Goal: Task Accomplishment & Management: Use online tool/utility

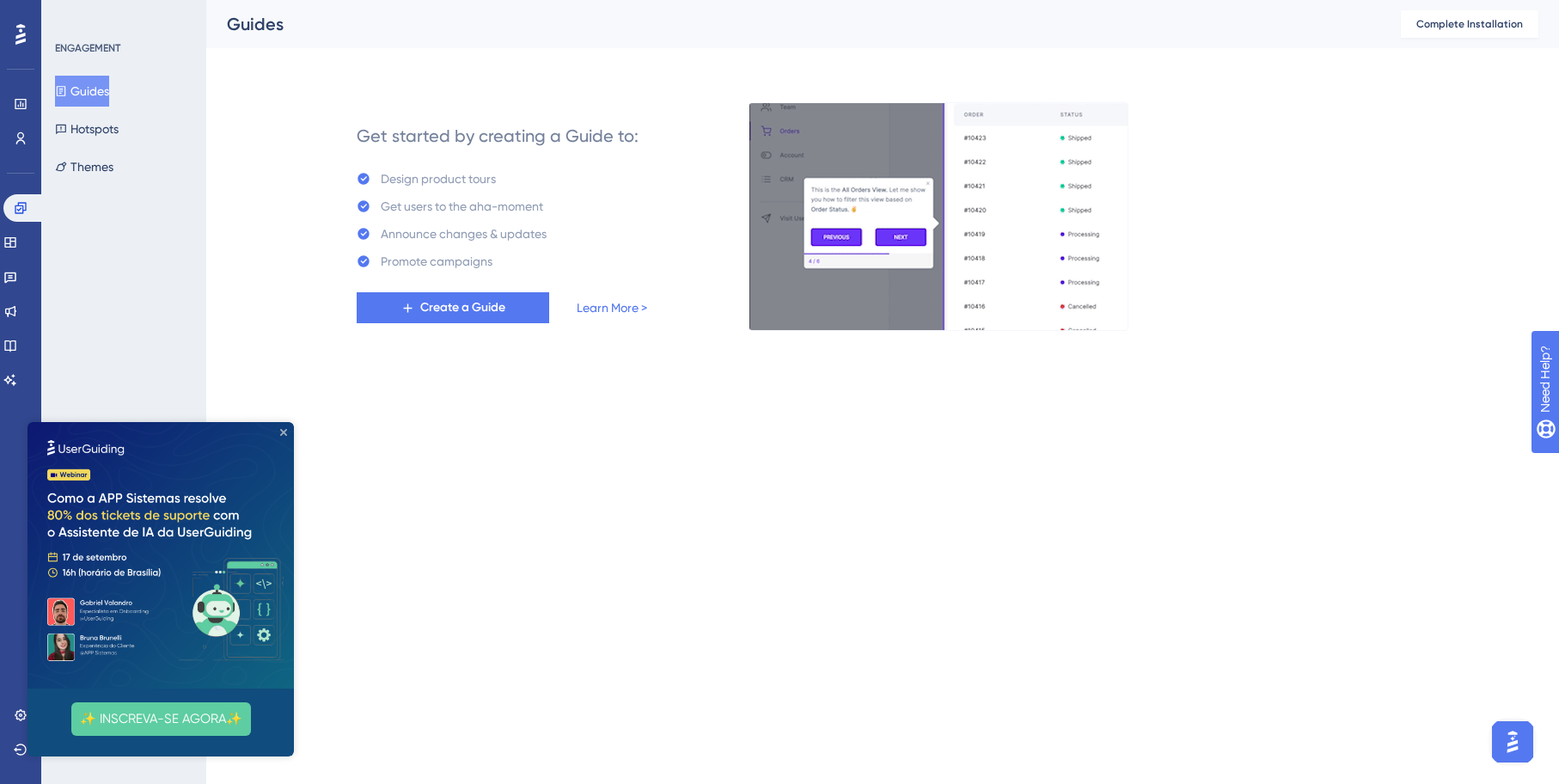
click at [284, 431] on icon "Close Preview" at bounding box center [284, 433] width 7 height 7
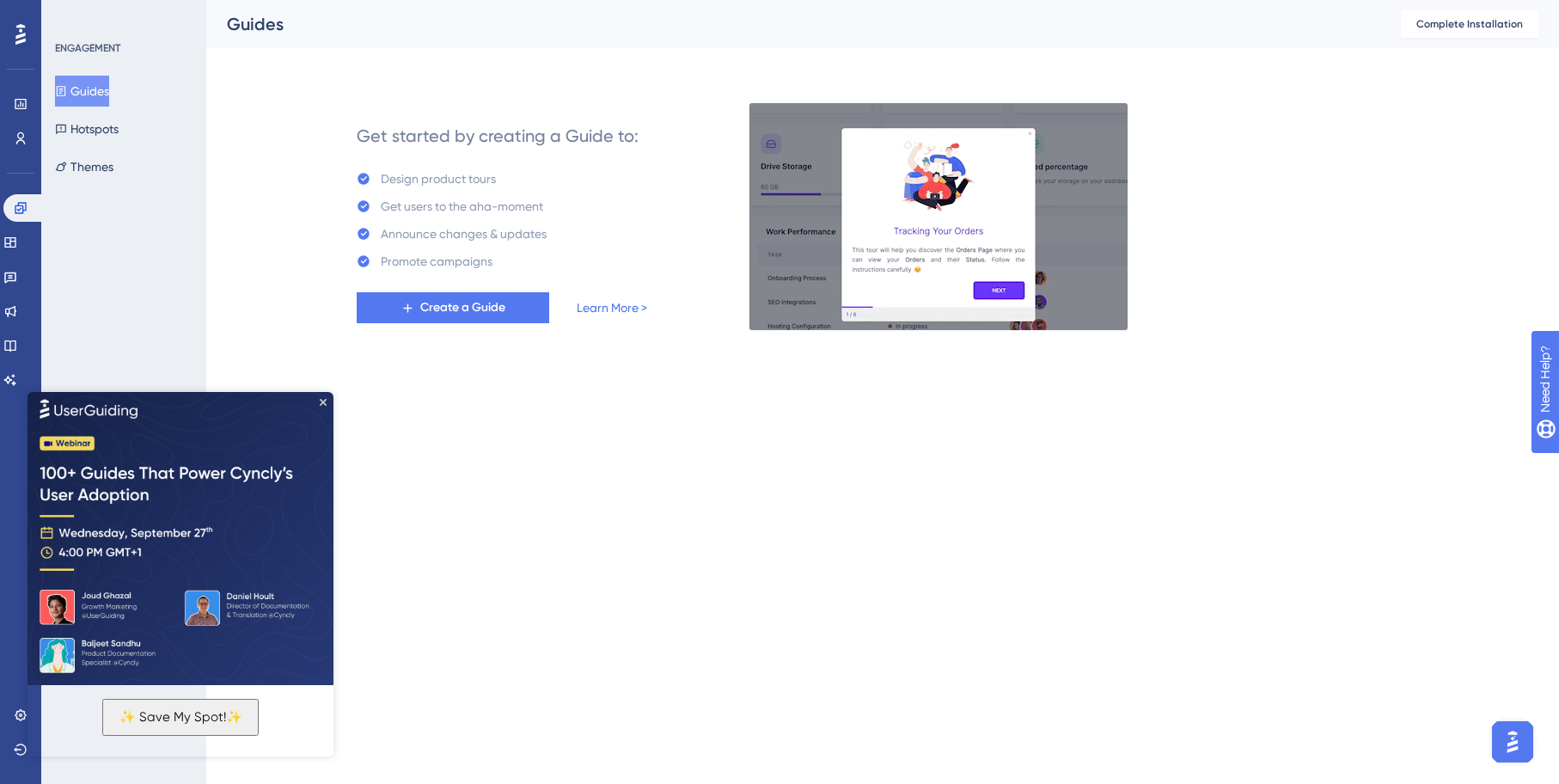
click at [325, 395] on img at bounding box center [180, 535] width 306 height 297
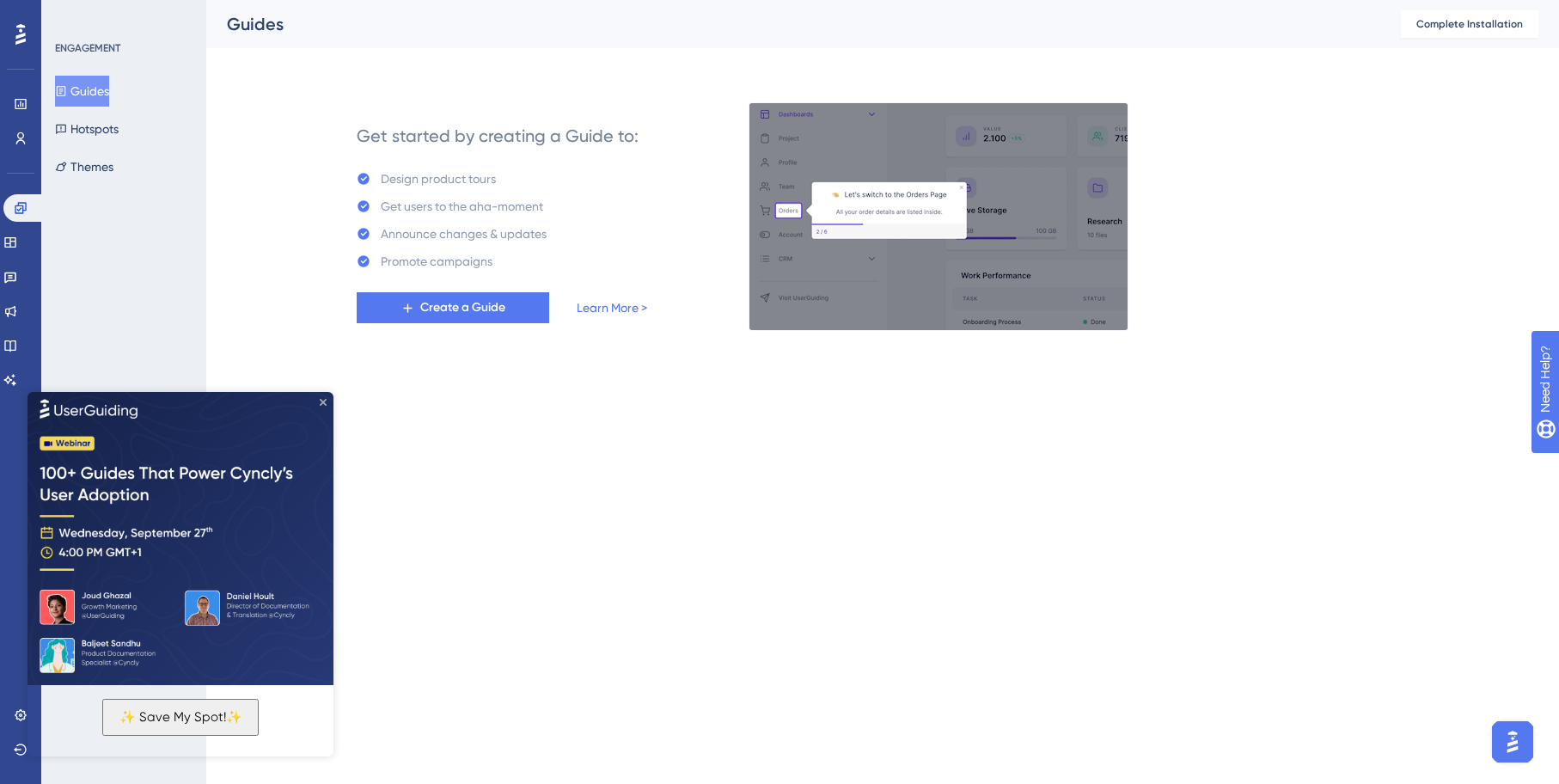
click at [326, 402] on icon "Close Preview" at bounding box center [323, 402] width 7 height 7
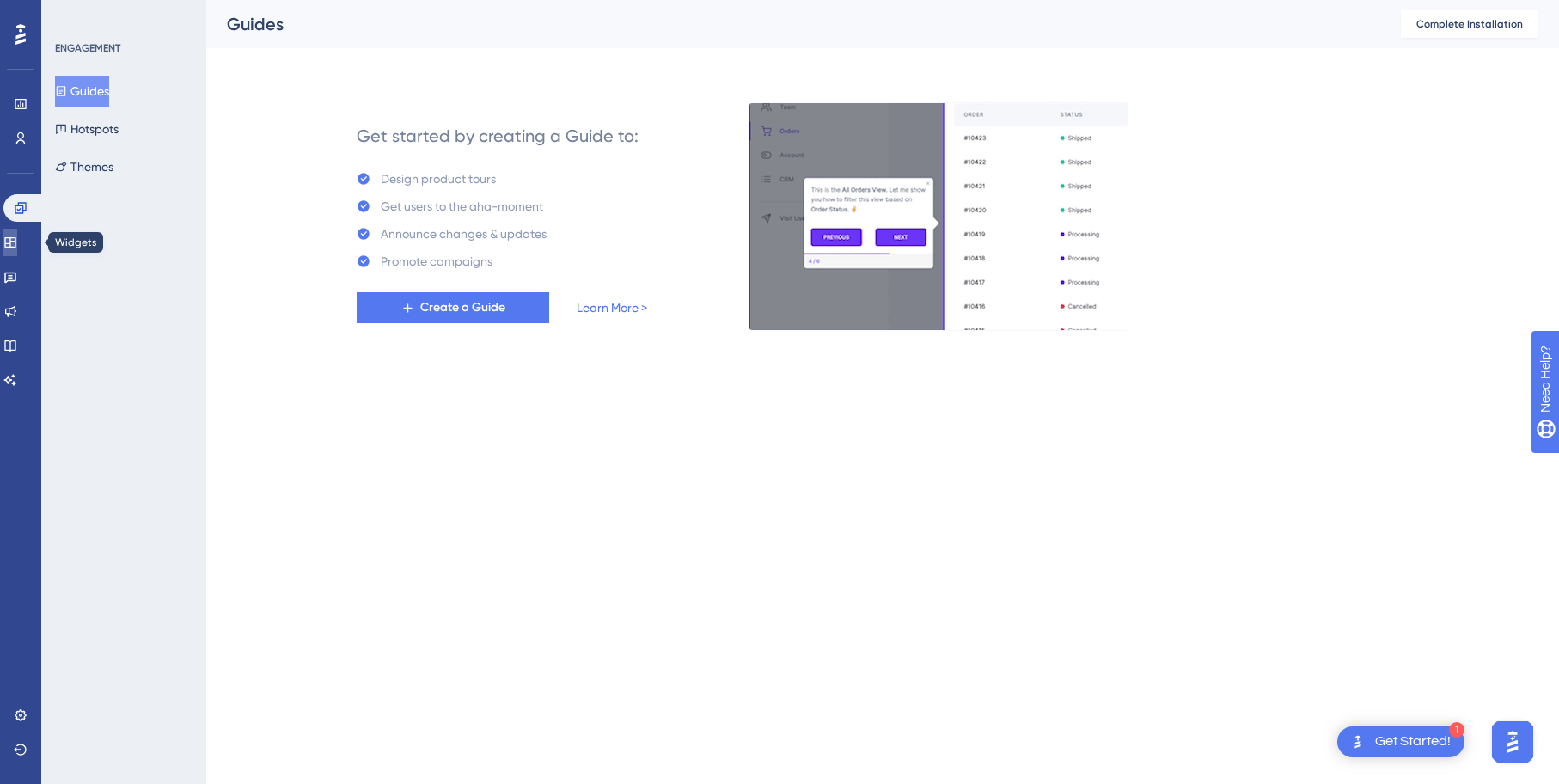
click at [17, 240] on link at bounding box center [10, 242] width 14 height 27
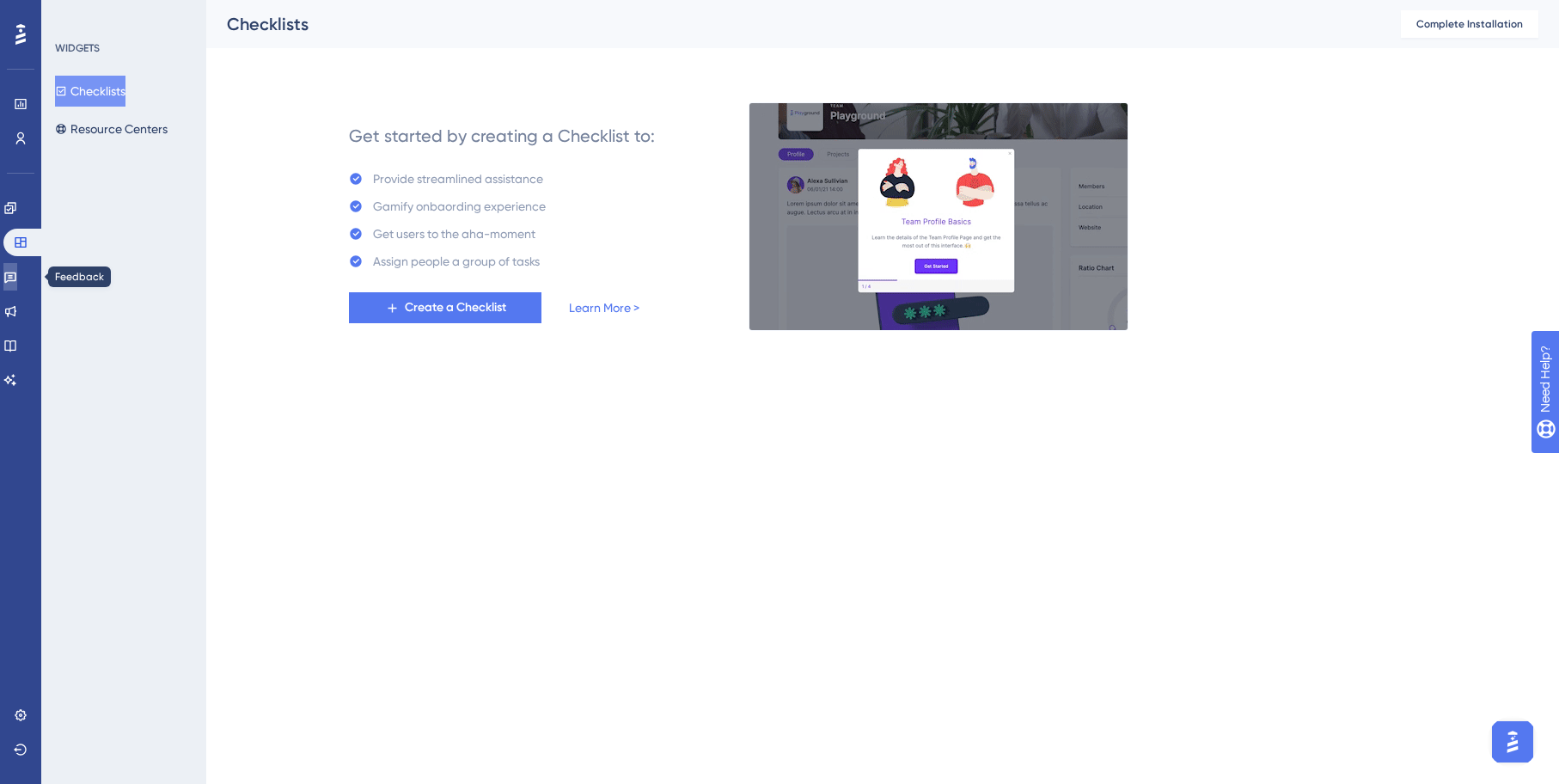
click at [17, 270] on icon at bounding box center [10, 276] width 14 height 14
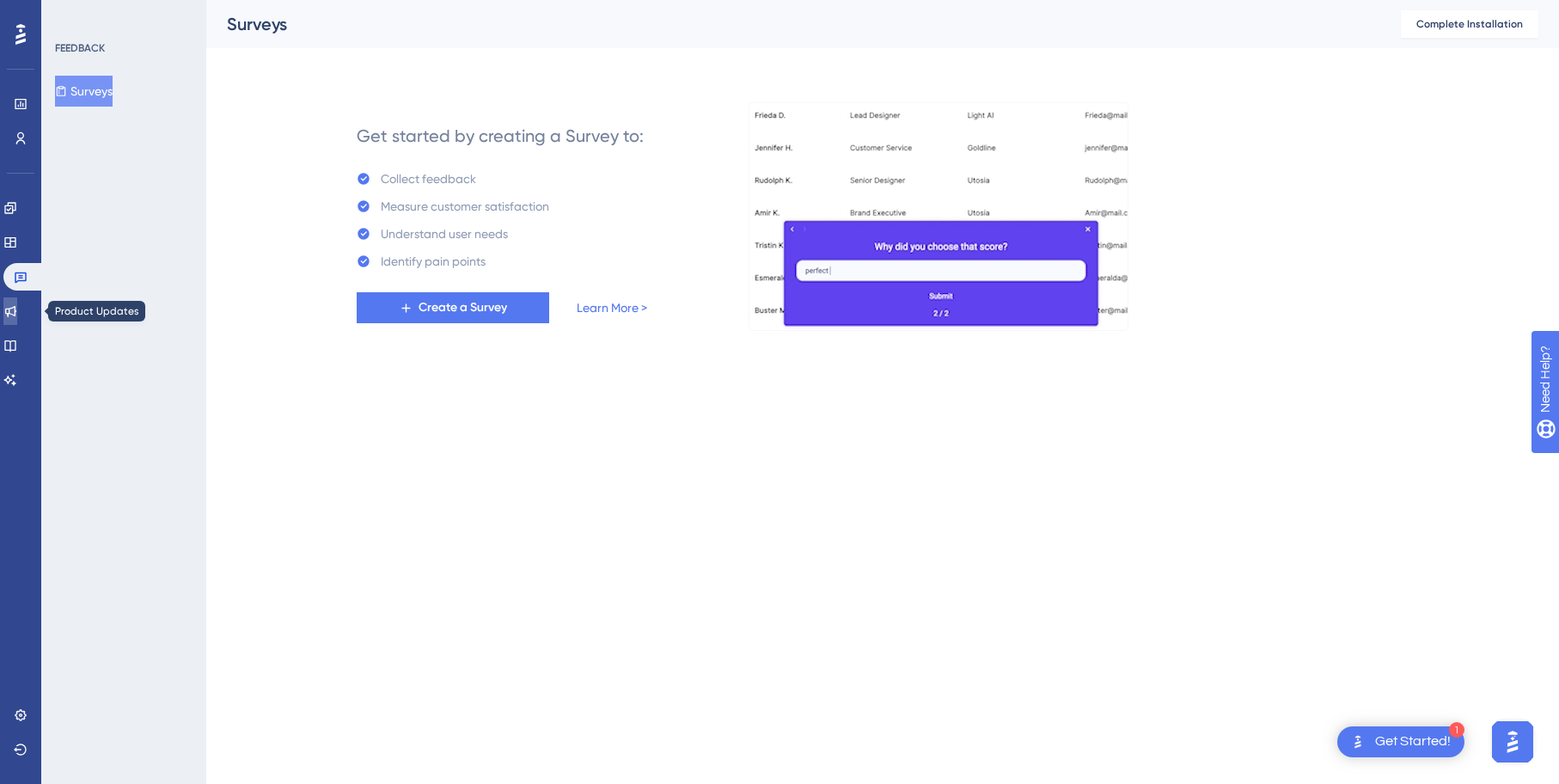
click at [16, 304] on icon at bounding box center [10, 310] width 14 height 14
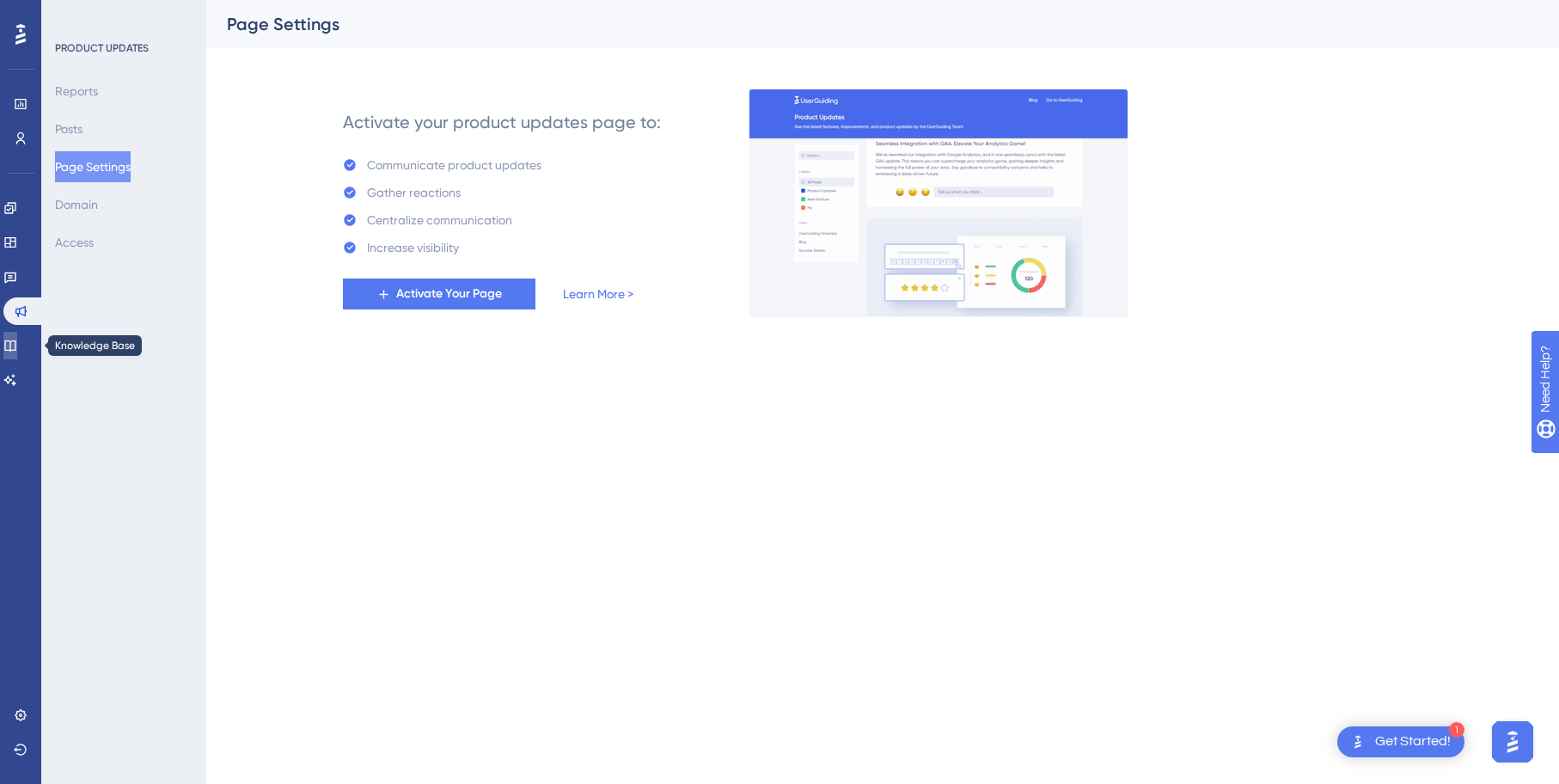
click at [17, 342] on icon at bounding box center [10, 345] width 14 height 14
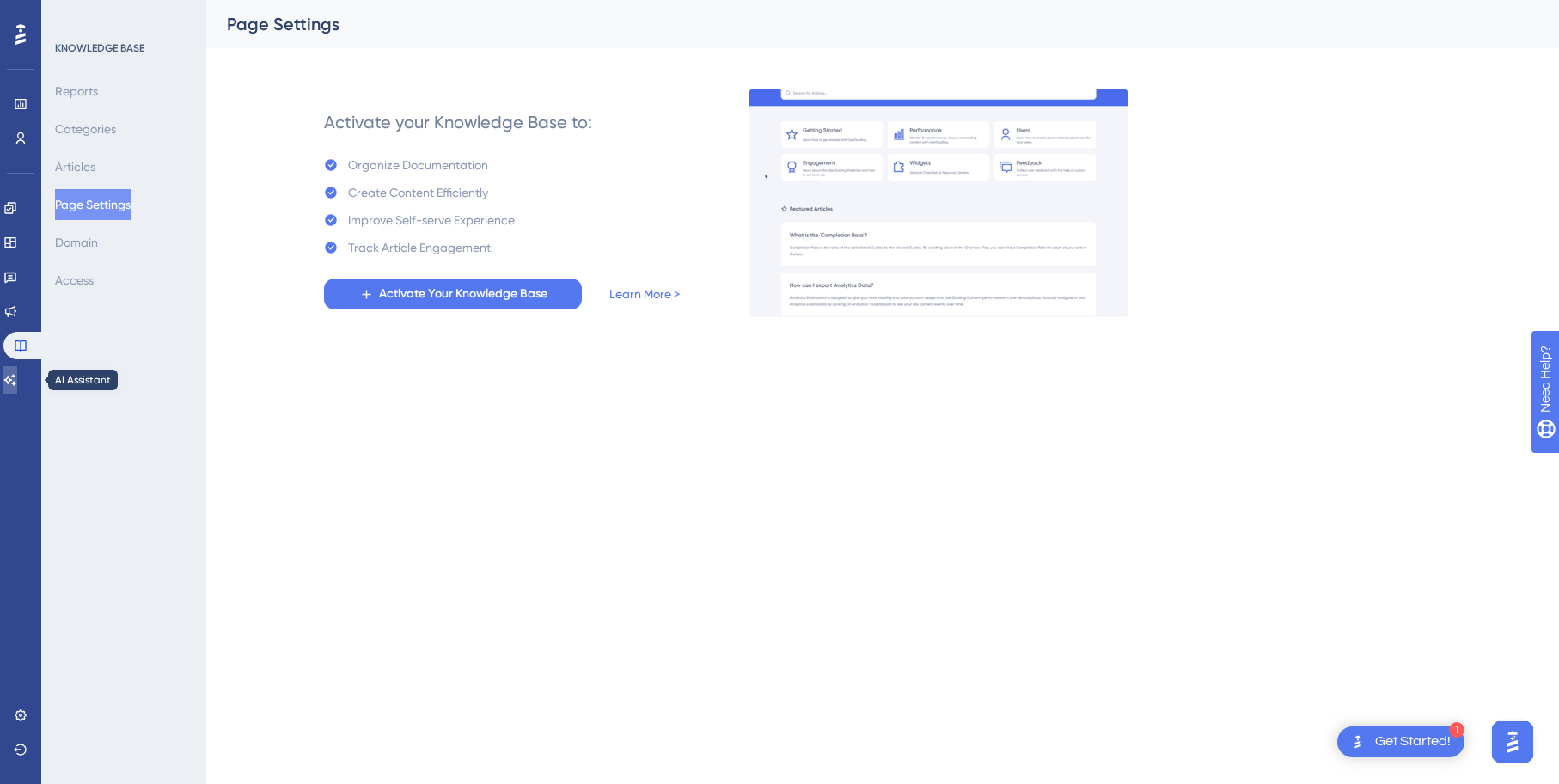
click at [17, 379] on icon at bounding box center [10, 379] width 14 height 14
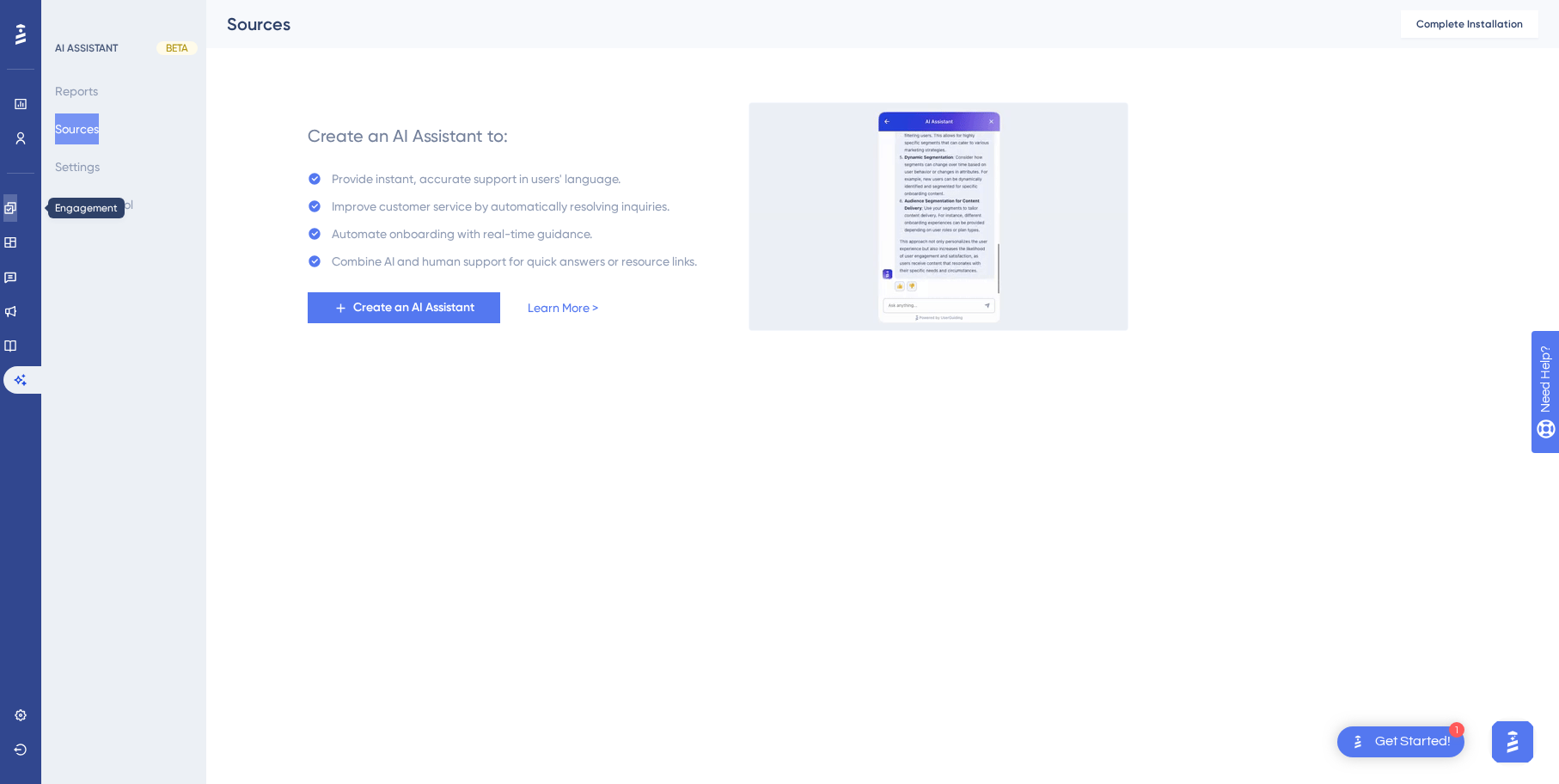
click at [15, 209] on icon at bounding box center [10, 208] width 11 height 11
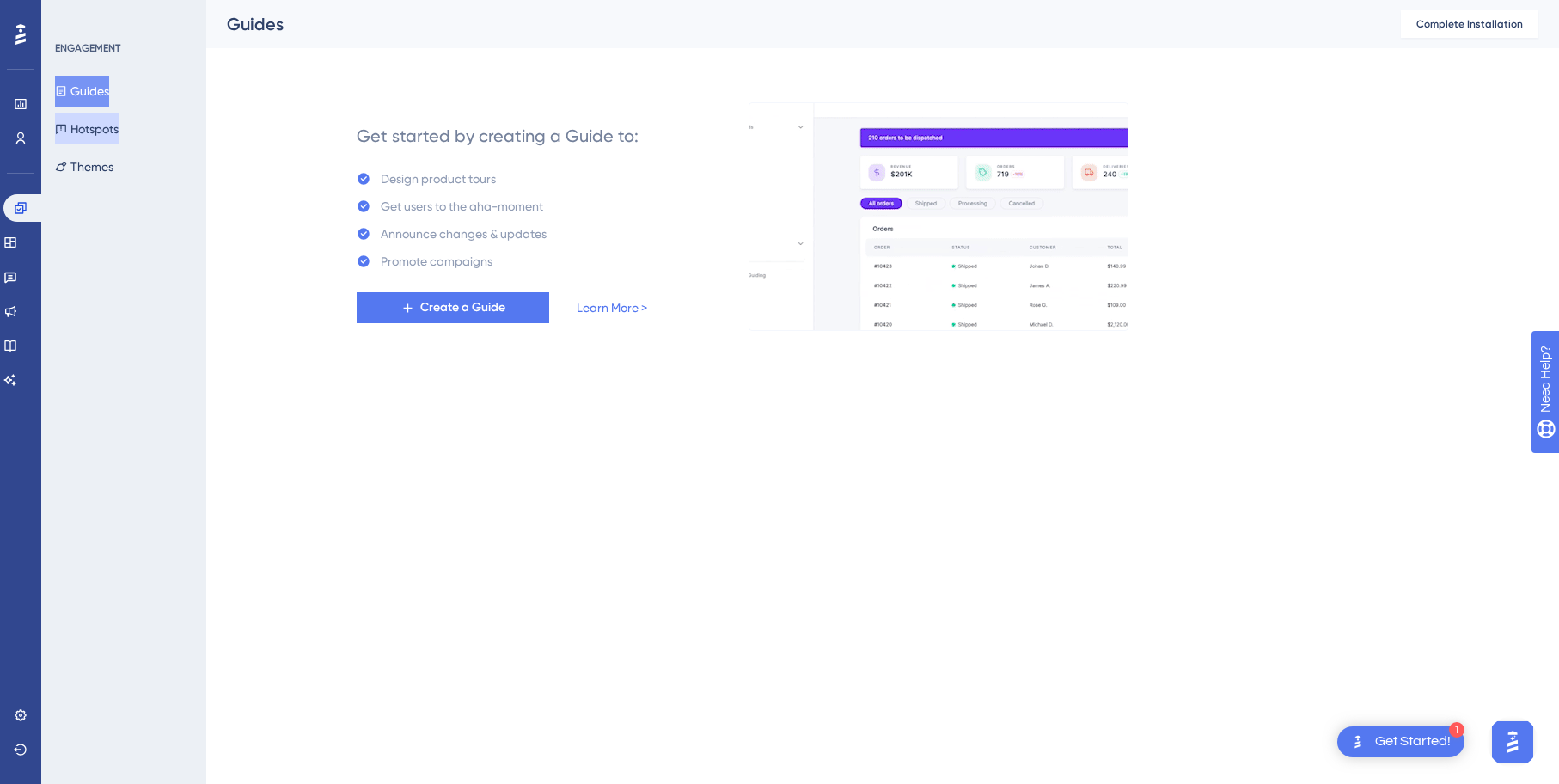
click at [114, 132] on button "Hotspots" at bounding box center [87, 129] width 64 height 31
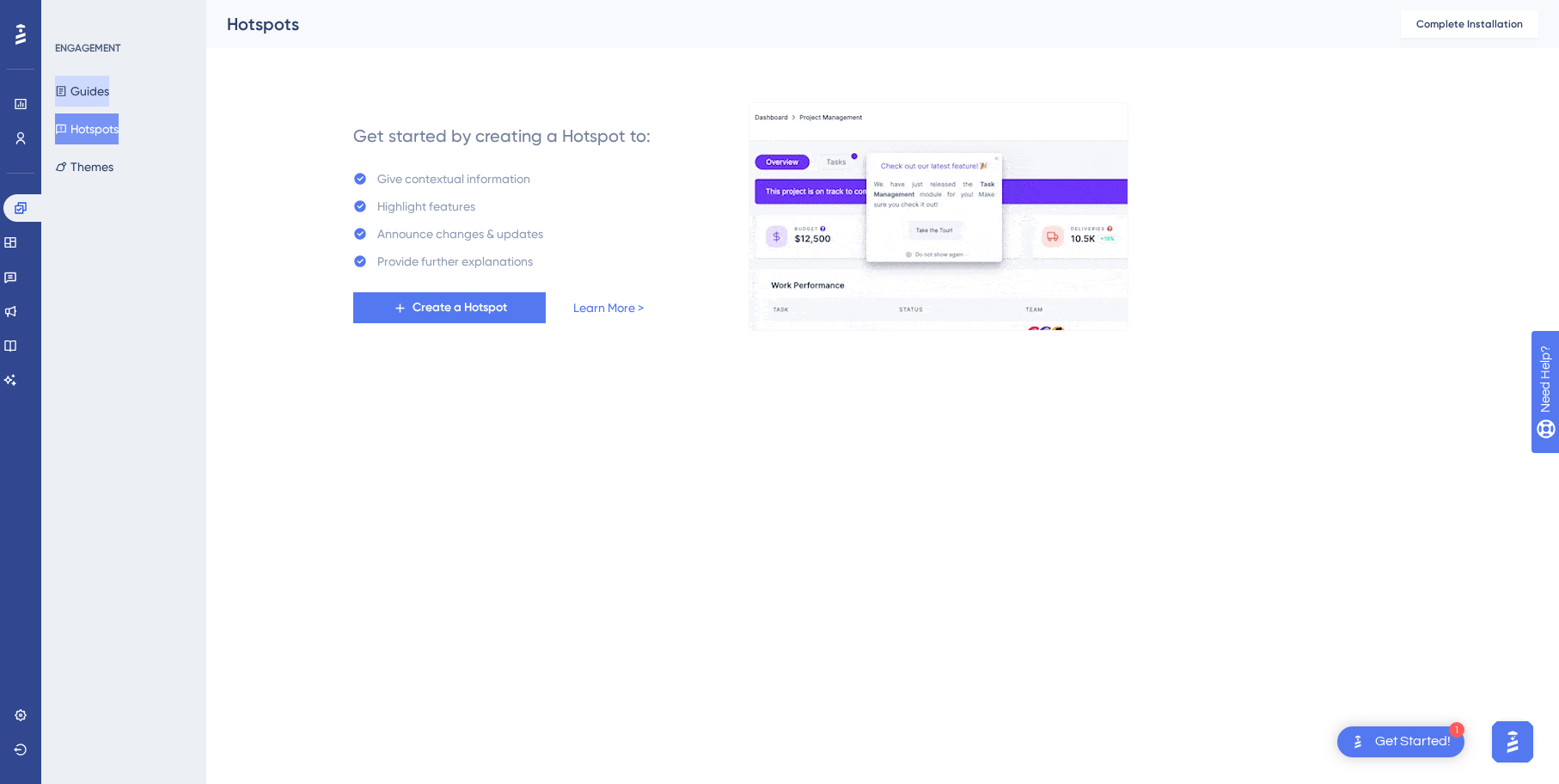
click at [99, 93] on button "Guides" at bounding box center [83, 91] width 54 height 31
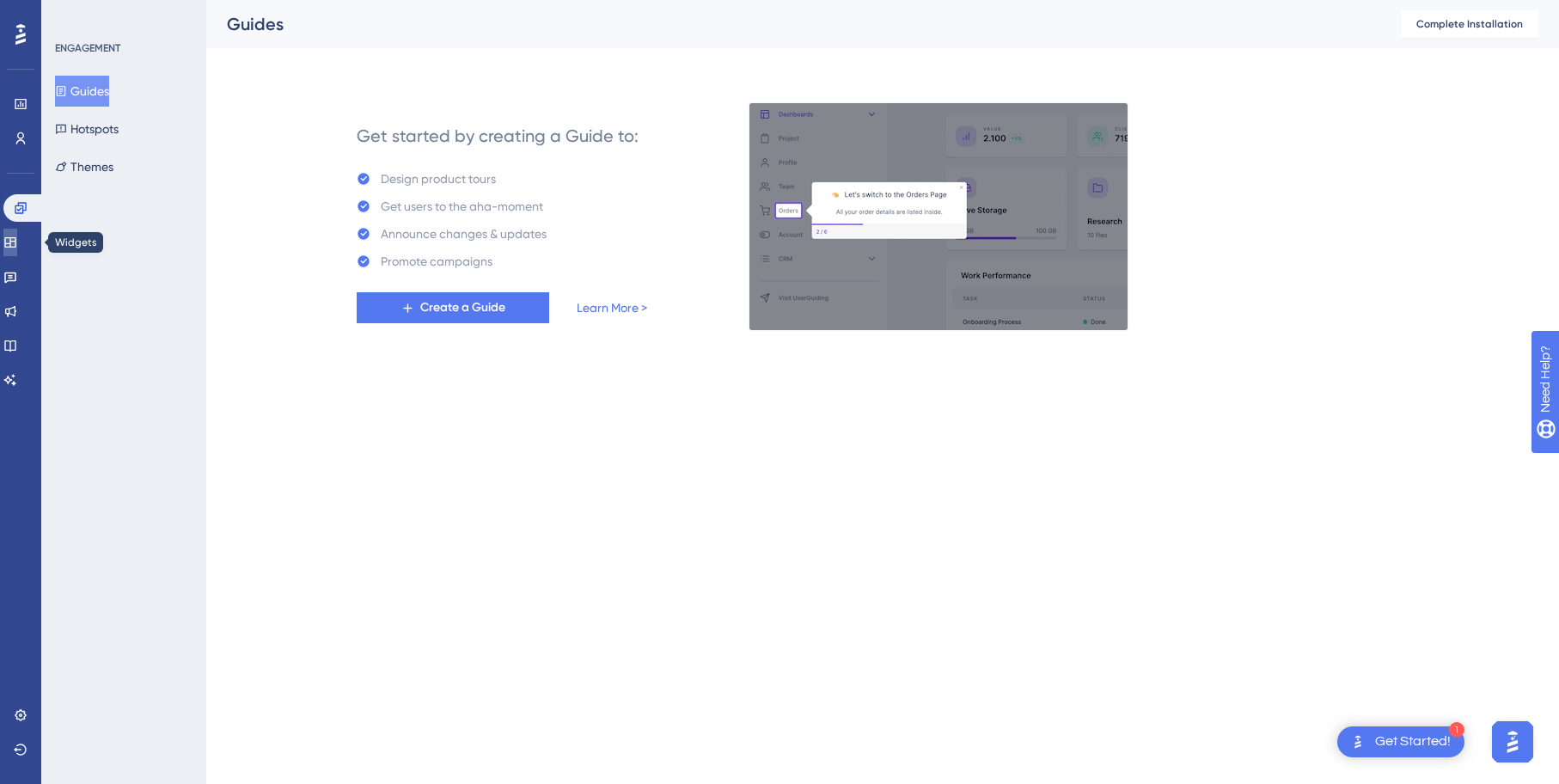
click at [8, 239] on link at bounding box center [10, 242] width 14 height 27
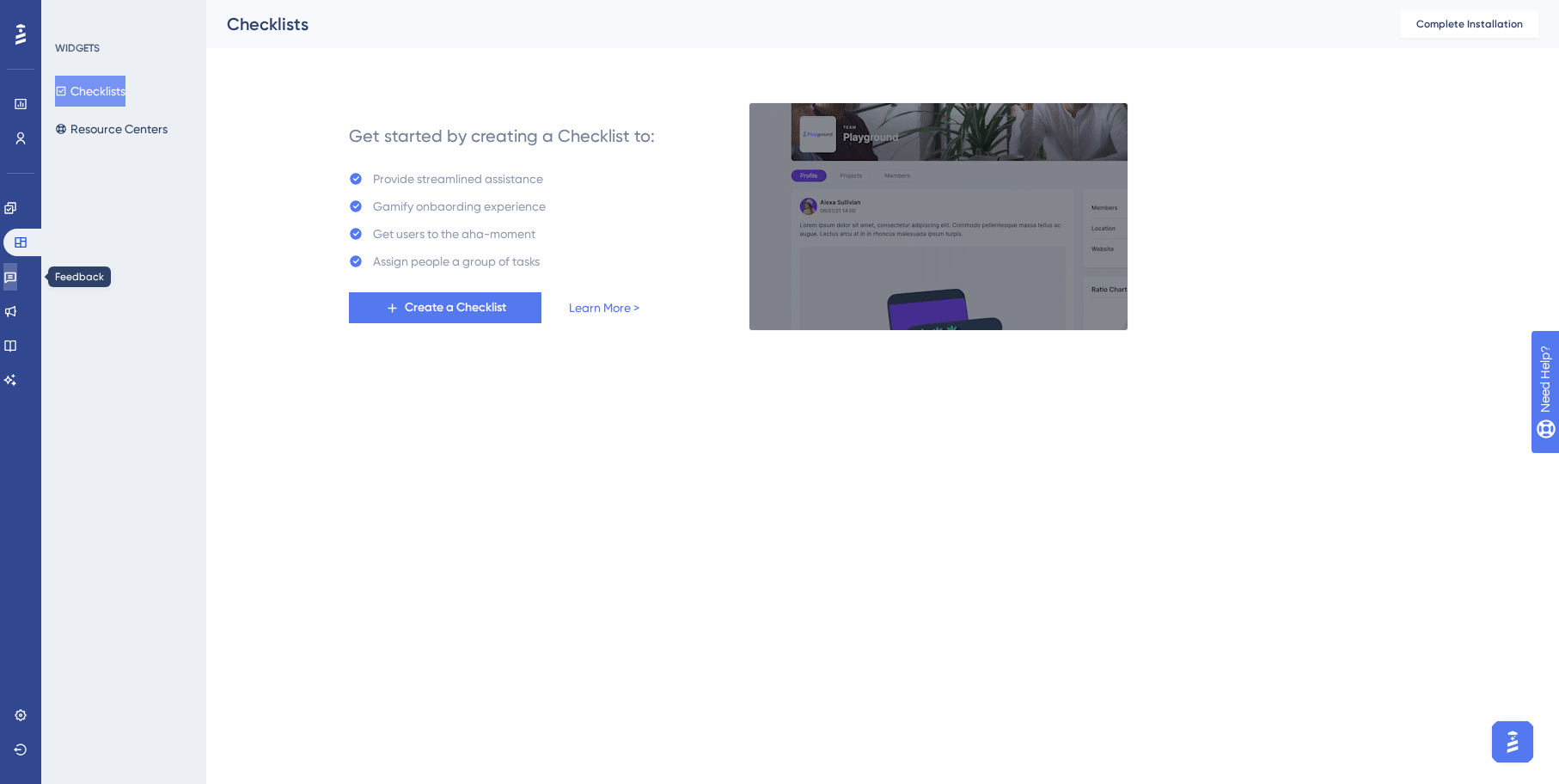
click at [17, 269] on link at bounding box center [10, 277] width 14 height 27
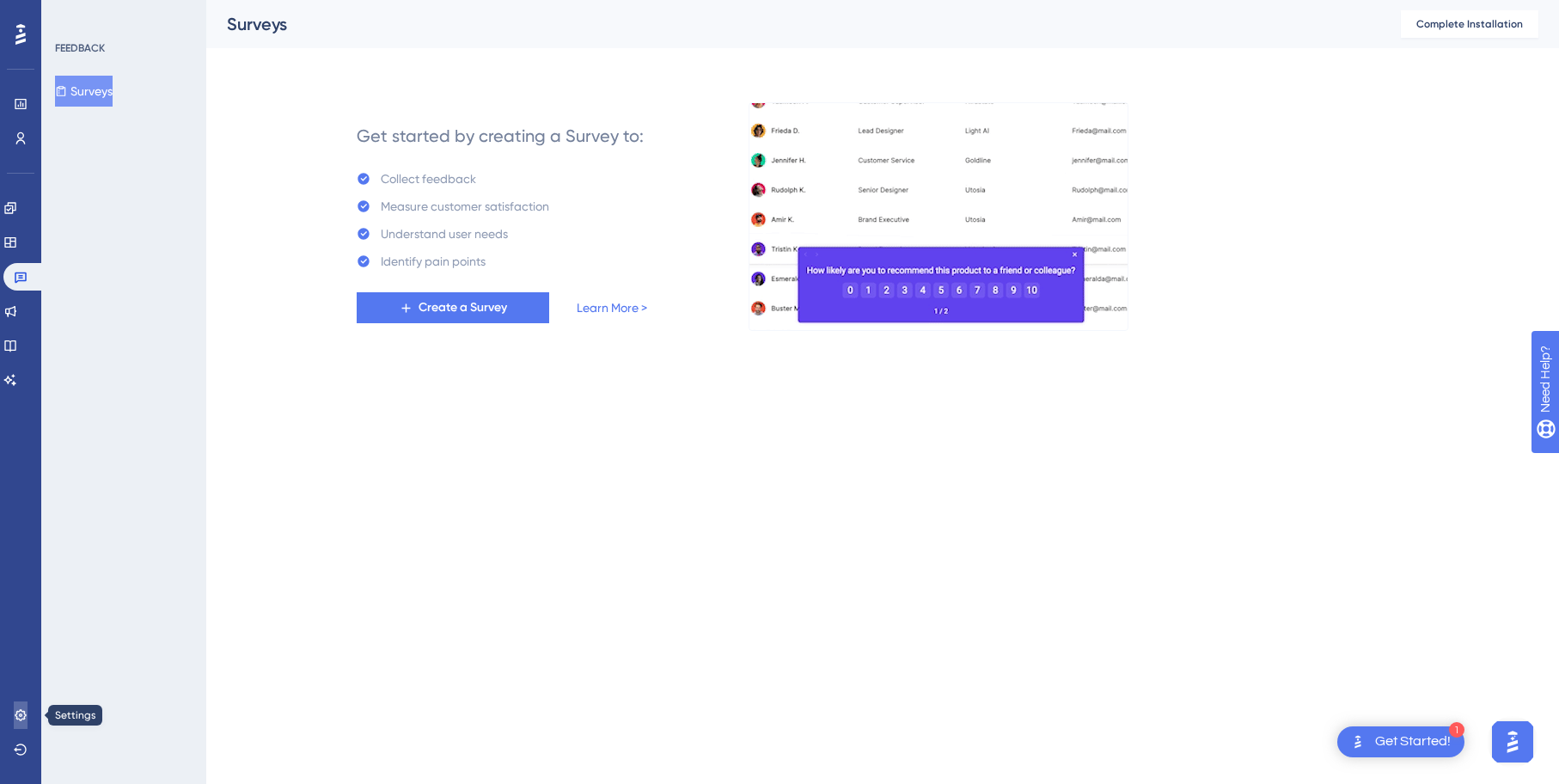
click at [23, 717] on icon at bounding box center [20, 715] width 14 height 14
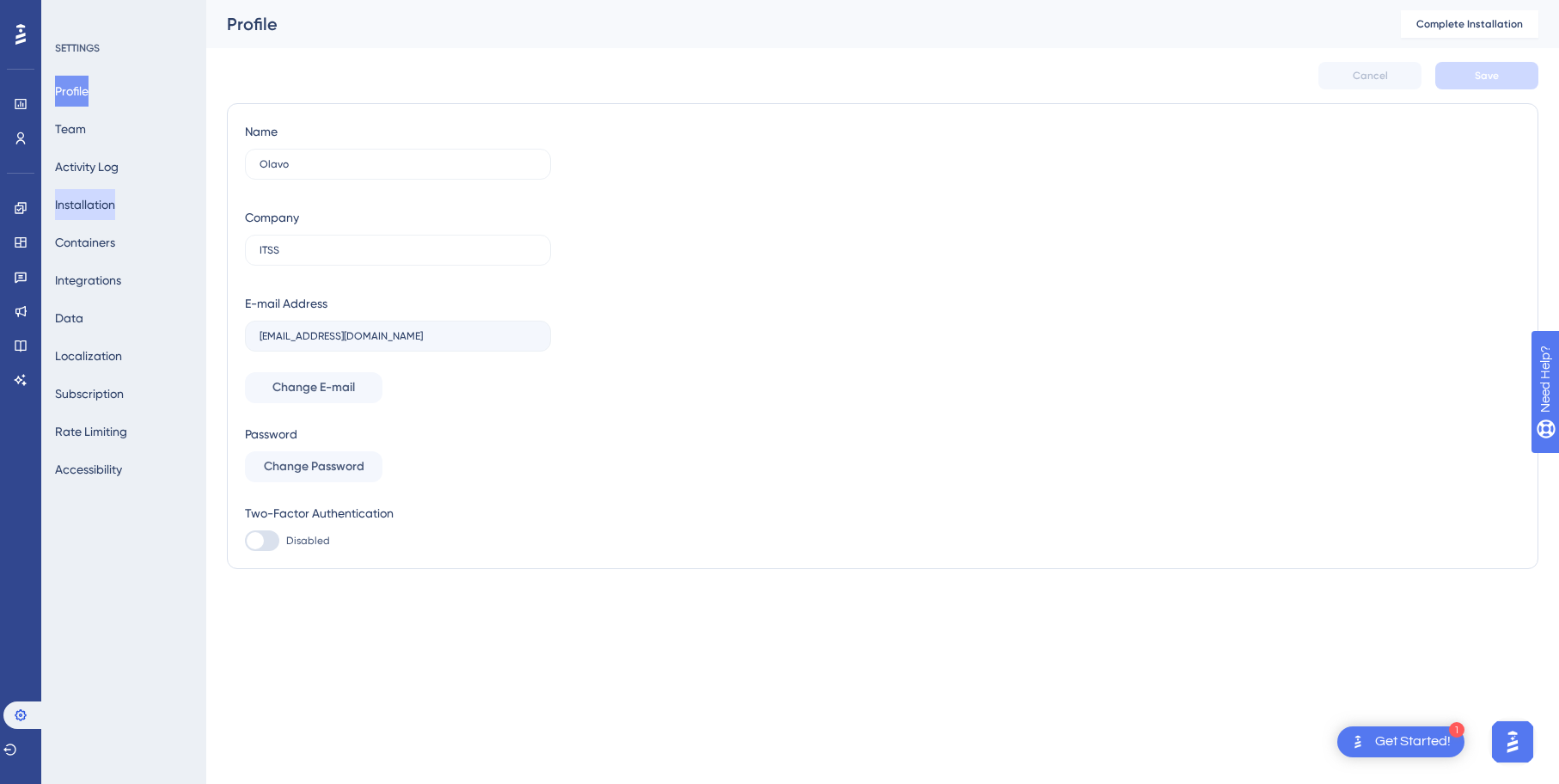
click at [107, 205] on button "Installation" at bounding box center [85, 204] width 60 height 31
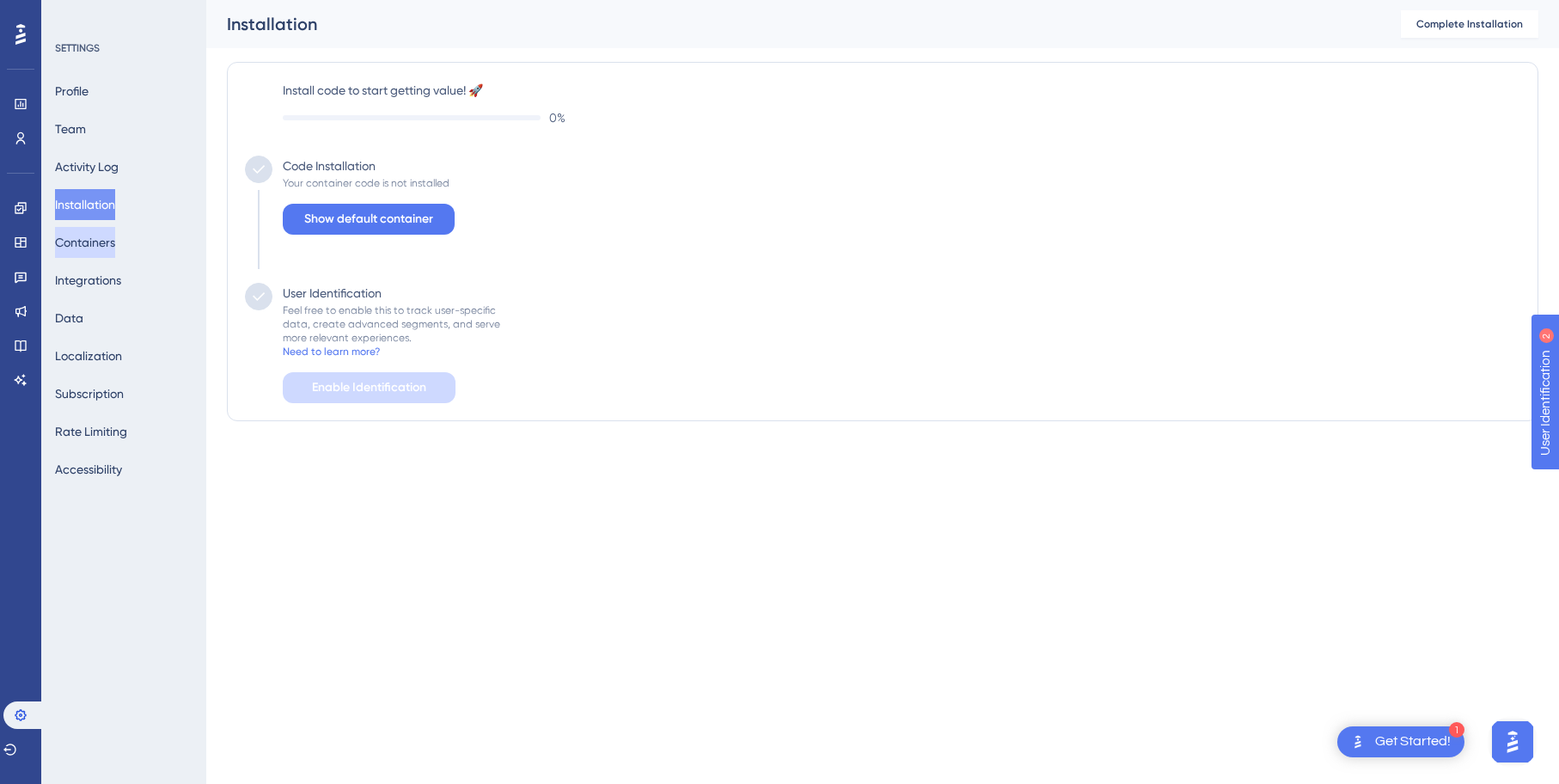
click at [111, 247] on button "Containers" at bounding box center [85, 242] width 60 height 31
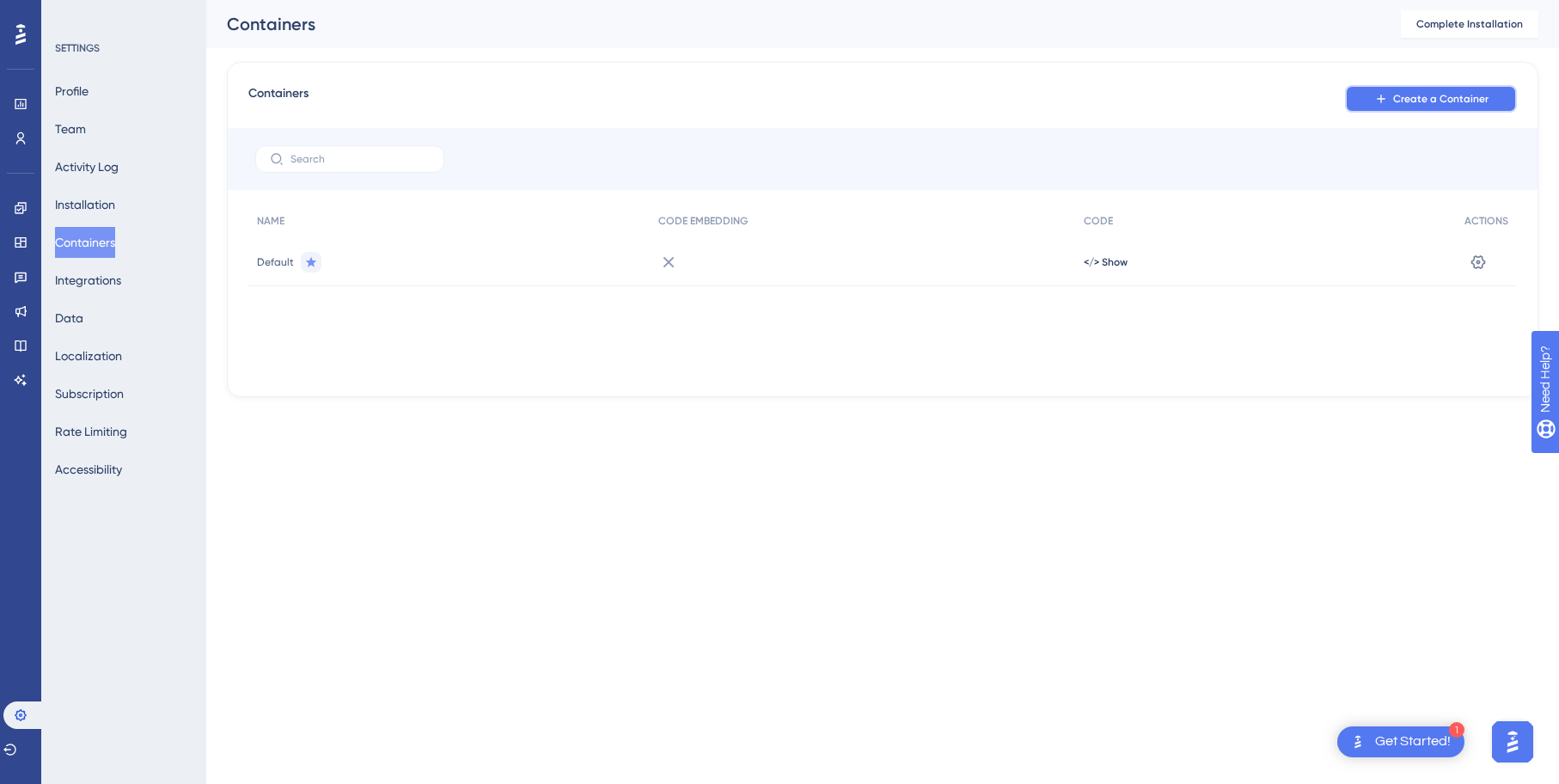
click at [1452, 94] on span "Create a Container" at bounding box center [1440, 98] width 95 height 14
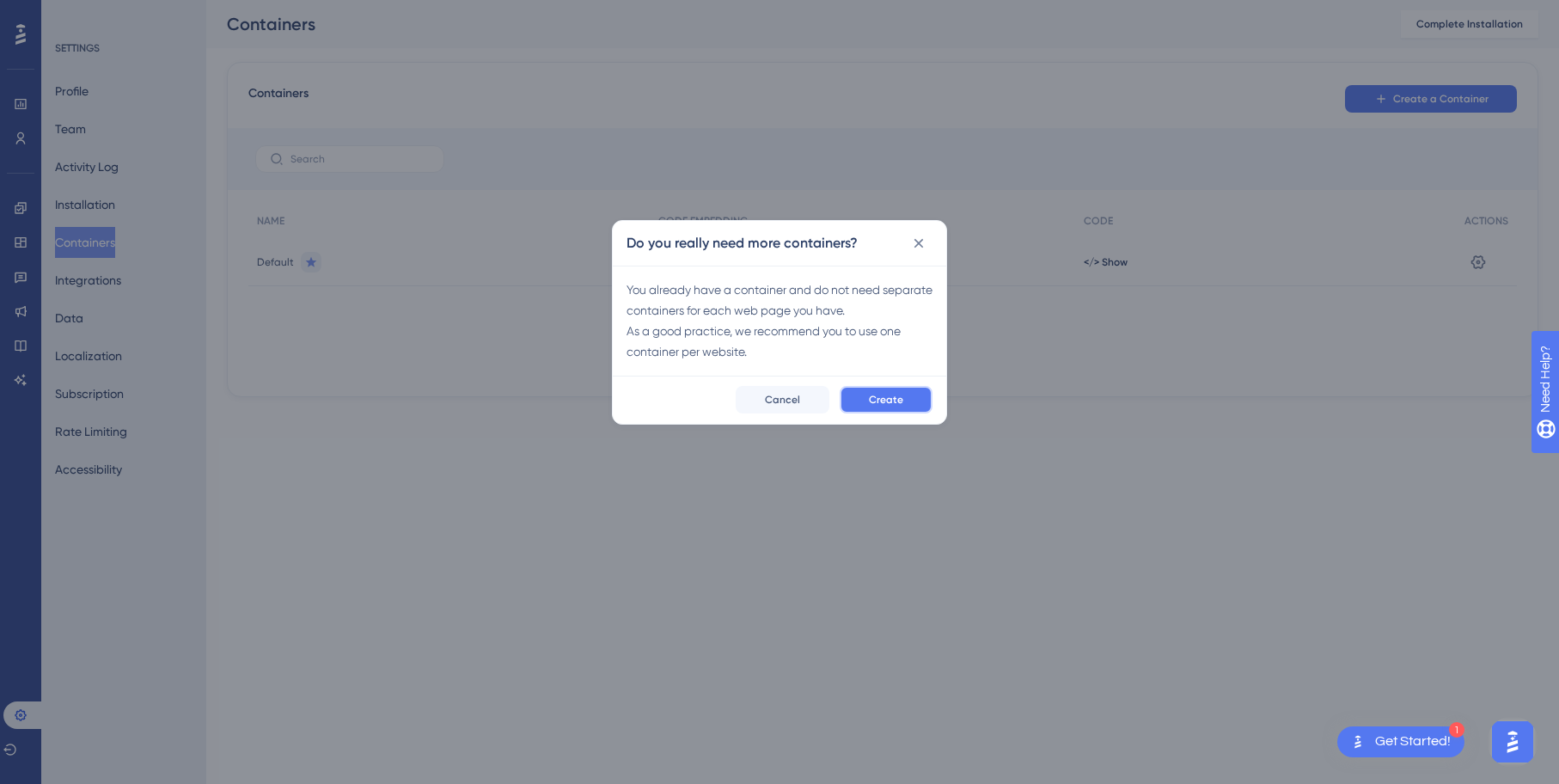
click at [891, 395] on span "Create" at bounding box center [887, 399] width 34 height 14
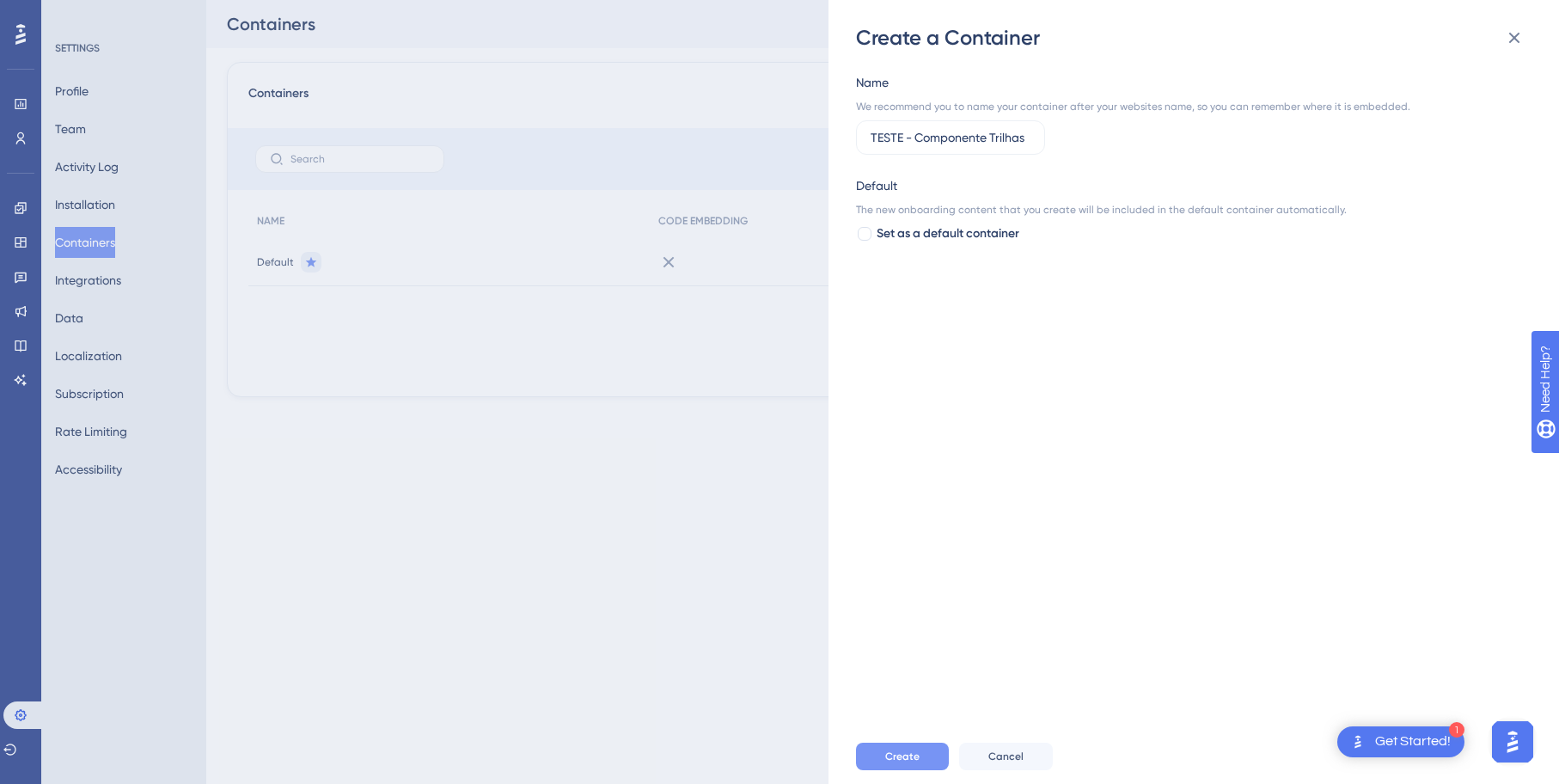
type input "TESTE - Componente Trilhas"
click at [904, 748] on button "Create" at bounding box center [902, 756] width 93 height 27
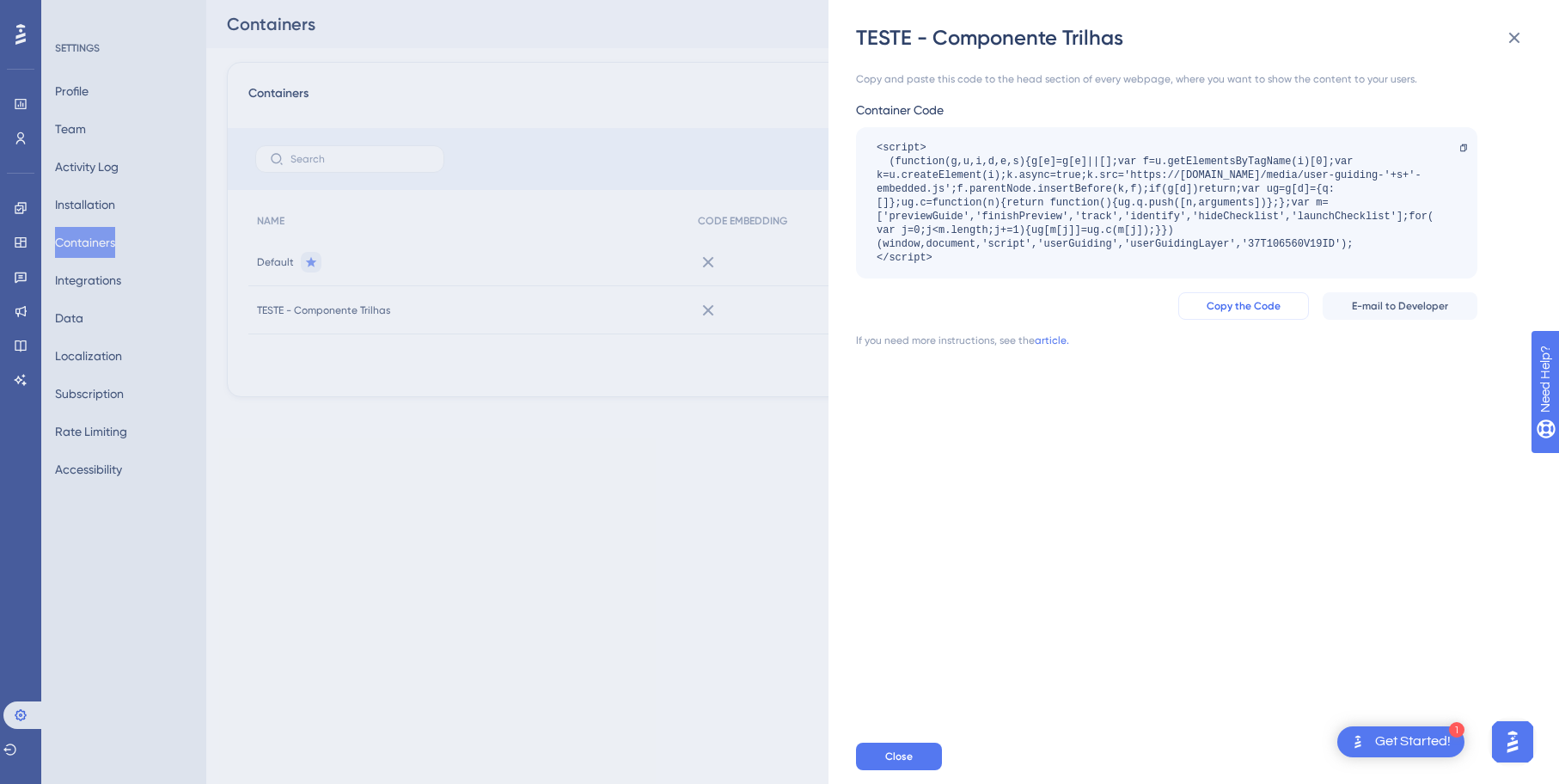
click at [1264, 304] on span "Copy the Code" at bounding box center [1243, 306] width 74 height 14
click at [1078, 380] on div "Copy and paste this code to the head section of every webpage, where you want t…" at bounding box center [1201, 390] width 692 height 677
click at [1258, 304] on span "Copy the Code" at bounding box center [1243, 306] width 74 height 14
click at [27, 96] on div "TESTE - Componente Trilhas Copy and paste this code to the head section of ever…" at bounding box center [780, 392] width 1559 height 784
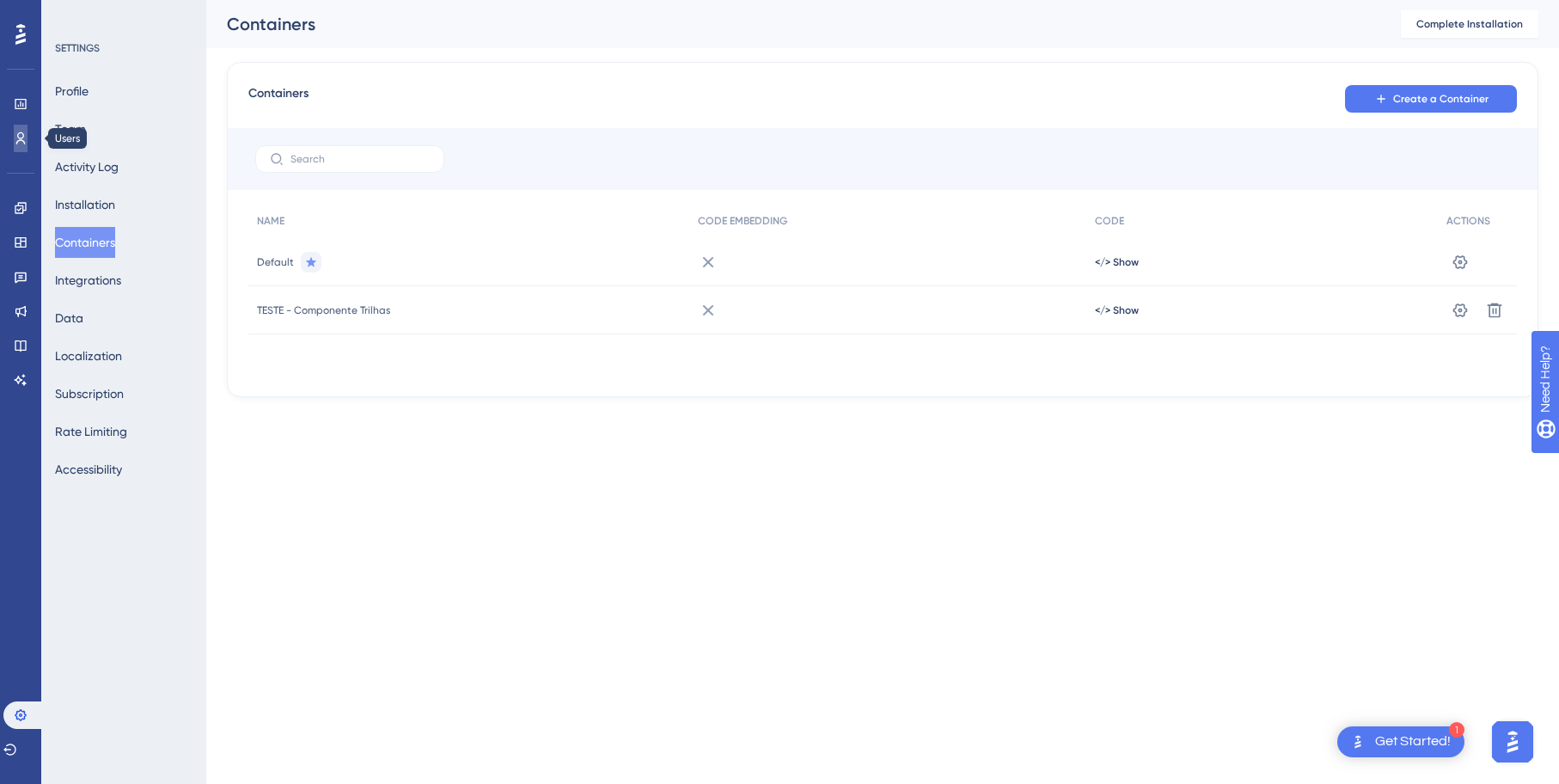
click at [24, 132] on icon at bounding box center [20, 138] width 14 height 14
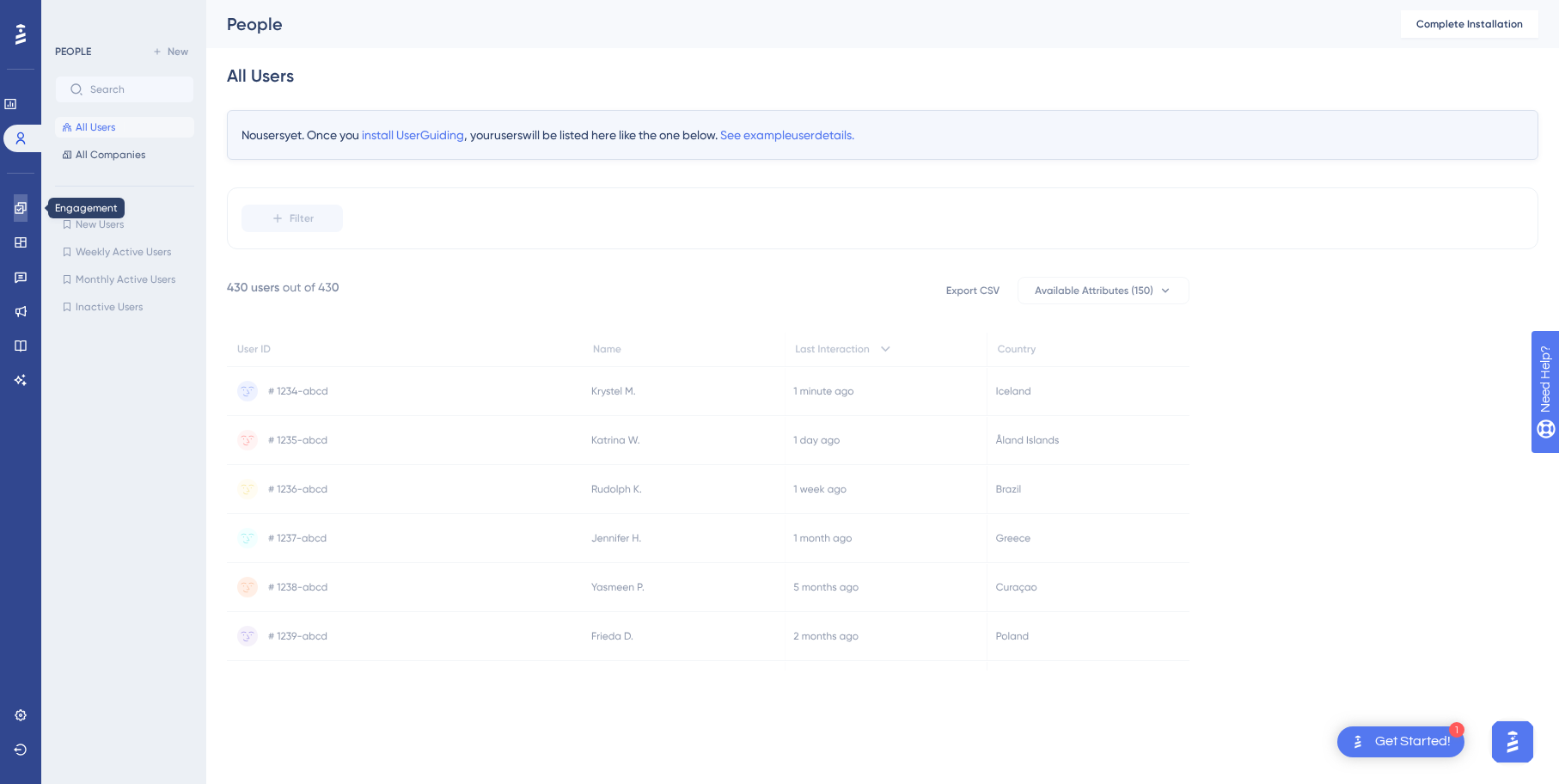
click at [27, 213] on link at bounding box center [20, 208] width 14 height 27
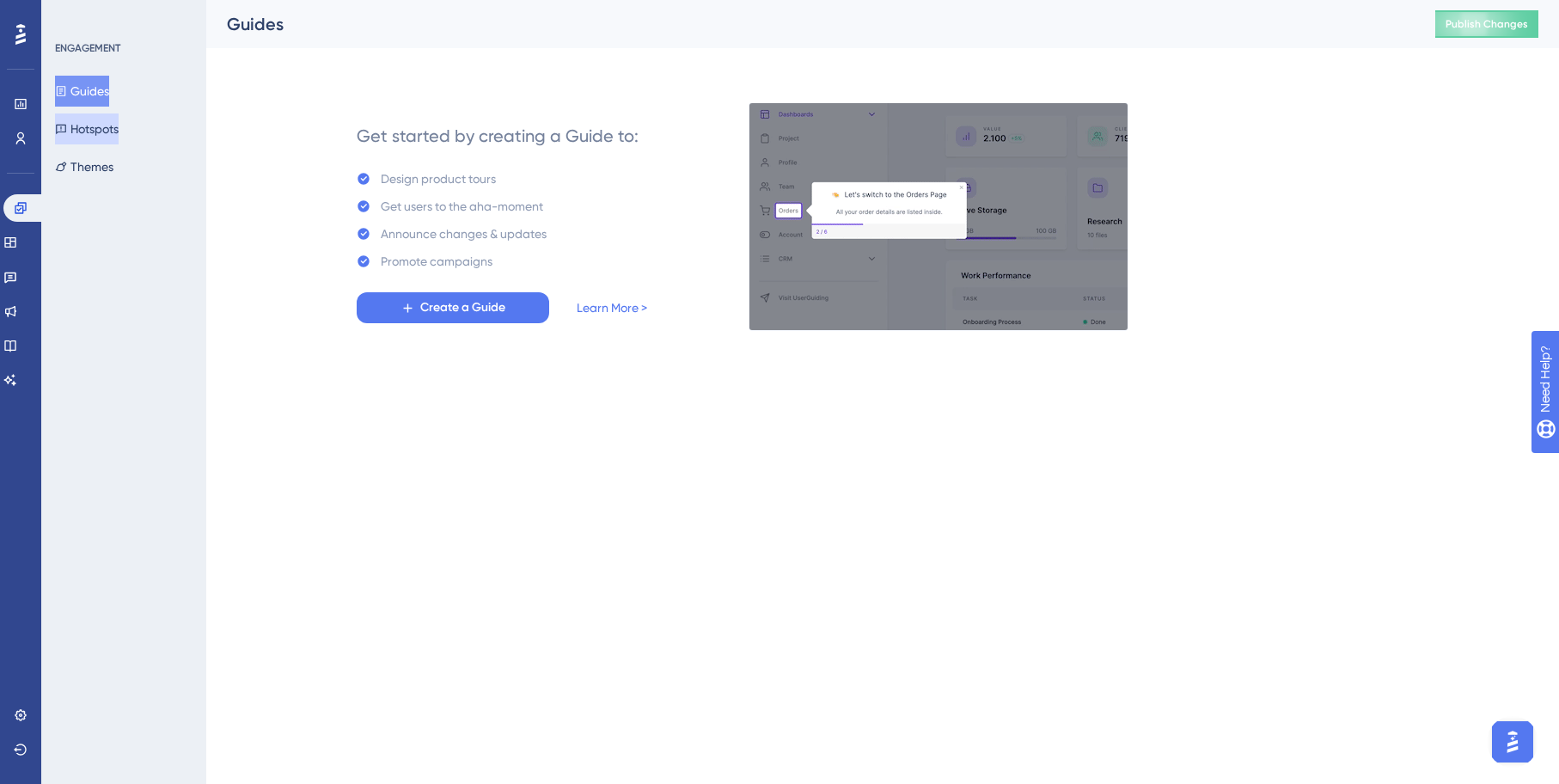
click at [109, 130] on button "Hotspots" at bounding box center [87, 129] width 64 height 31
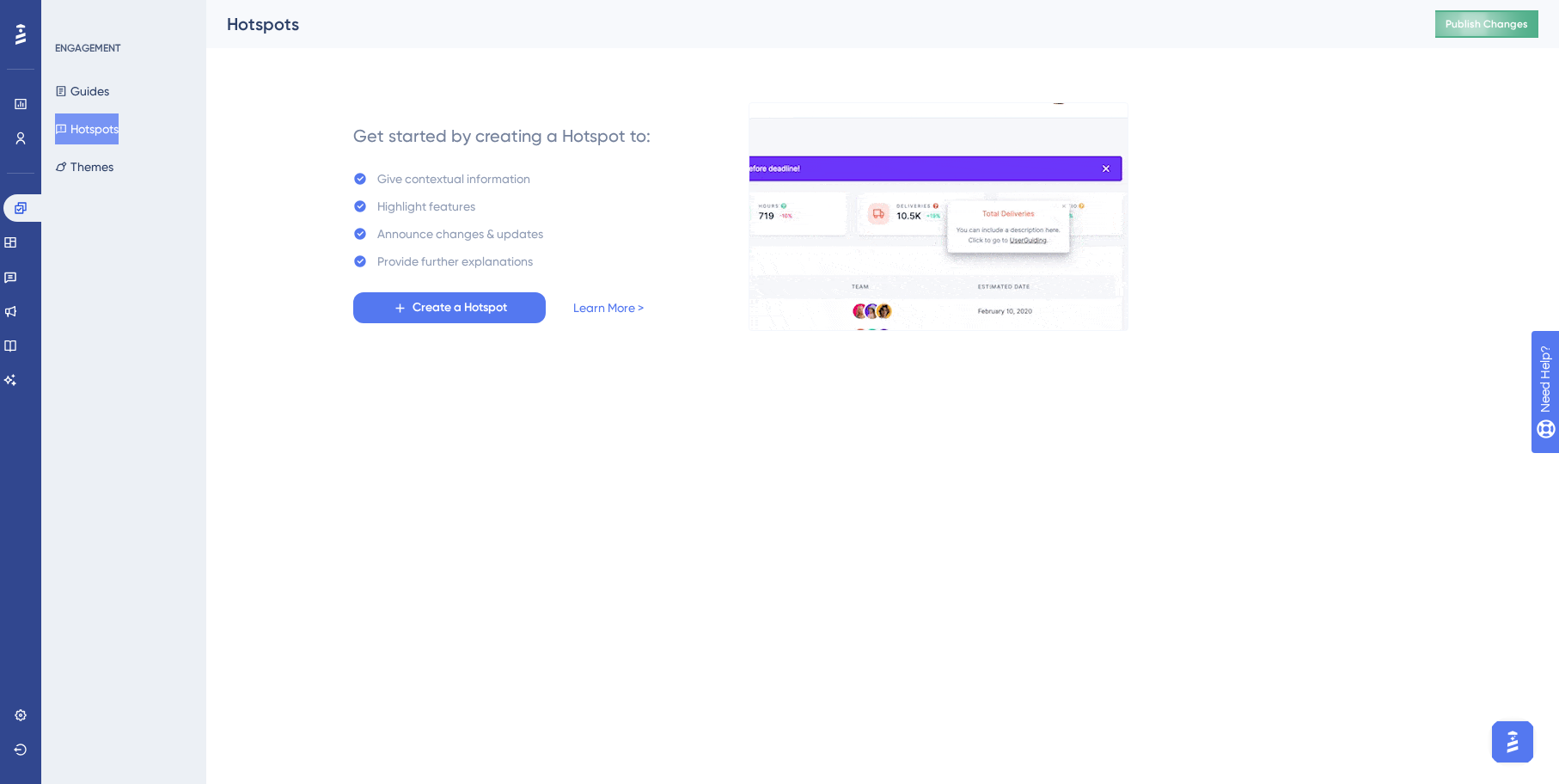
click at [1490, 24] on span "Publish Changes" at bounding box center [1486, 24] width 83 height 14
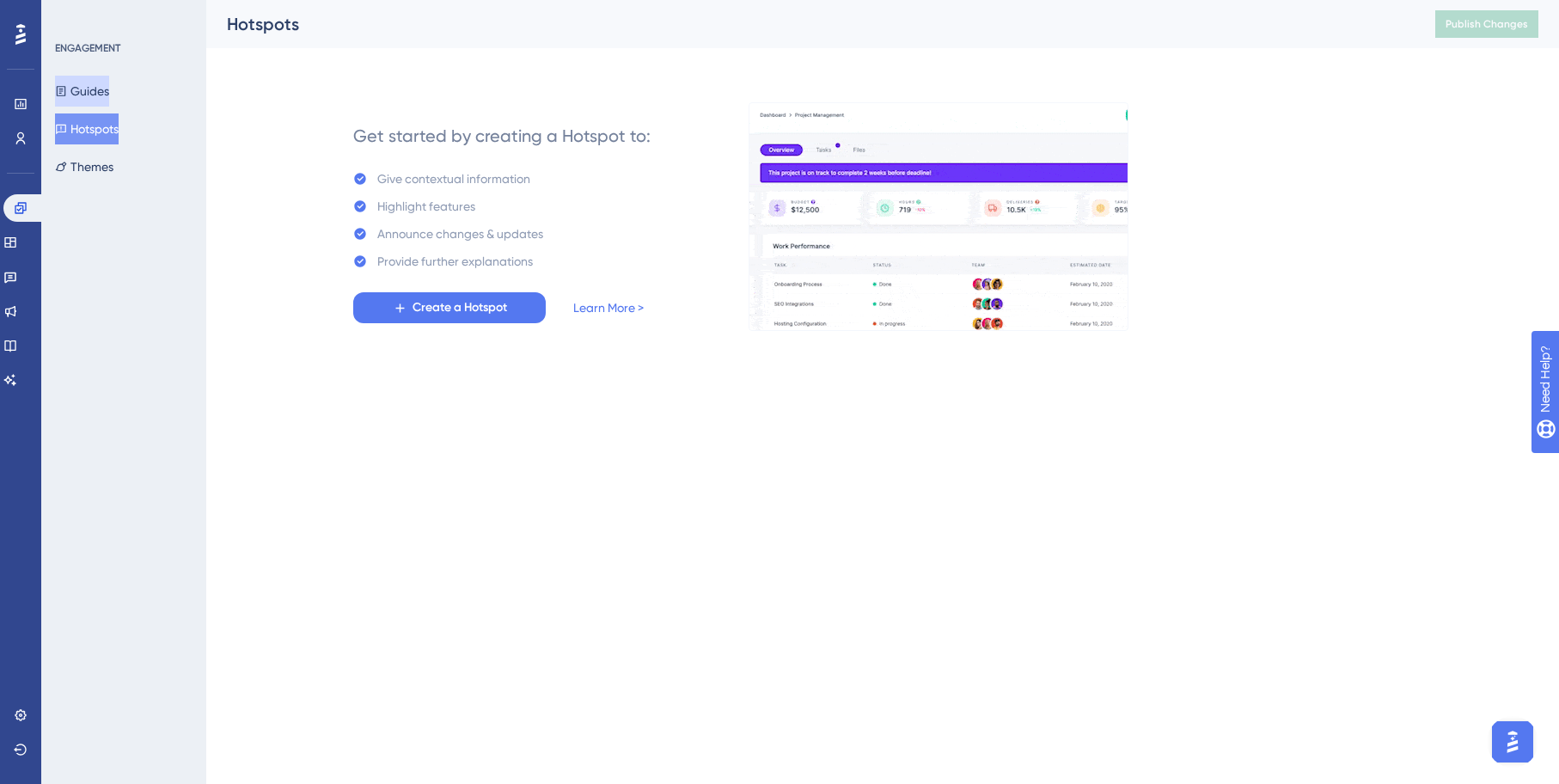
click at [109, 84] on button "Guides" at bounding box center [83, 91] width 54 height 31
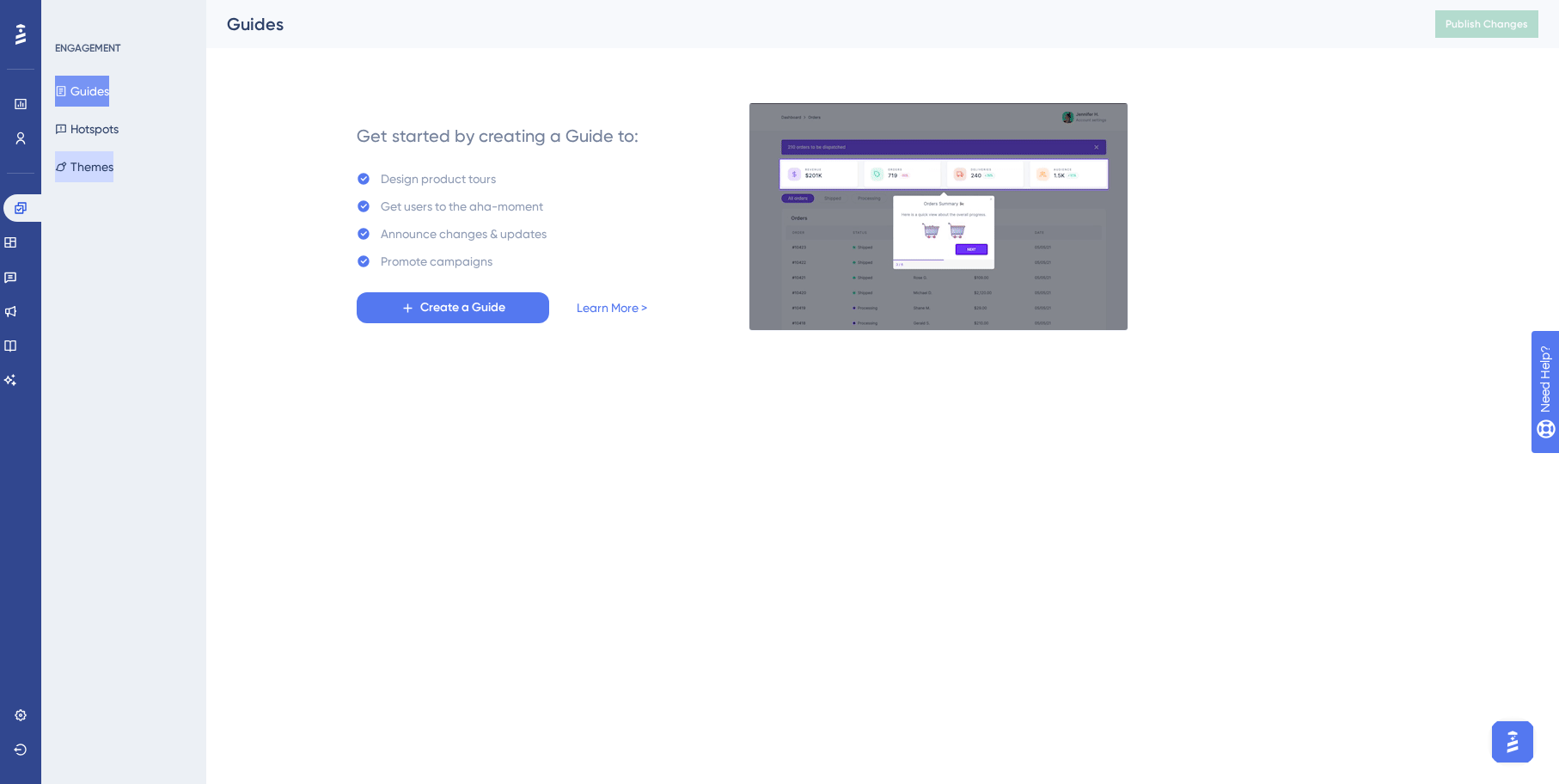
click at [91, 172] on button "Themes" at bounding box center [84, 167] width 58 height 31
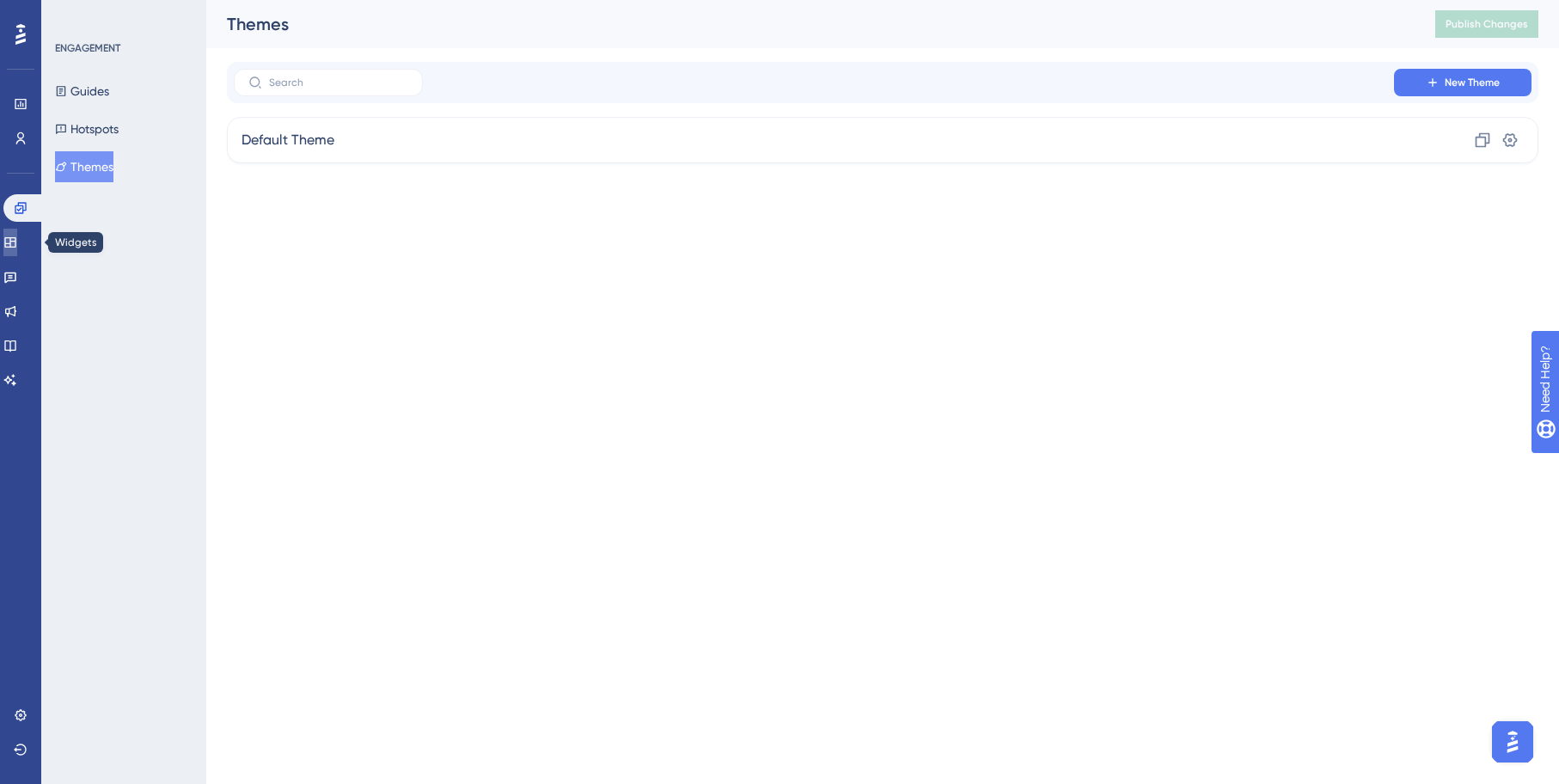
click at [17, 236] on icon at bounding box center [10, 242] width 14 height 14
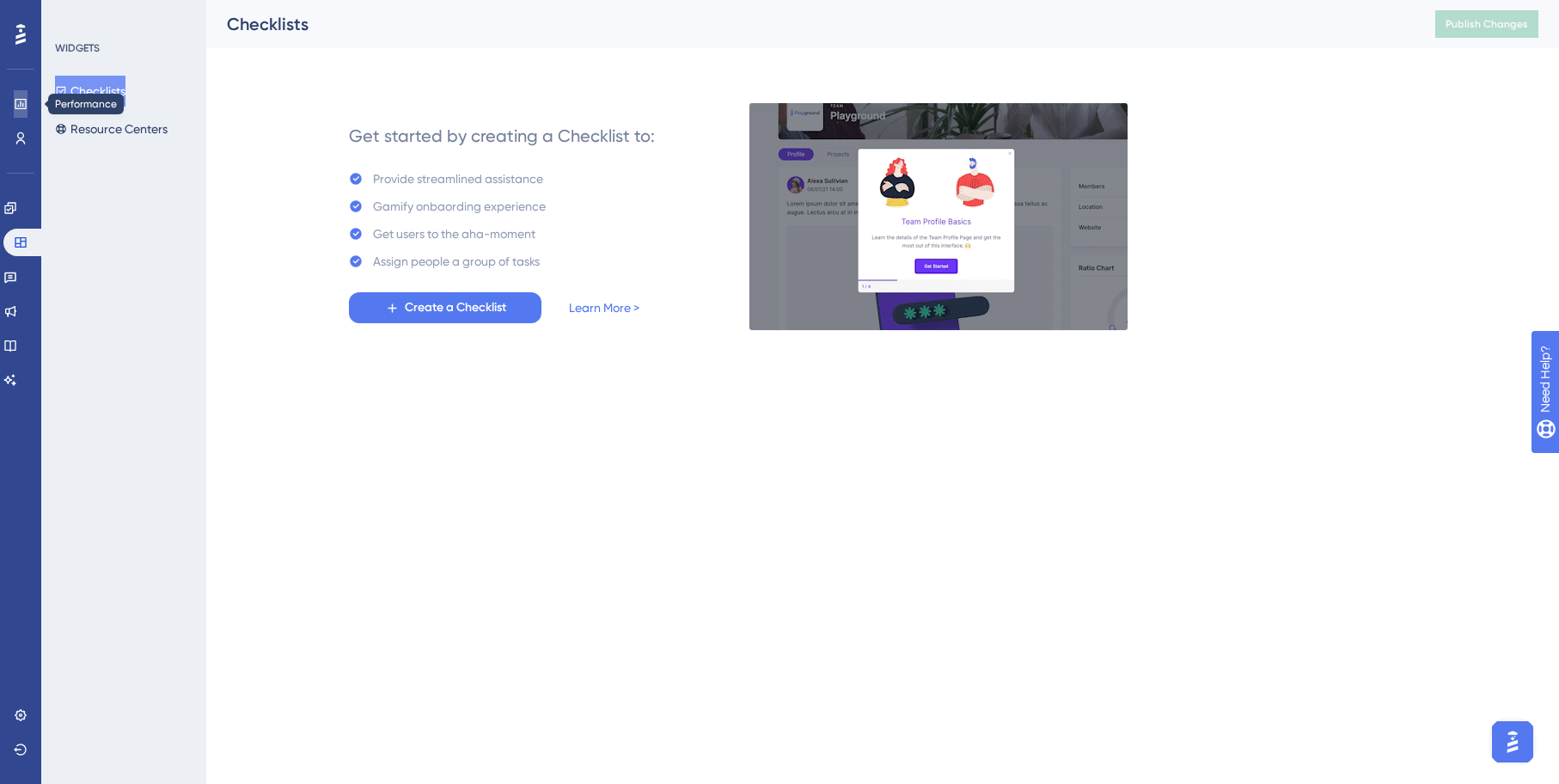
click at [25, 101] on icon at bounding box center [20, 103] width 14 height 14
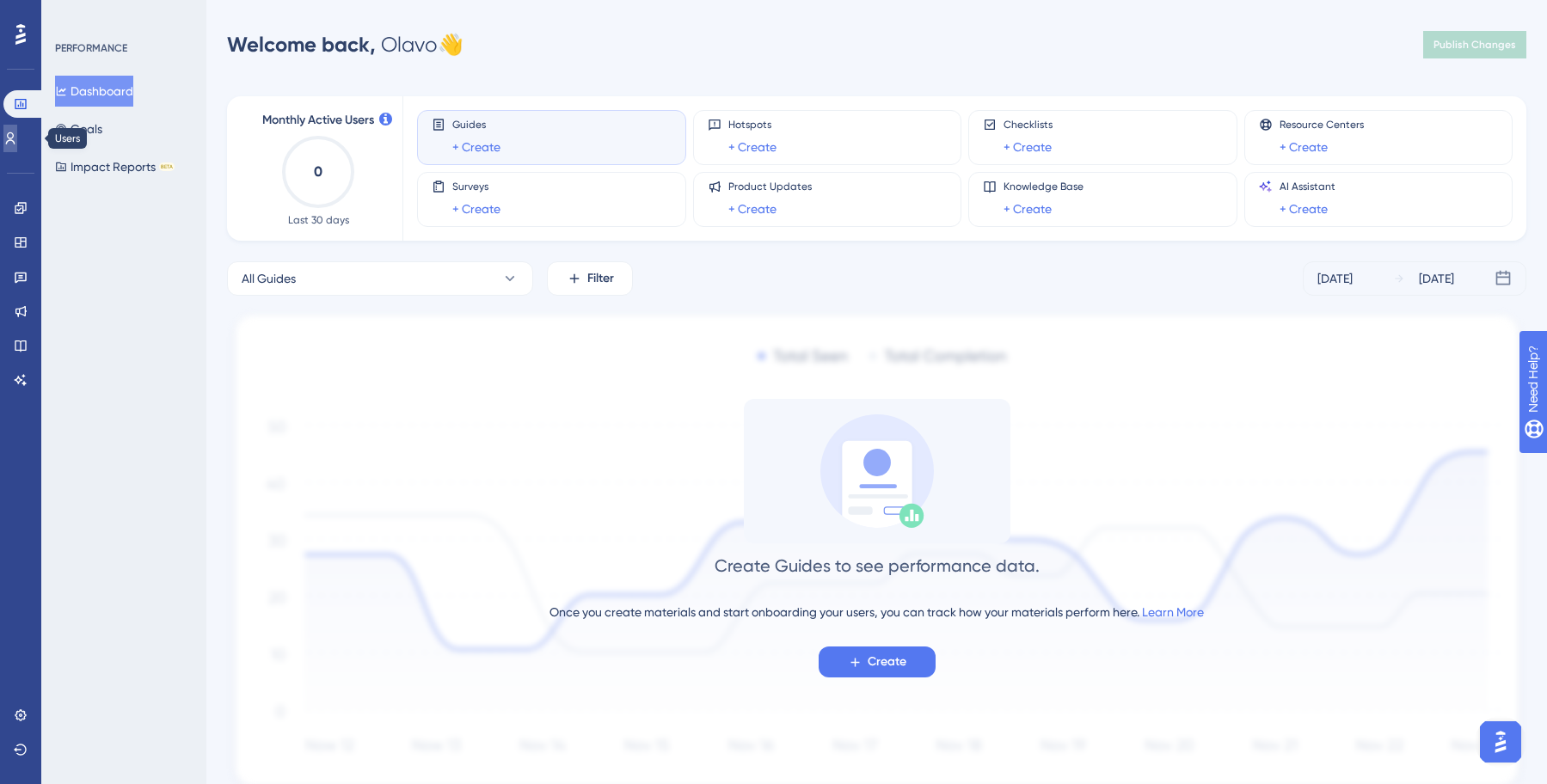
click at [17, 126] on link at bounding box center [10, 138] width 14 height 27
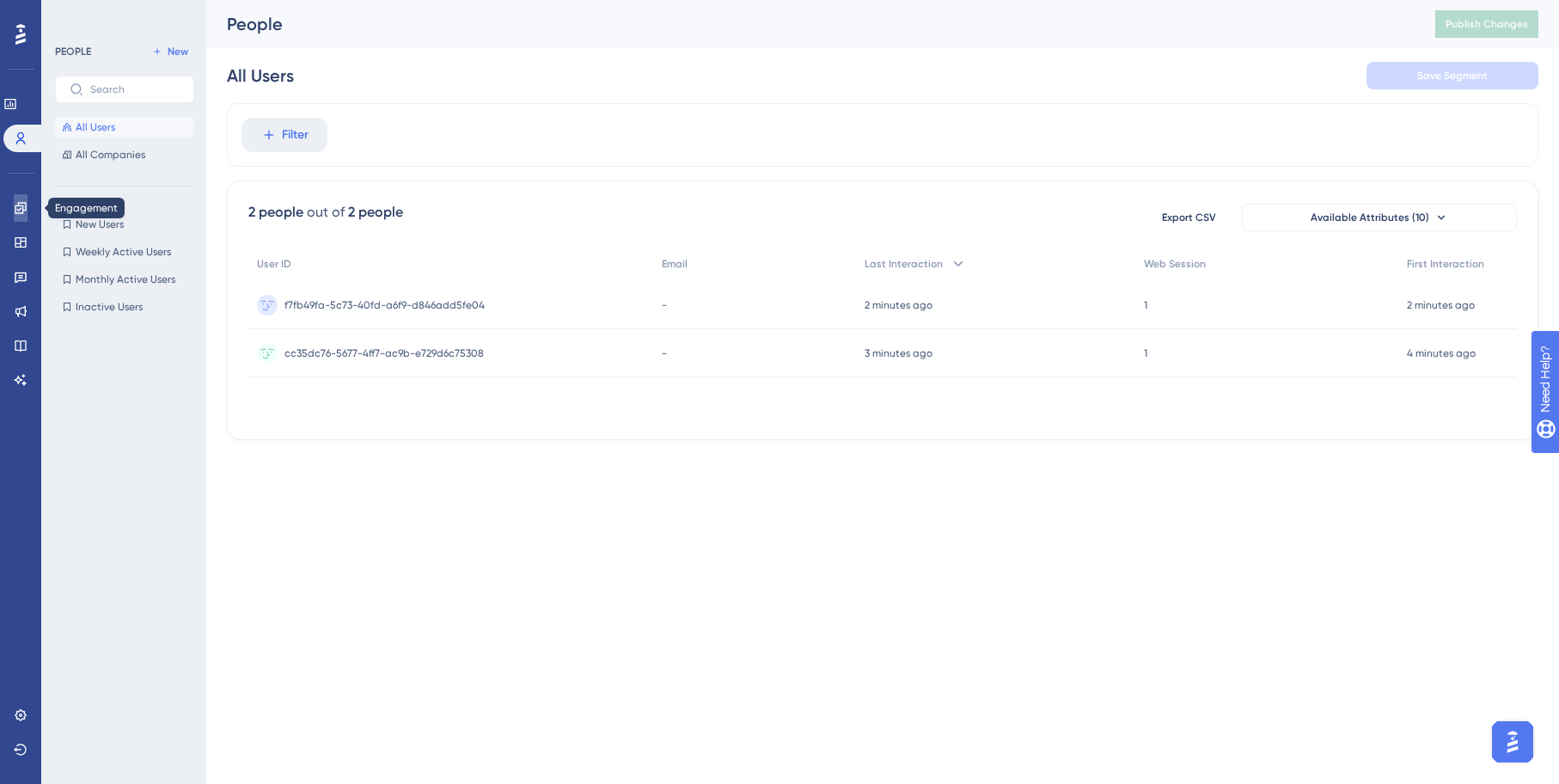
click at [21, 197] on link at bounding box center [20, 208] width 14 height 27
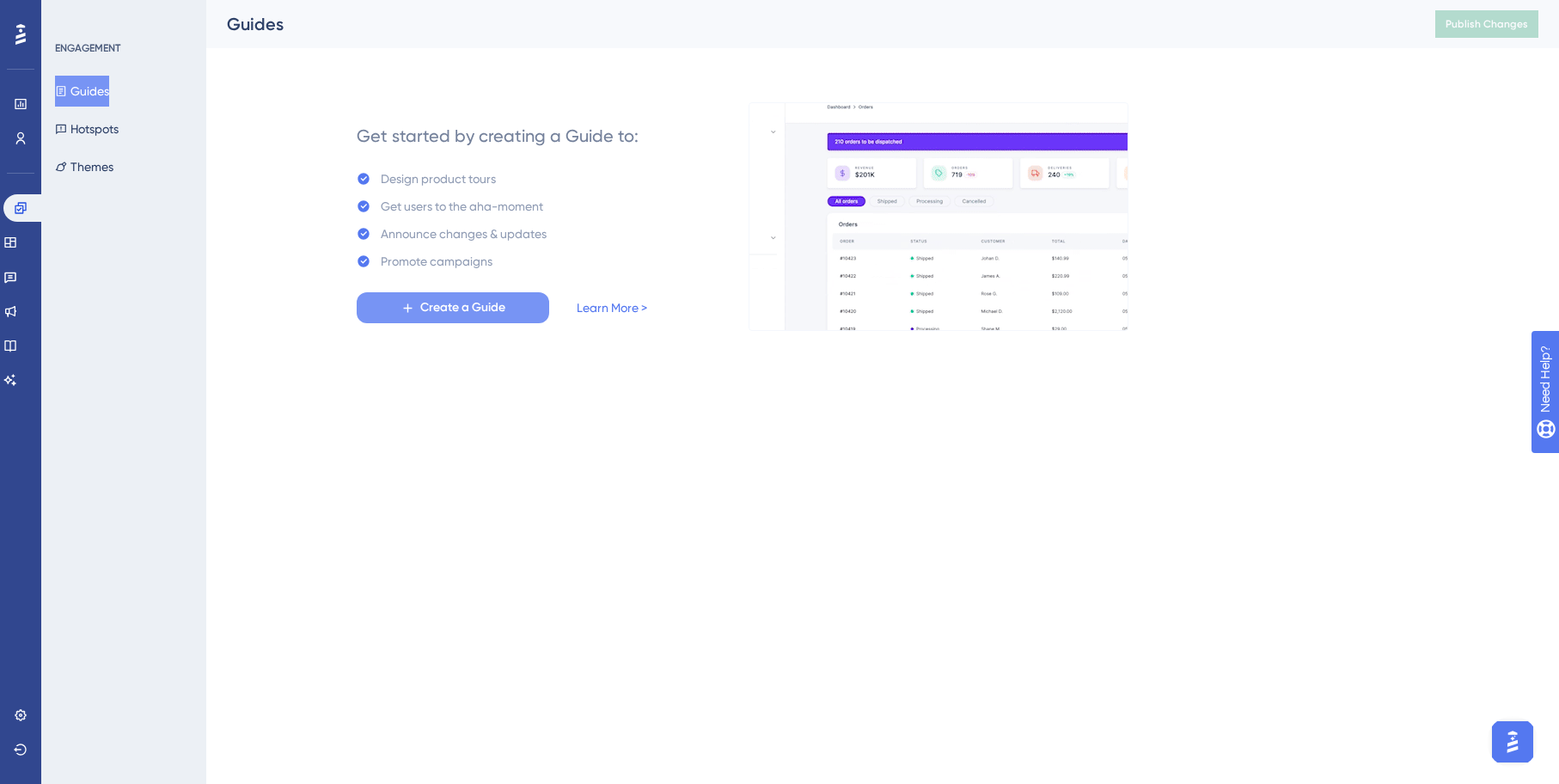
click at [487, 314] on span "Create a Guide" at bounding box center [463, 308] width 85 height 21
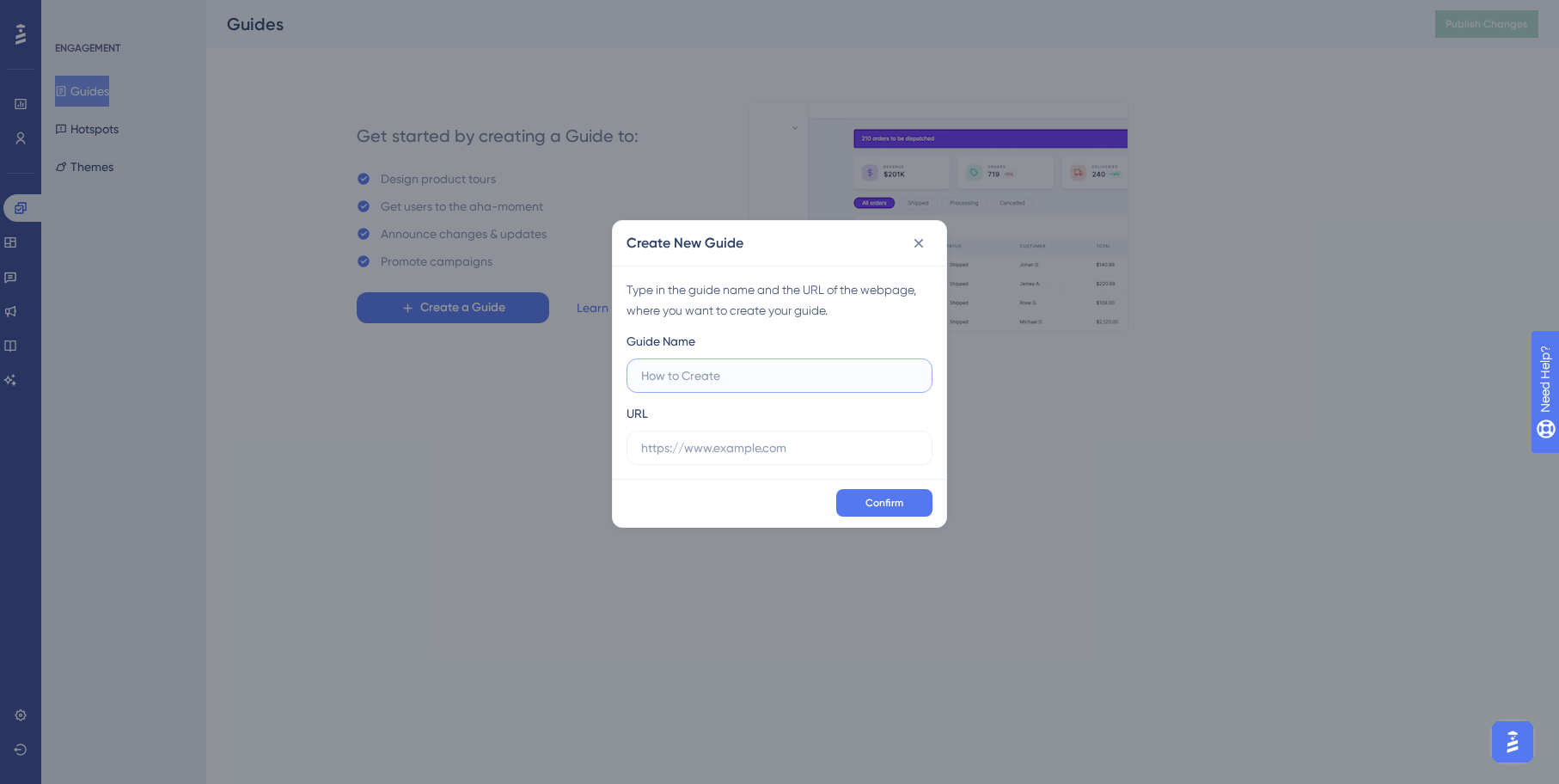
click at [740, 374] on input "text" at bounding box center [780, 376] width 277 height 19
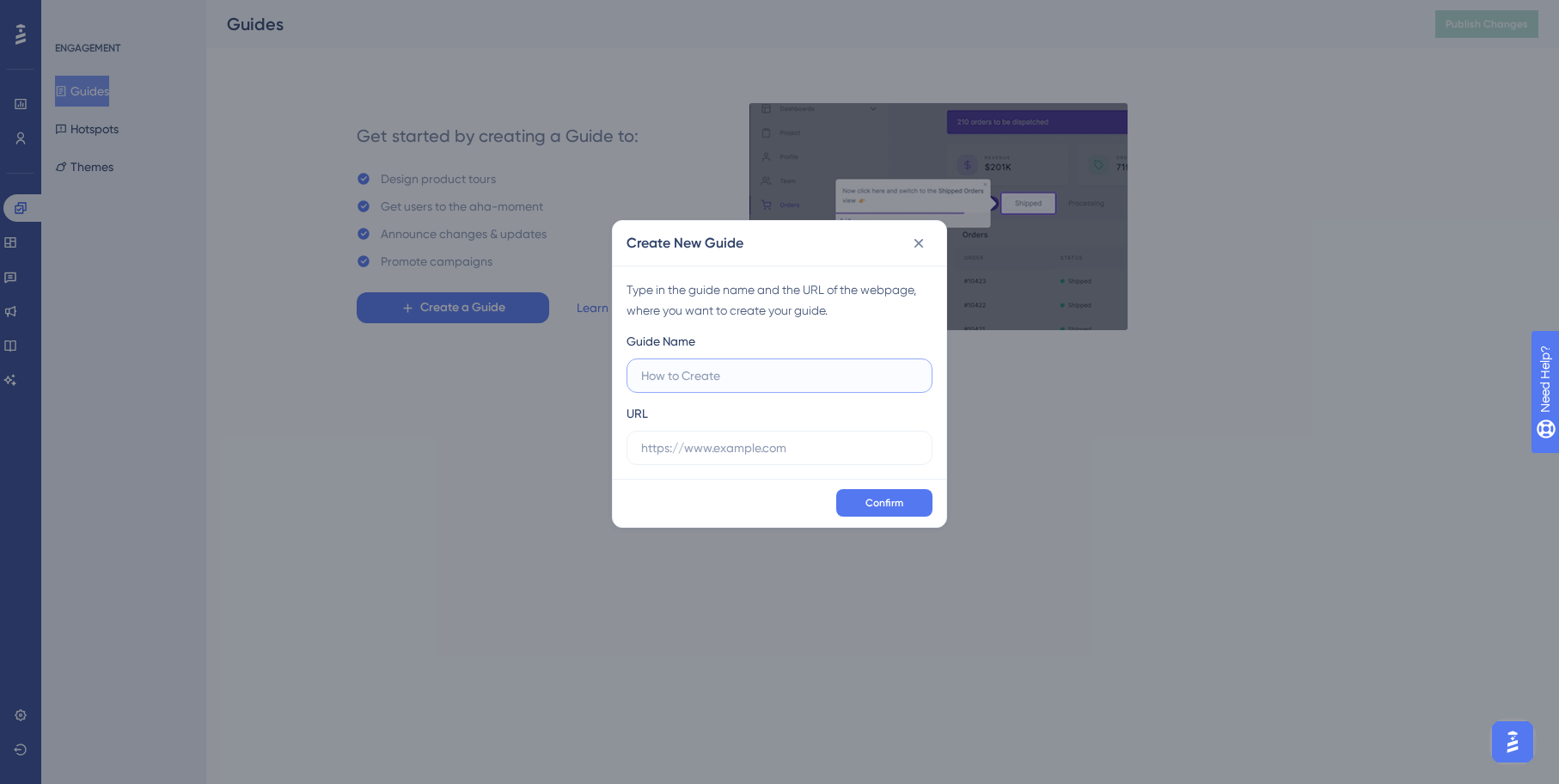
paste input "[CT] Assist. IA - 2"
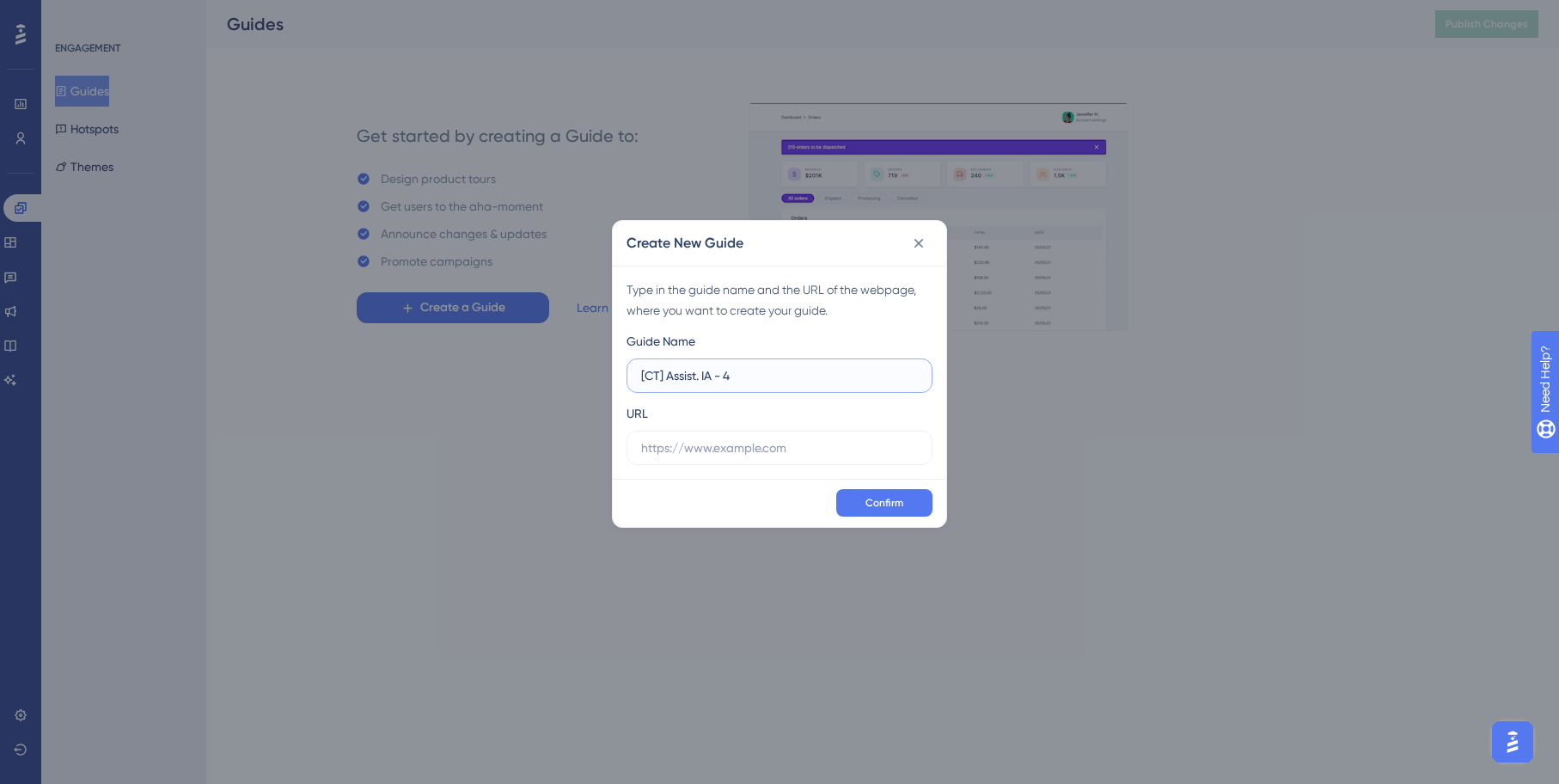
type input "[CT] Assist. IA - 4"
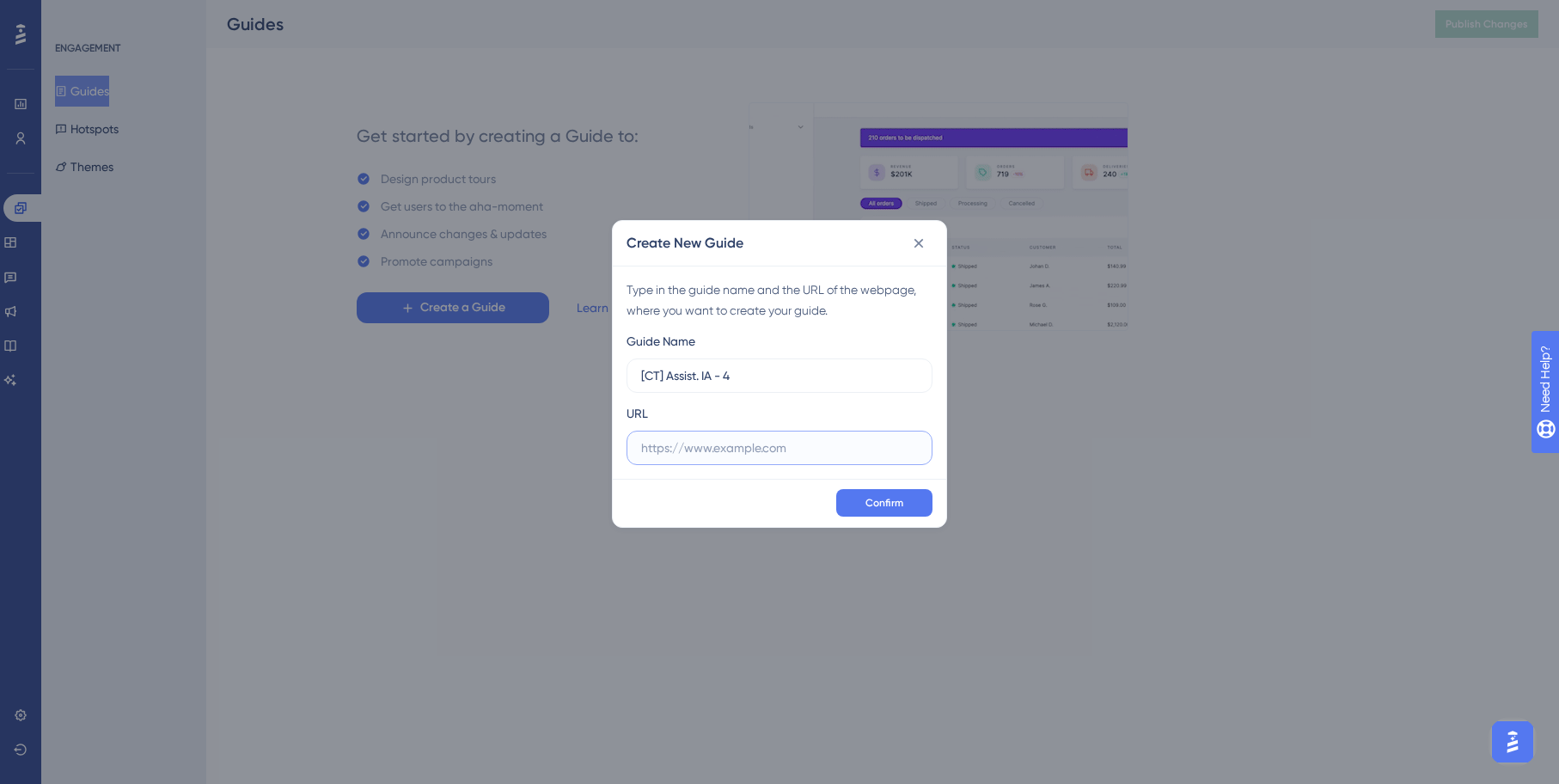
click at [774, 448] on input "text" at bounding box center [780, 447] width 277 height 19
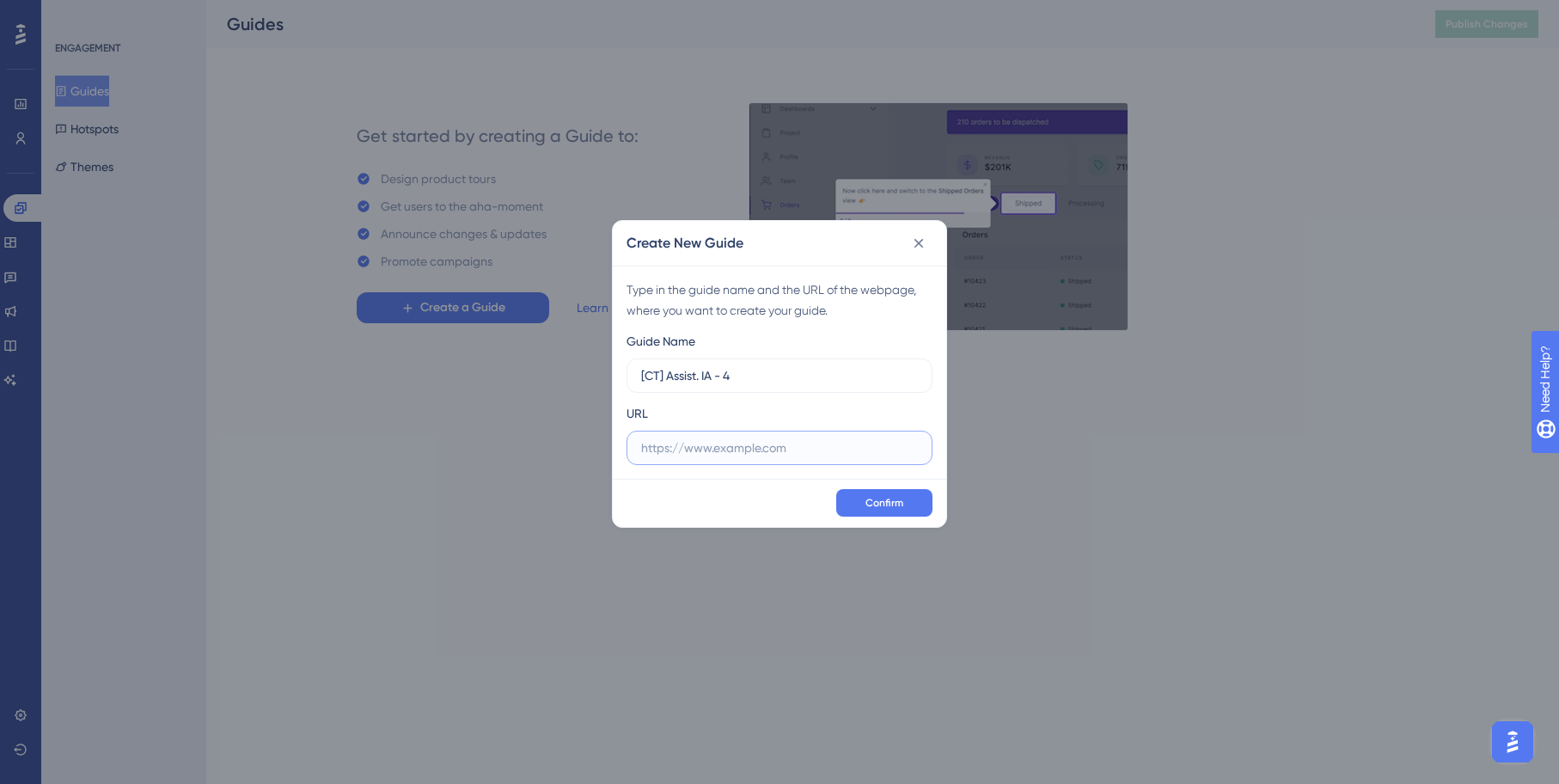
paste input "https://spill-refine-39109409.figma.site/"
type input "https://spill-refine-39109409.figma.site/"
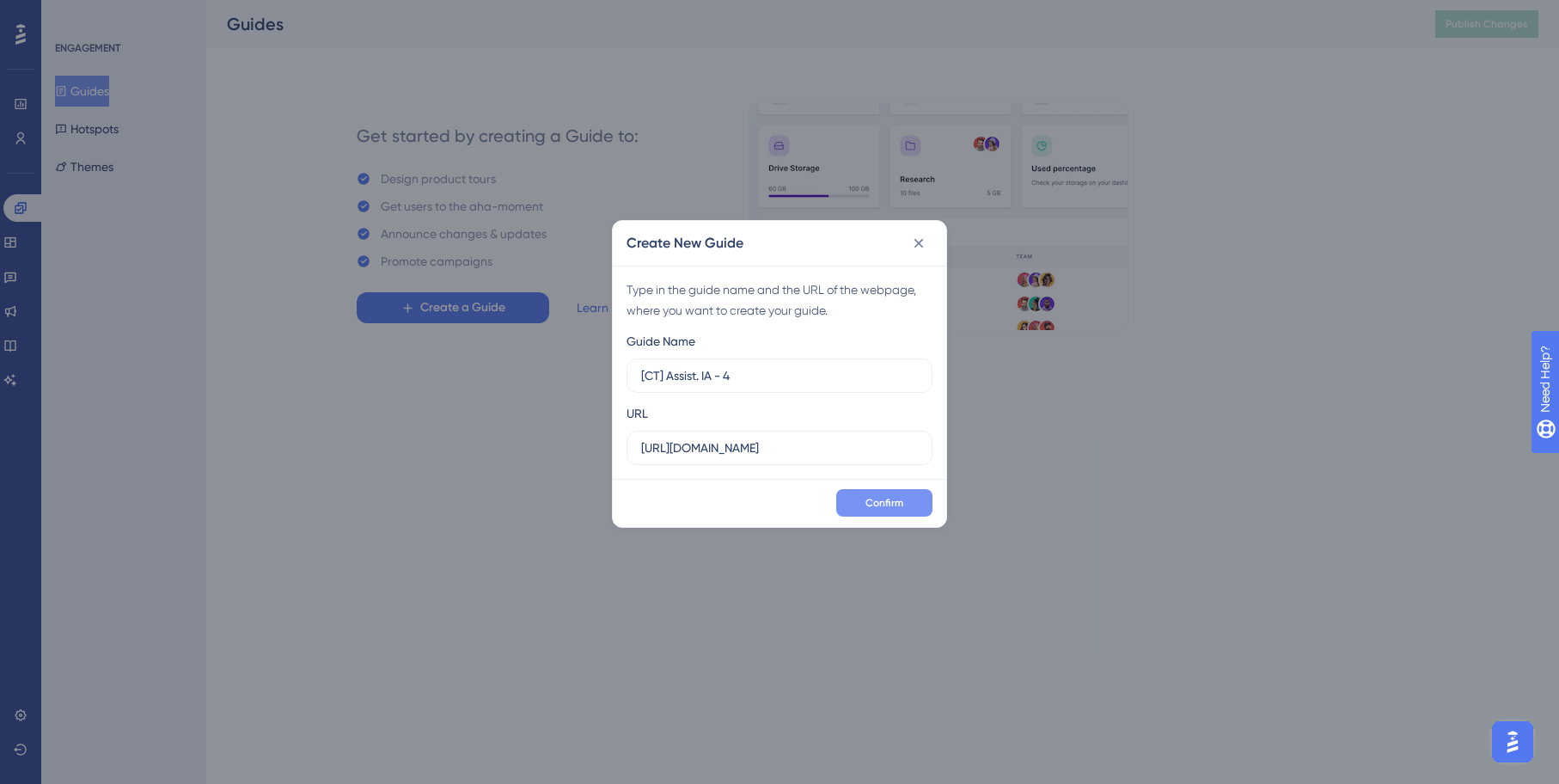
click at [888, 502] on span "Confirm" at bounding box center [885, 503] width 38 height 14
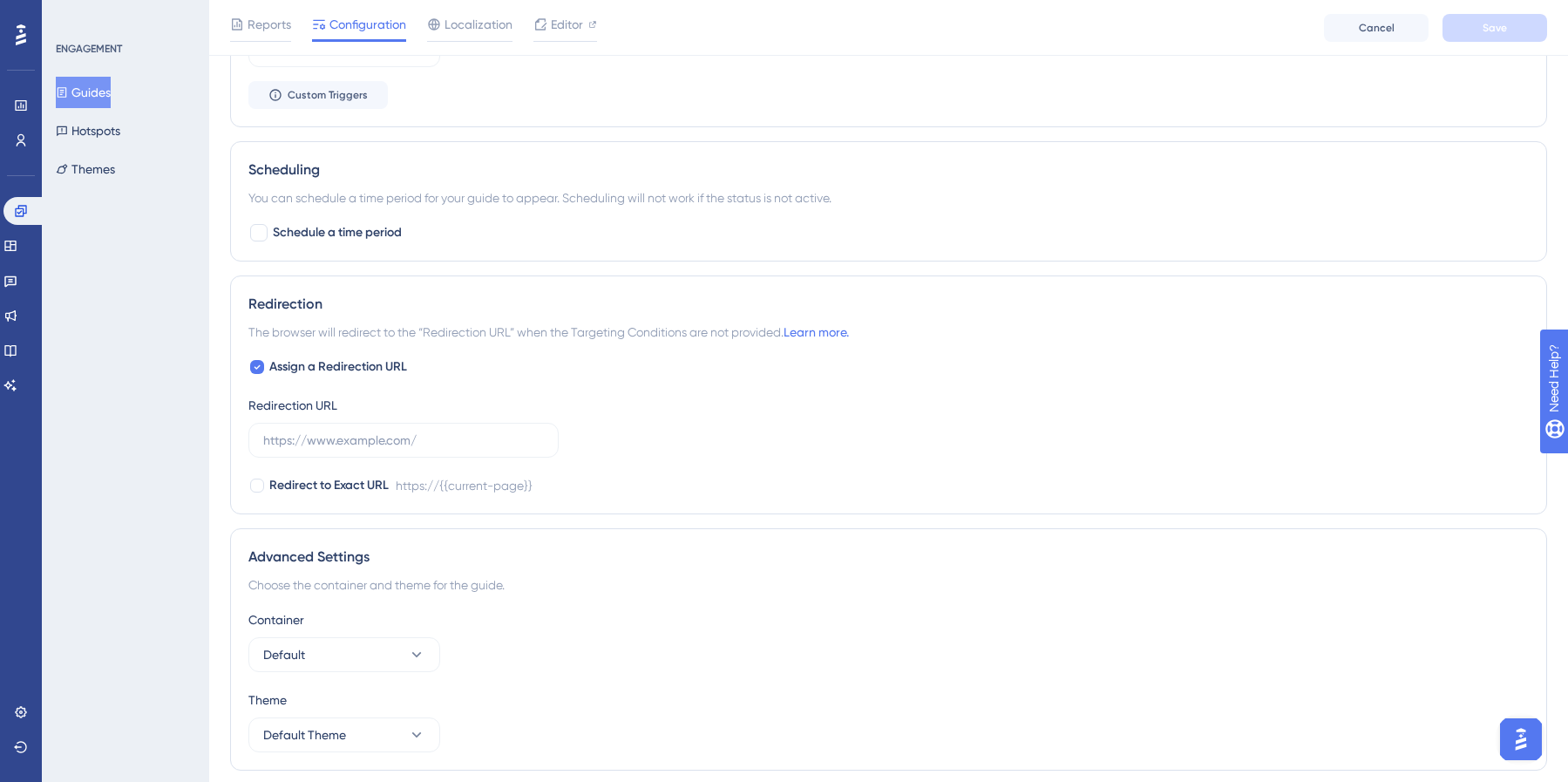
scroll to position [1075, 0]
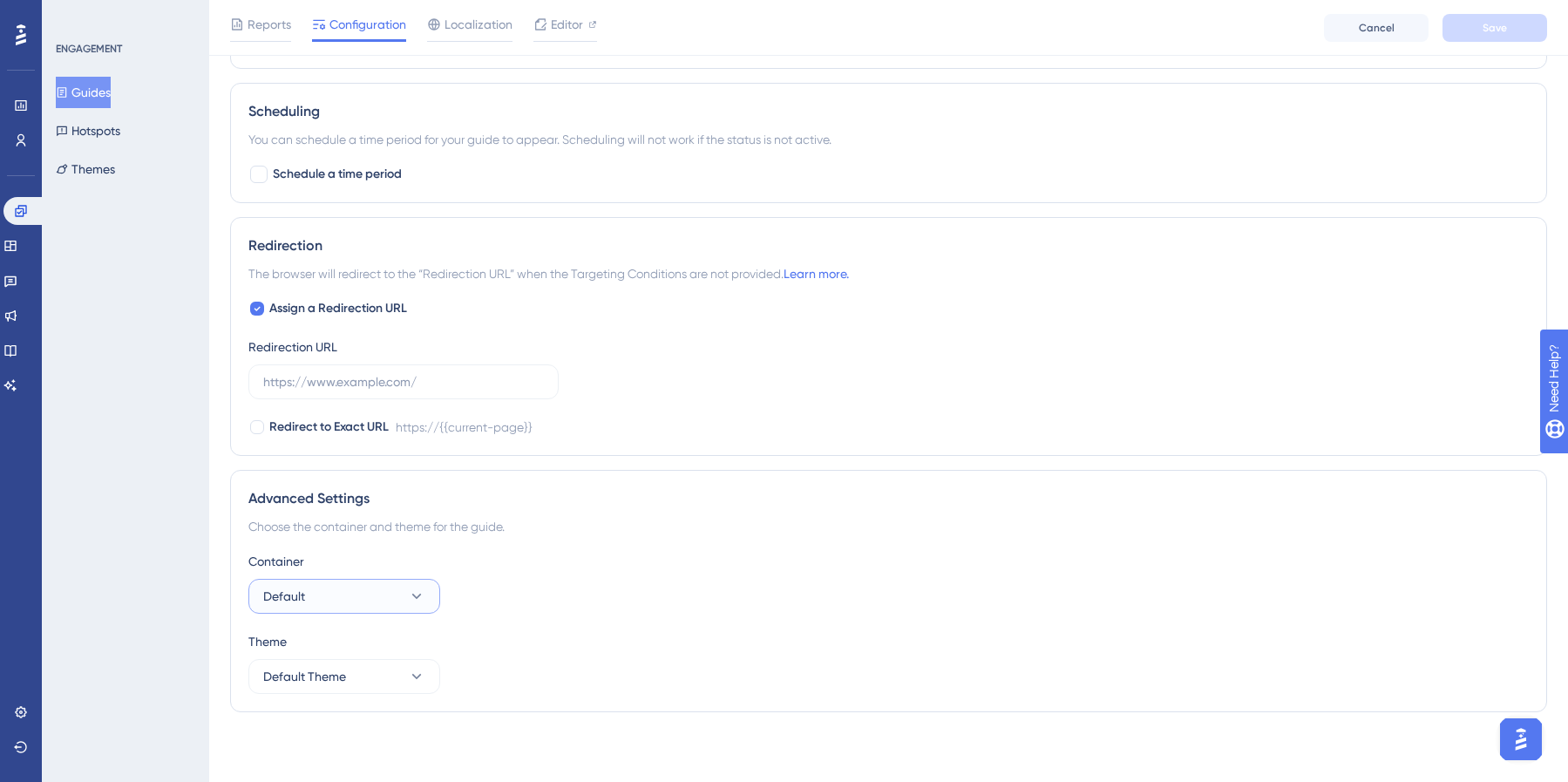
click at [404, 593] on button "Default" at bounding box center [344, 596] width 191 height 35
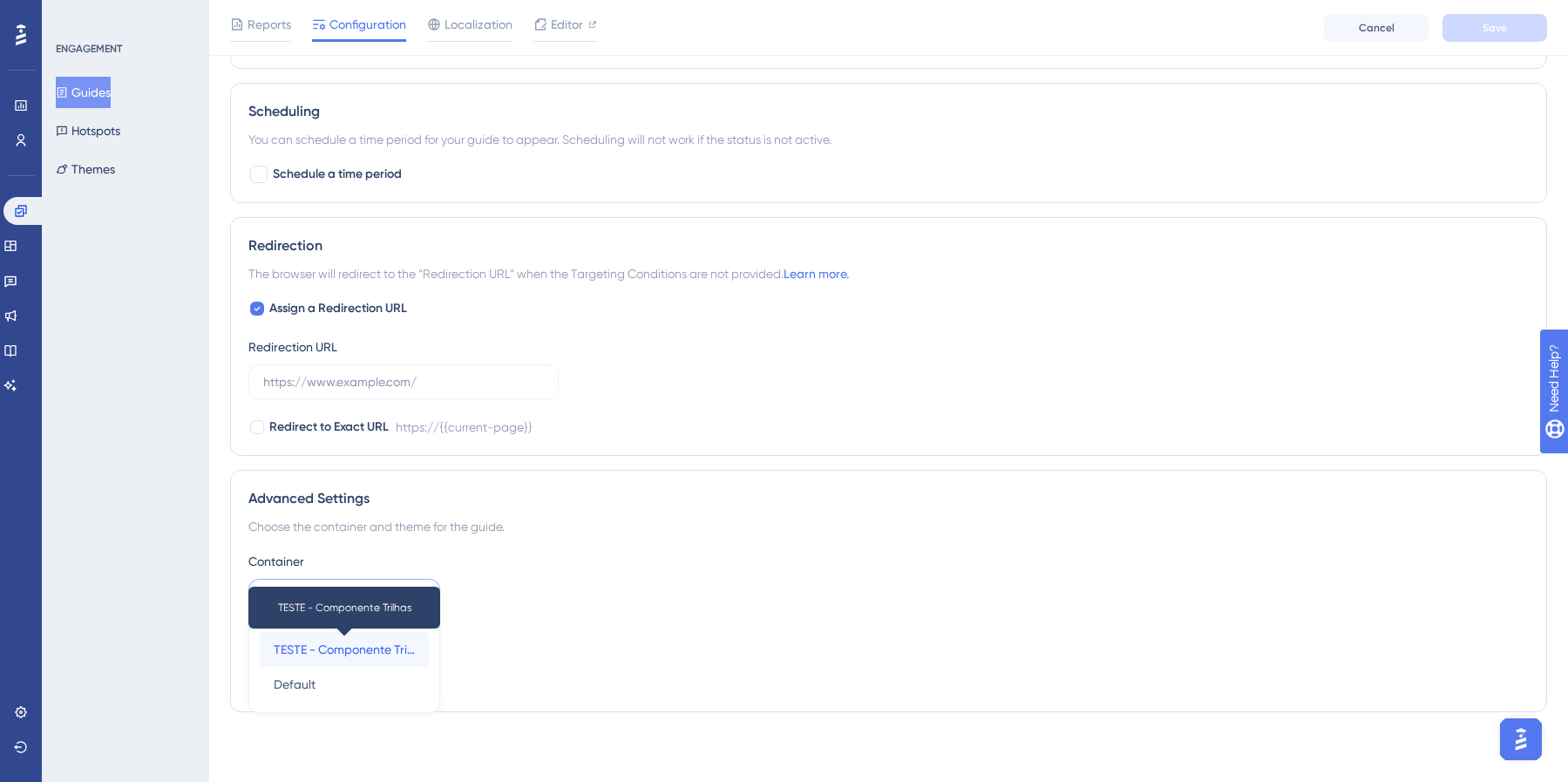
click at [369, 643] on span "TESTE - Componente Trilhas" at bounding box center [343, 649] width 141 height 21
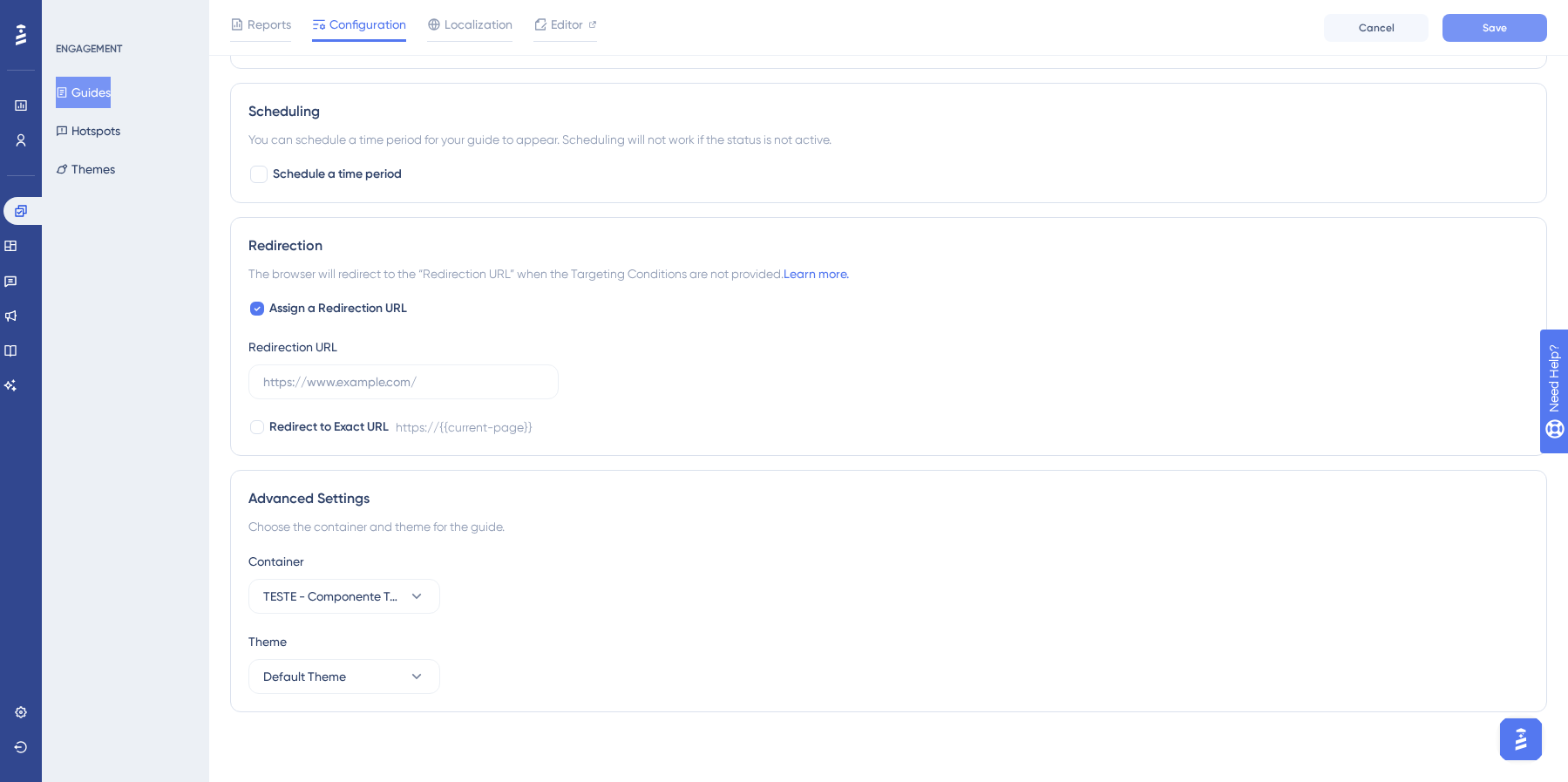
click at [1501, 21] on span "Save" at bounding box center [1494, 28] width 25 height 14
click at [1493, 32] on span "Save" at bounding box center [1494, 28] width 25 height 14
click at [544, 30] on icon at bounding box center [540, 32] width 17 height 17
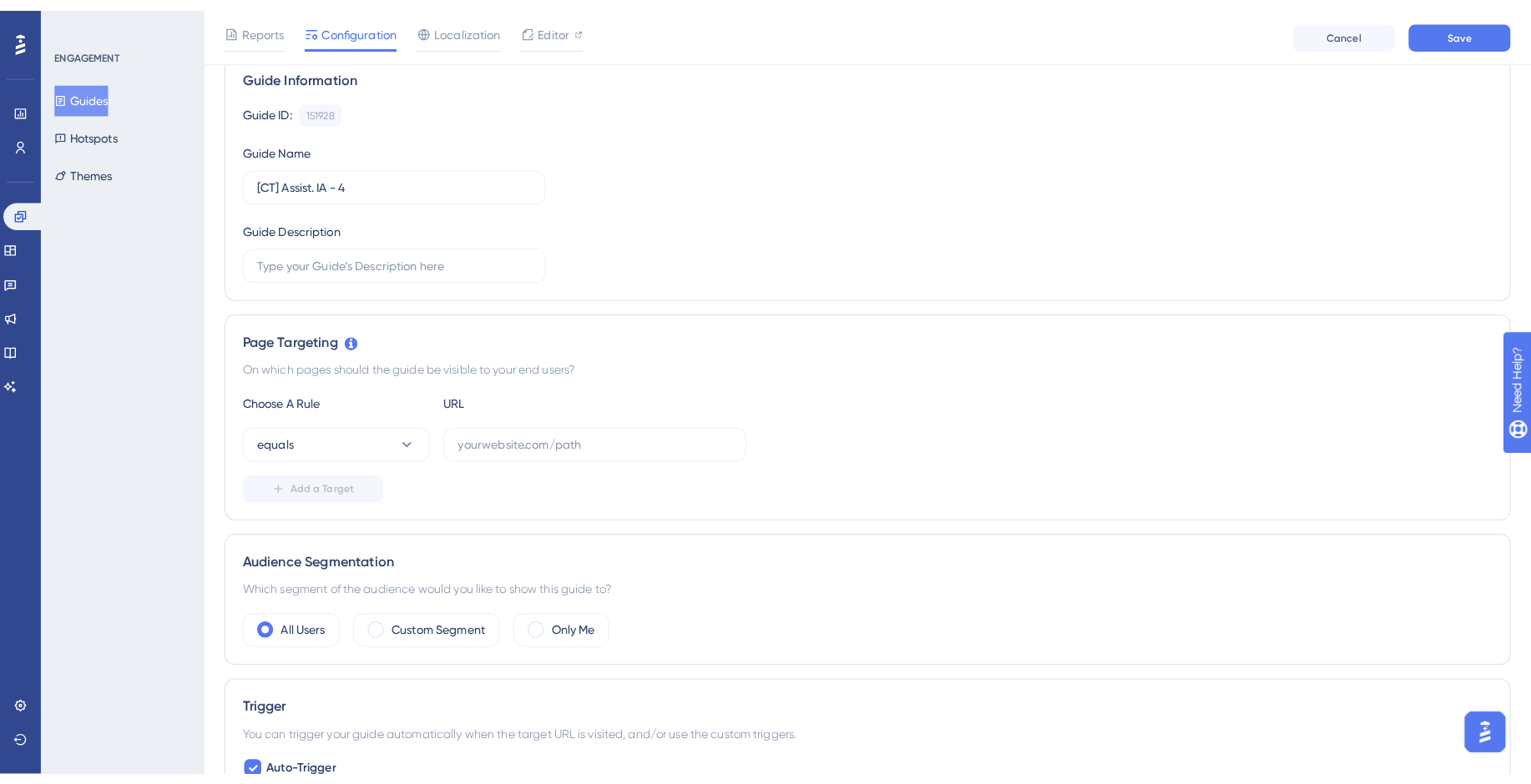
scroll to position [142, 0]
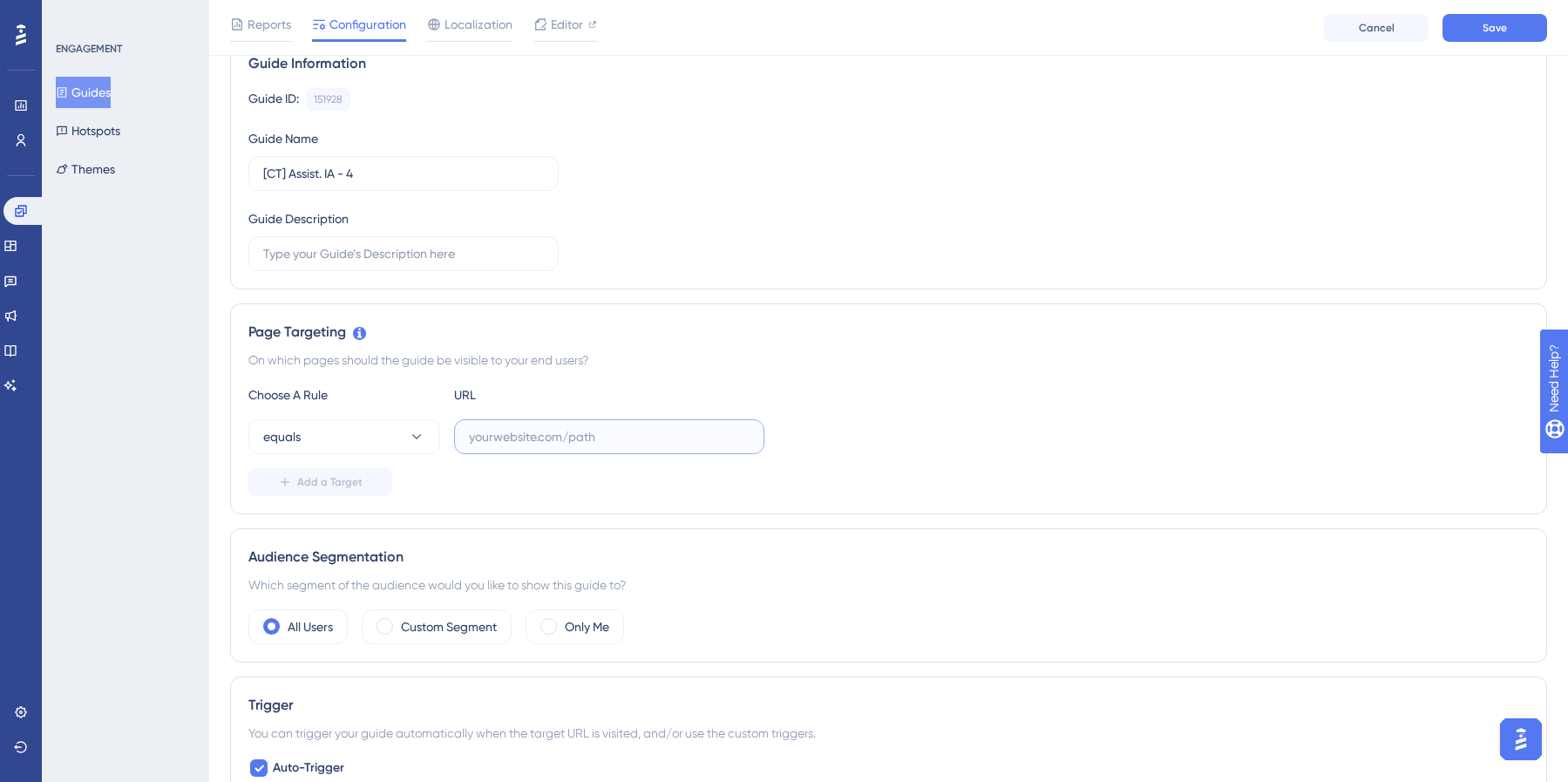
click at [559, 440] on input "text" at bounding box center [609, 436] width 281 height 19
paste input "https://spill-refine-39109409.figma.site/"
type input "https://spill-refine-39109409.figma.site/"
click at [1488, 17] on button "Save" at bounding box center [1495, 28] width 105 height 28
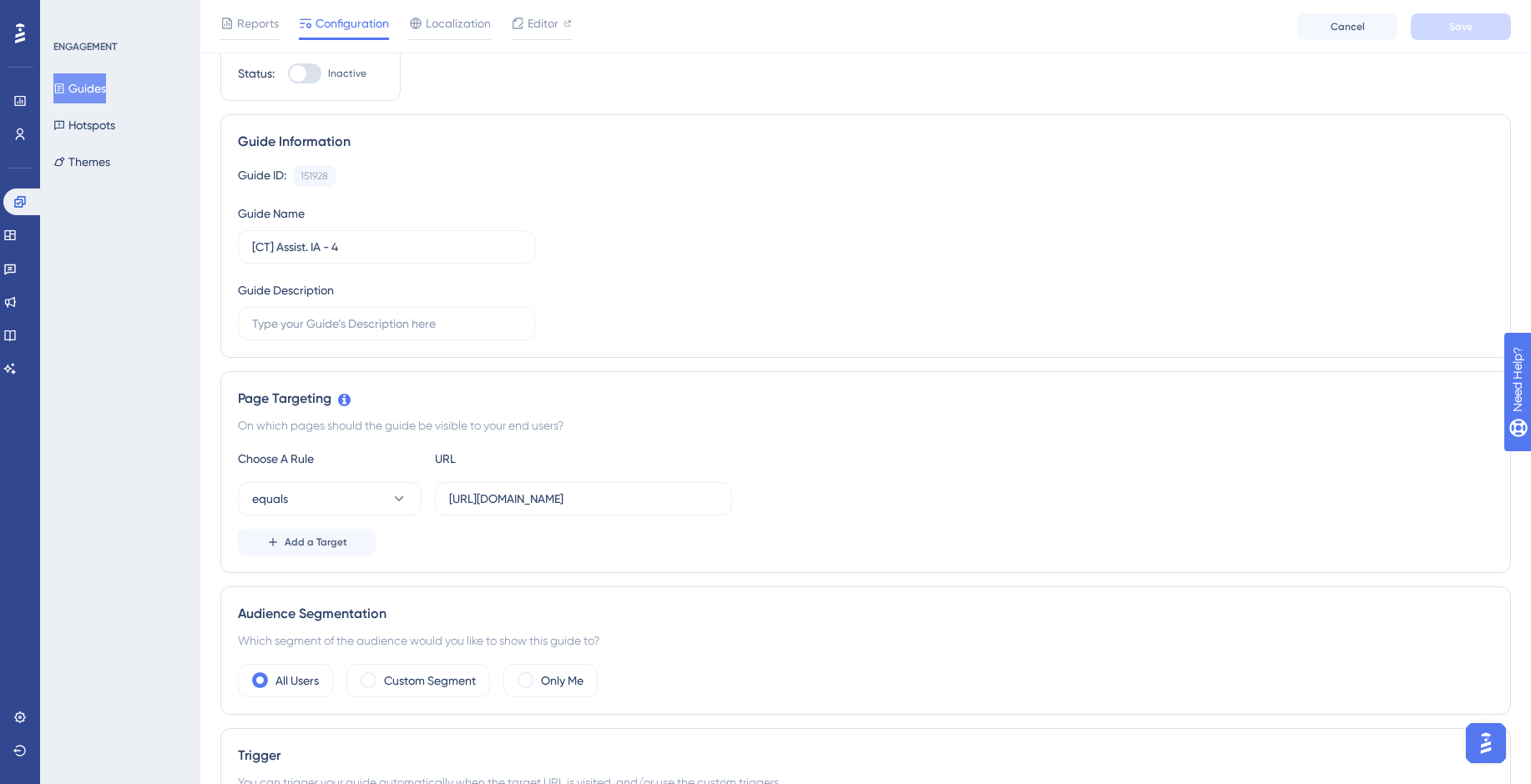
scroll to position [0, 0]
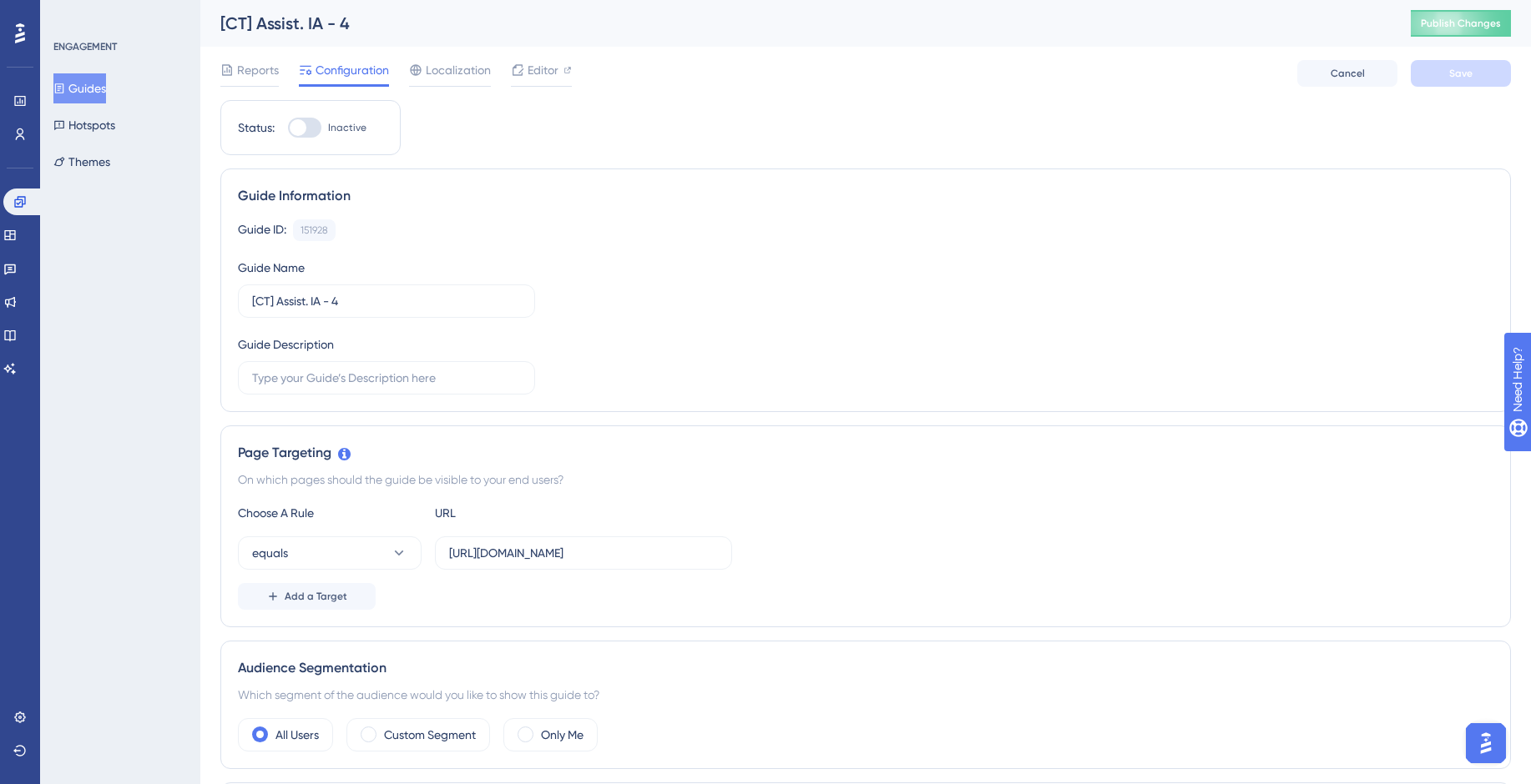
click at [320, 124] on div at bounding box center [305, 128] width 33 height 20
click at [288, 128] on input "Inactive" at bounding box center [287, 128] width 1 height 1
checkbox input "false"
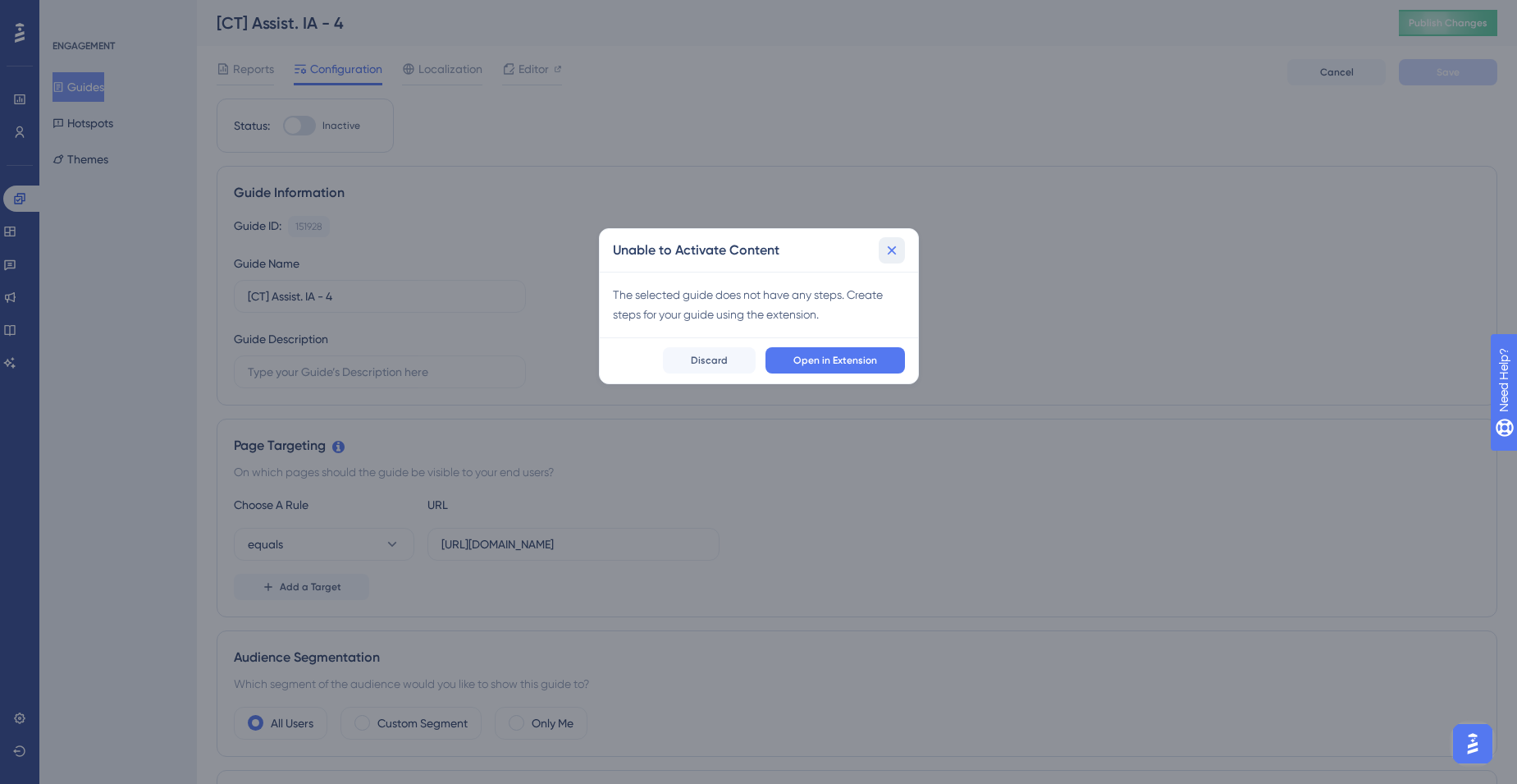
click at [891, 243] on icon at bounding box center [891, 249] width 16 height 16
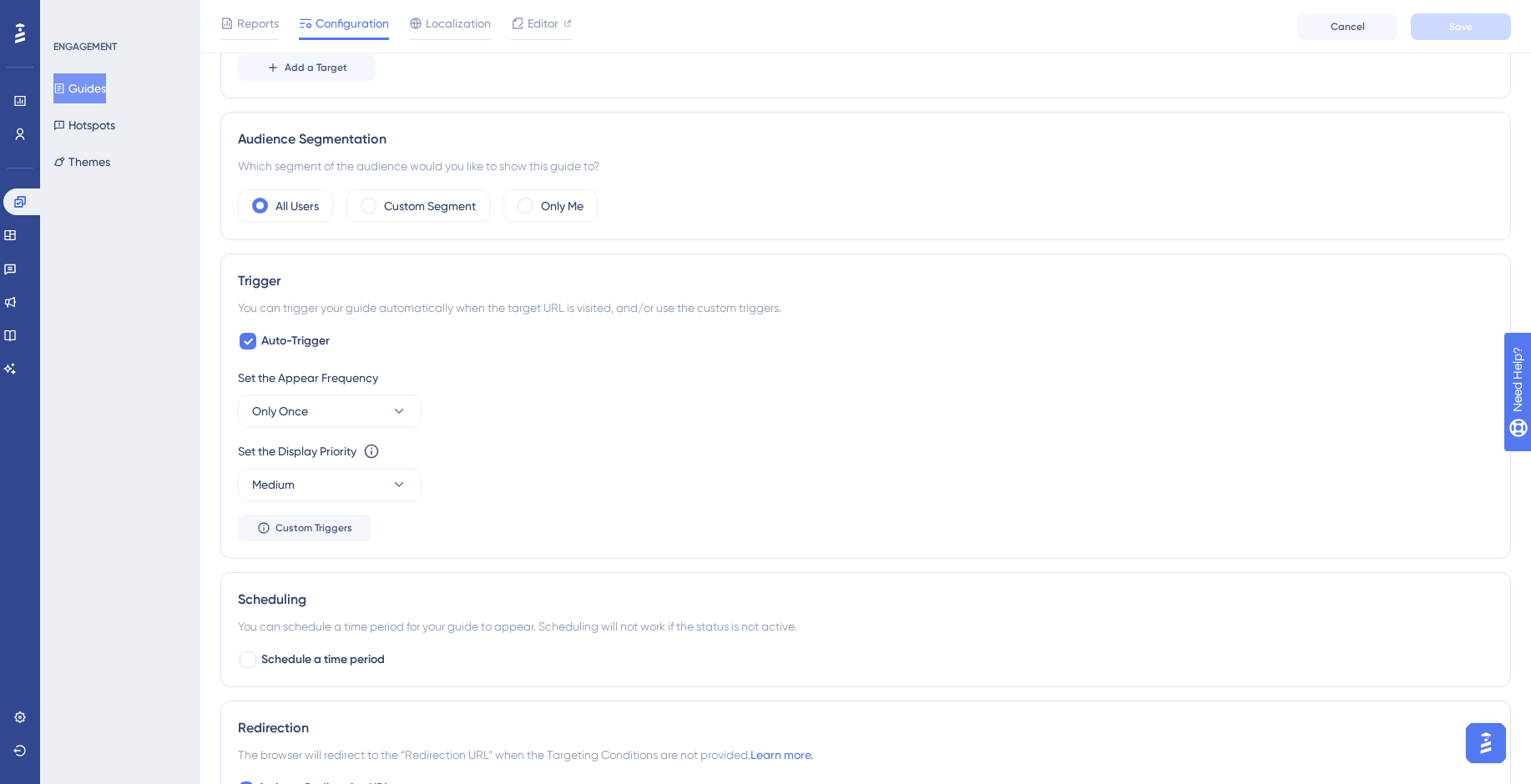
scroll to position [563, 0]
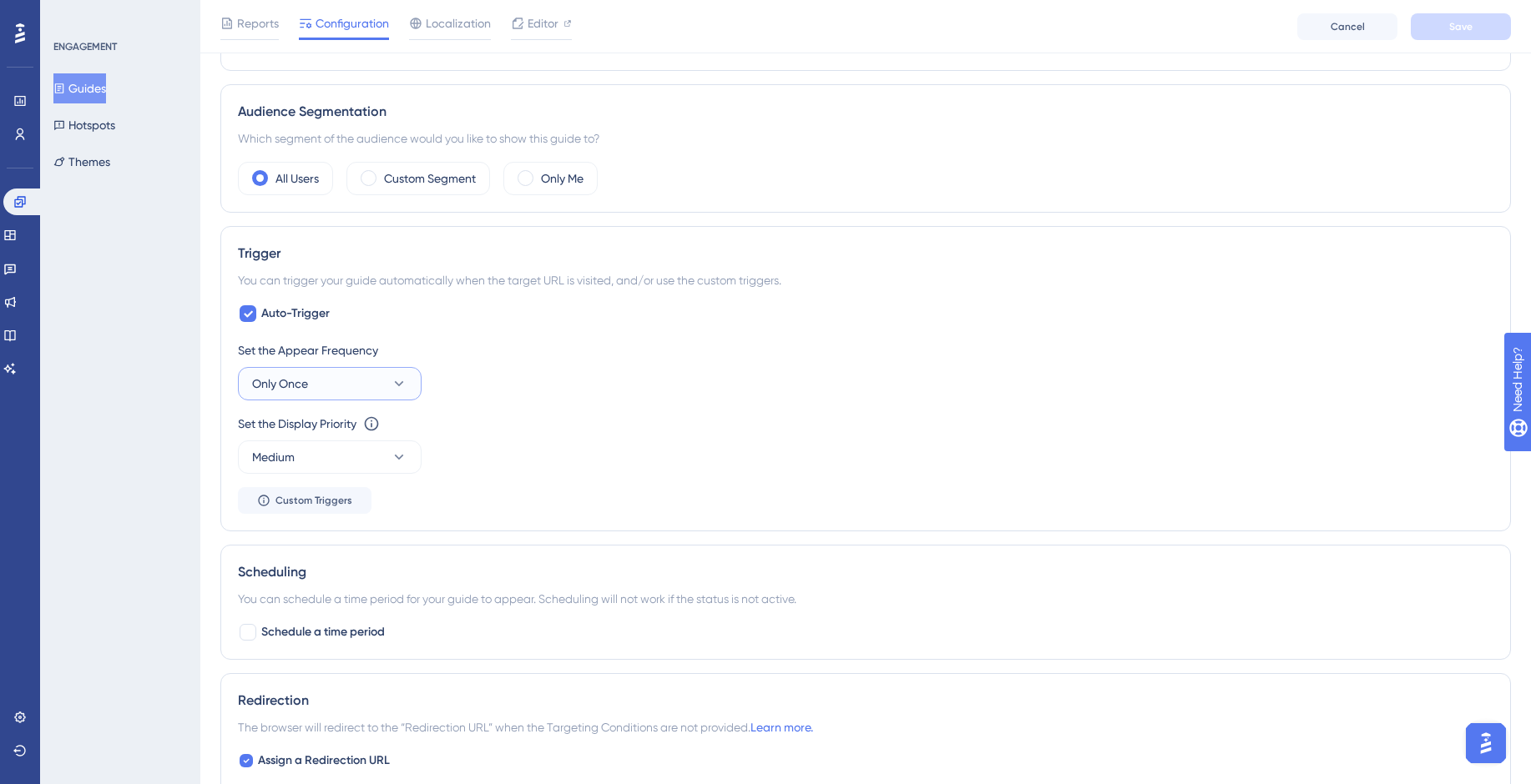
click at [410, 382] on button "Only Once" at bounding box center [330, 384] width 183 height 33
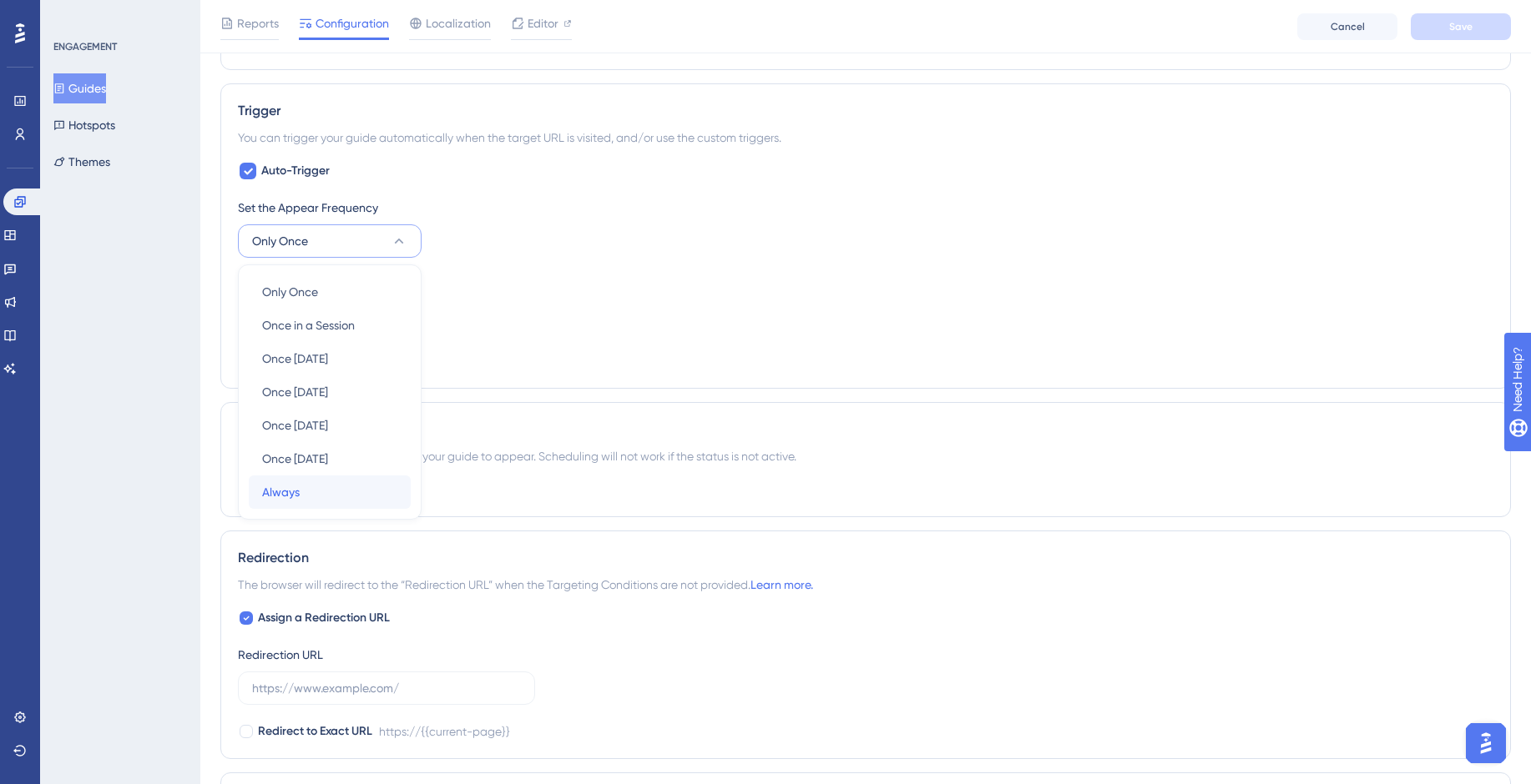
click at [299, 491] on div "Always Always" at bounding box center [329, 492] width 135 height 33
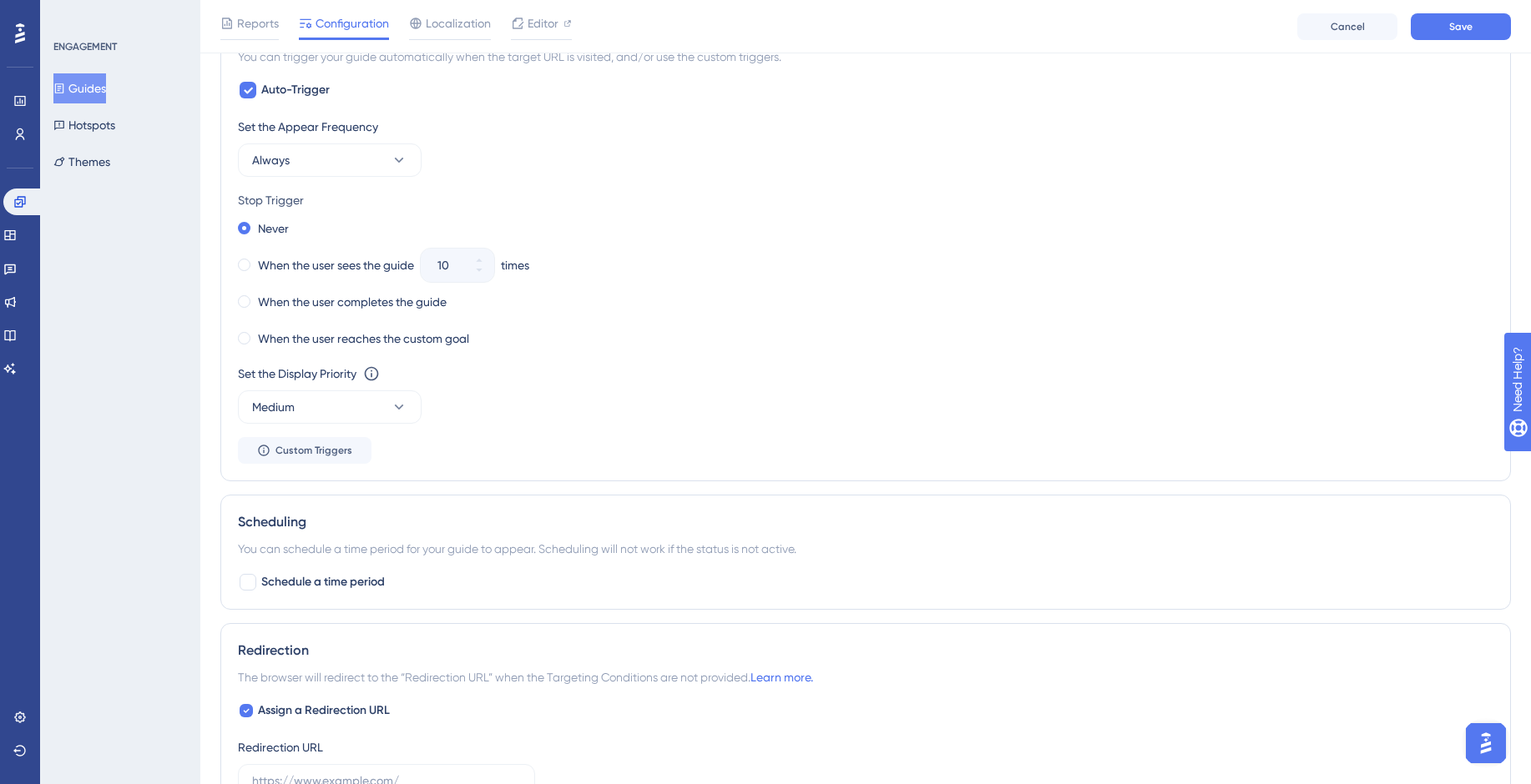
scroll to position [900, 0]
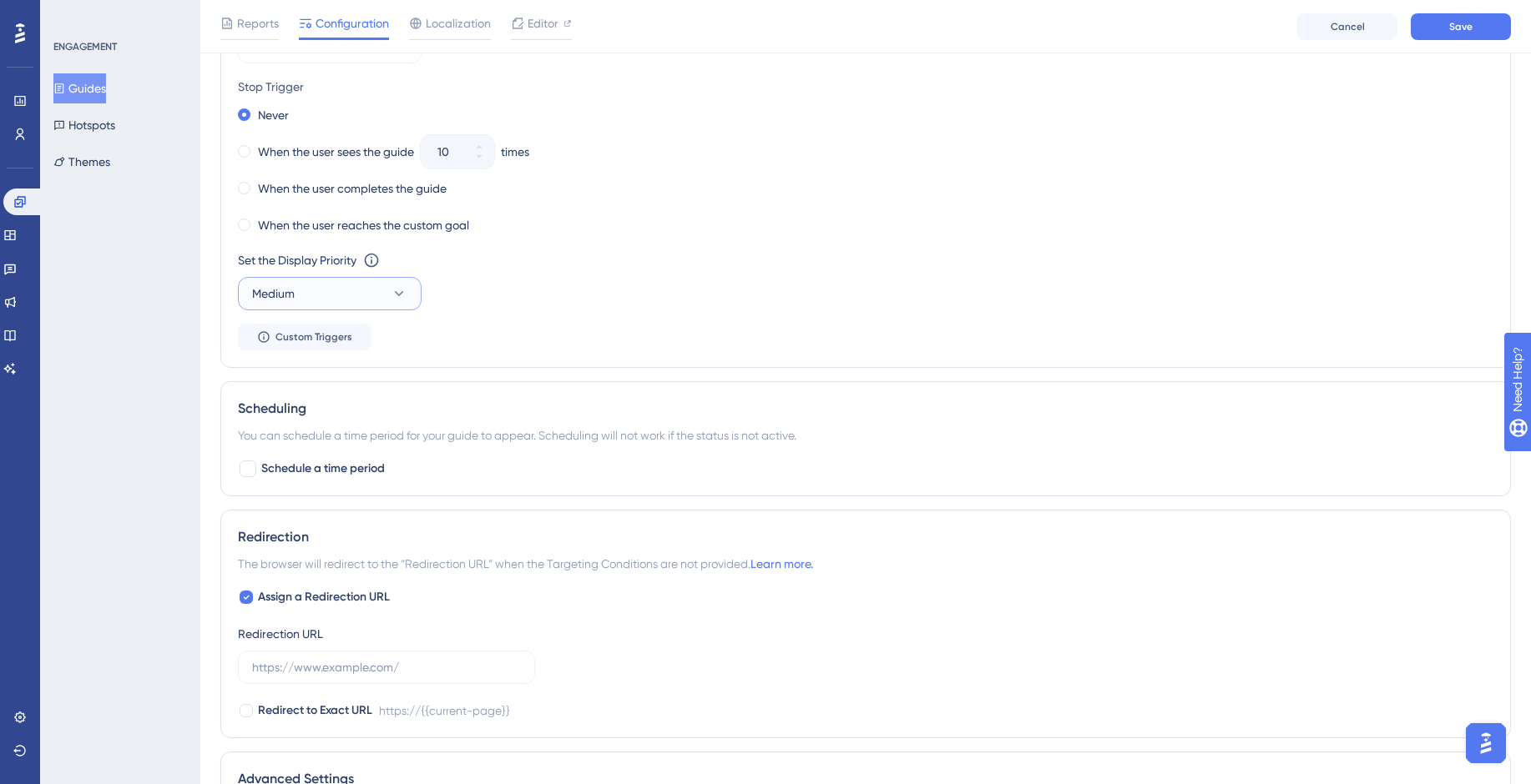
click at [398, 287] on icon at bounding box center [398, 293] width 17 height 17
click at [583, 278] on div "Set the Display Priority This option will set the display priority between auto…" at bounding box center [866, 280] width 1256 height 60
click at [326, 330] on span "Custom Triggers" at bounding box center [314, 337] width 77 height 13
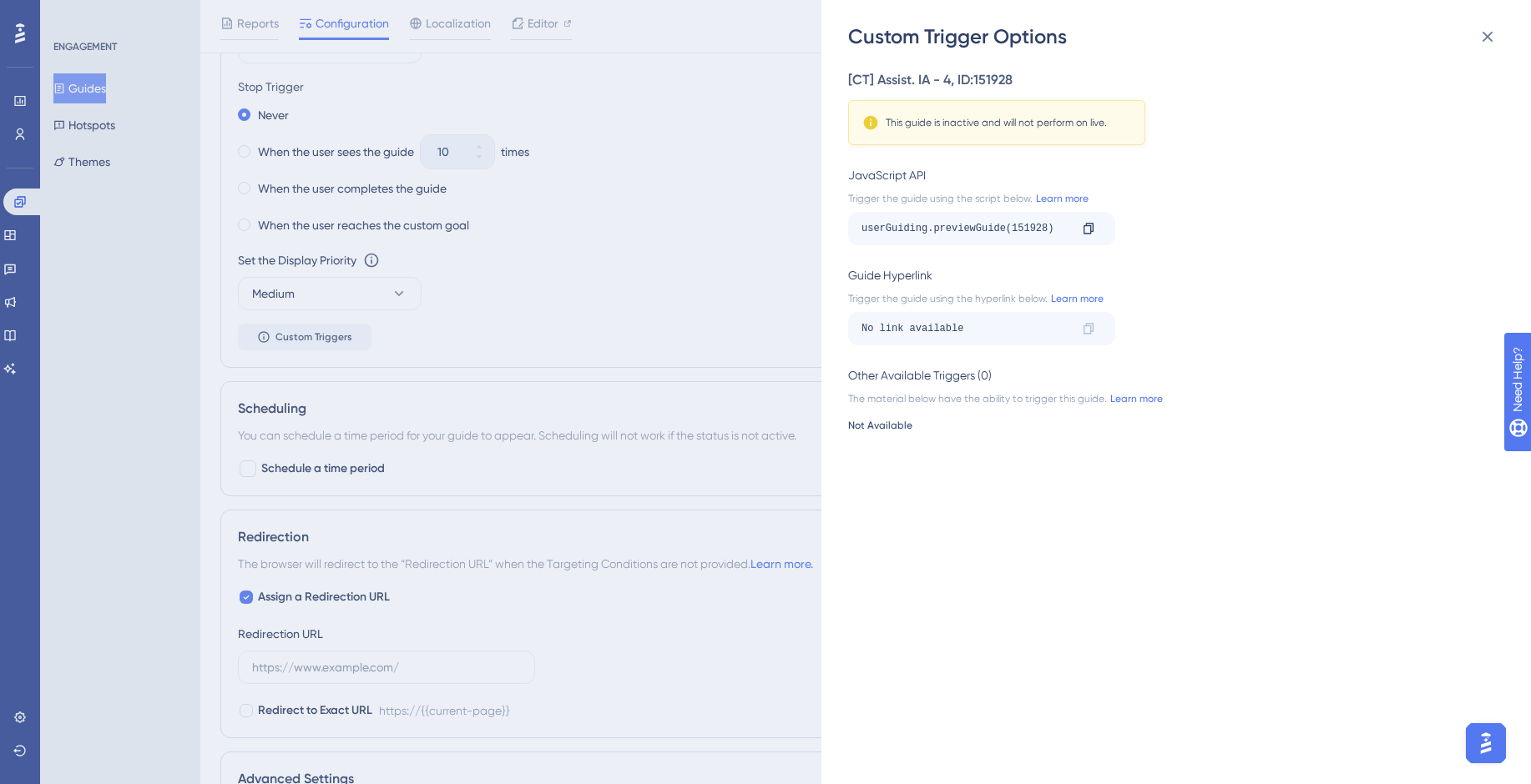
click at [750, 233] on div "Custom Trigger Options [CT] Assist. IA - 4 , ID: 151928 This guide is inactive …" at bounding box center [765, 392] width 1531 height 784
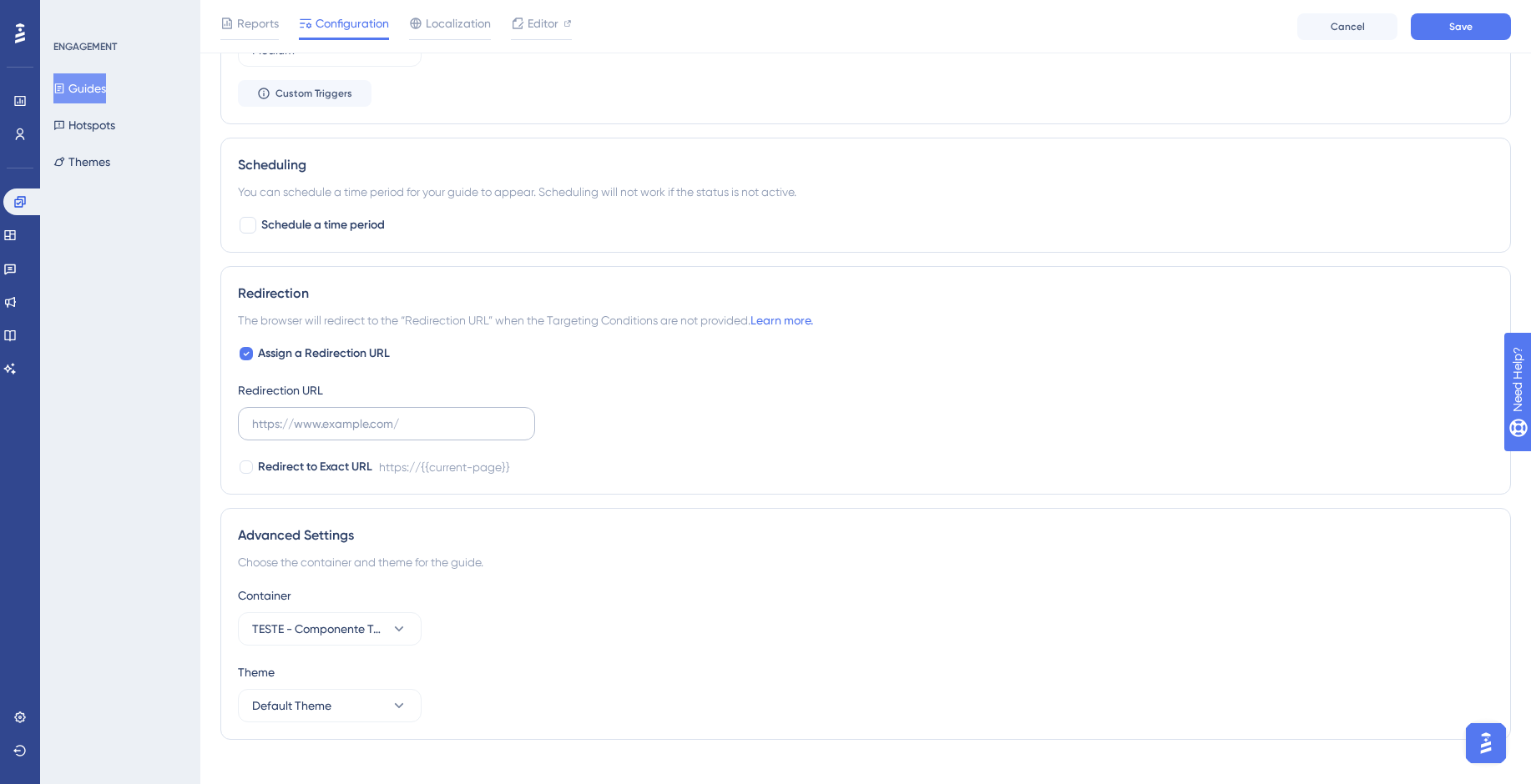
scroll to position [1166, 0]
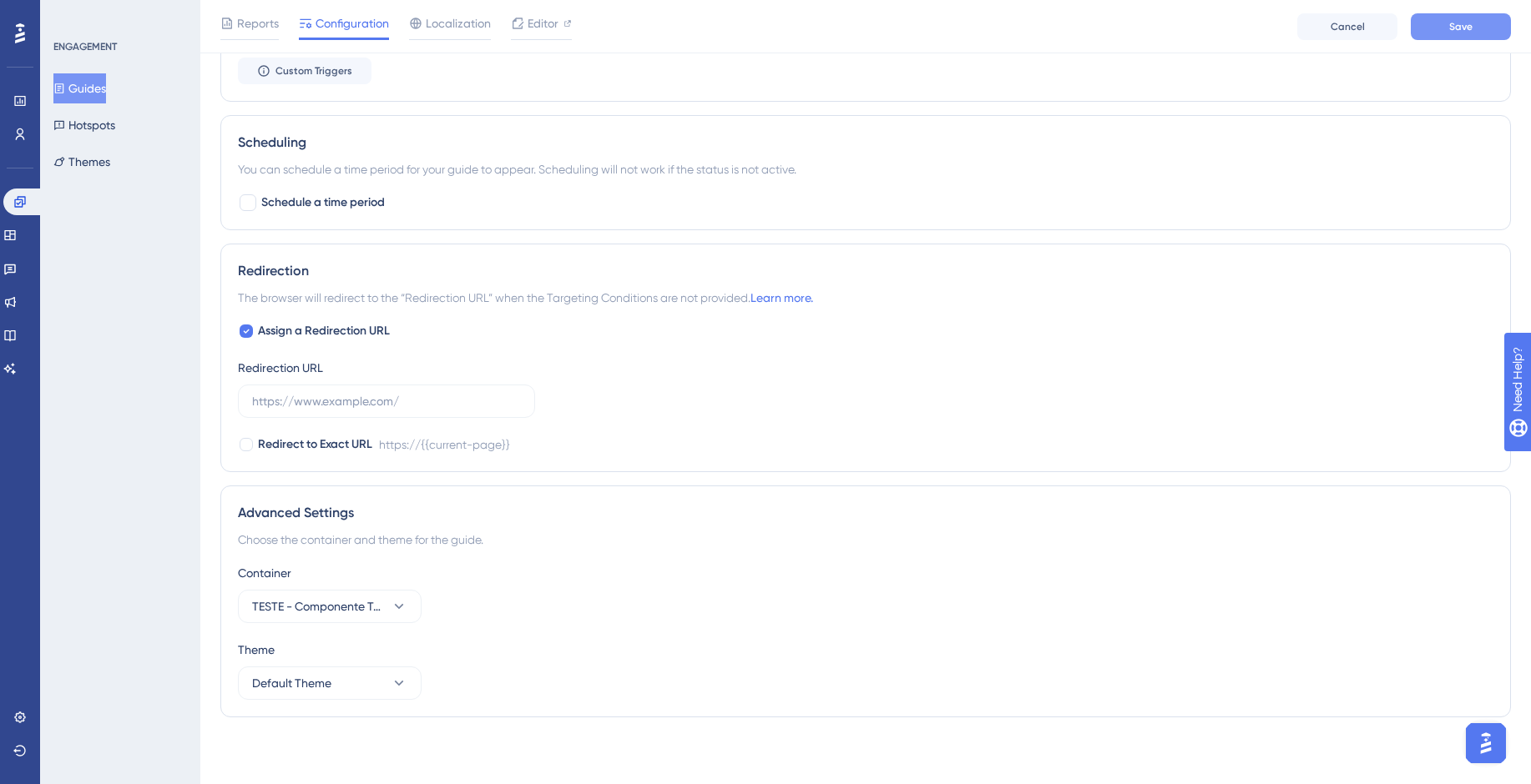
click at [1480, 11] on div "Reports Configuration Localization Editor Cancel Save" at bounding box center [866, 26] width 1331 height 54
click at [1466, 29] on span "Save" at bounding box center [1460, 26] width 24 height 13
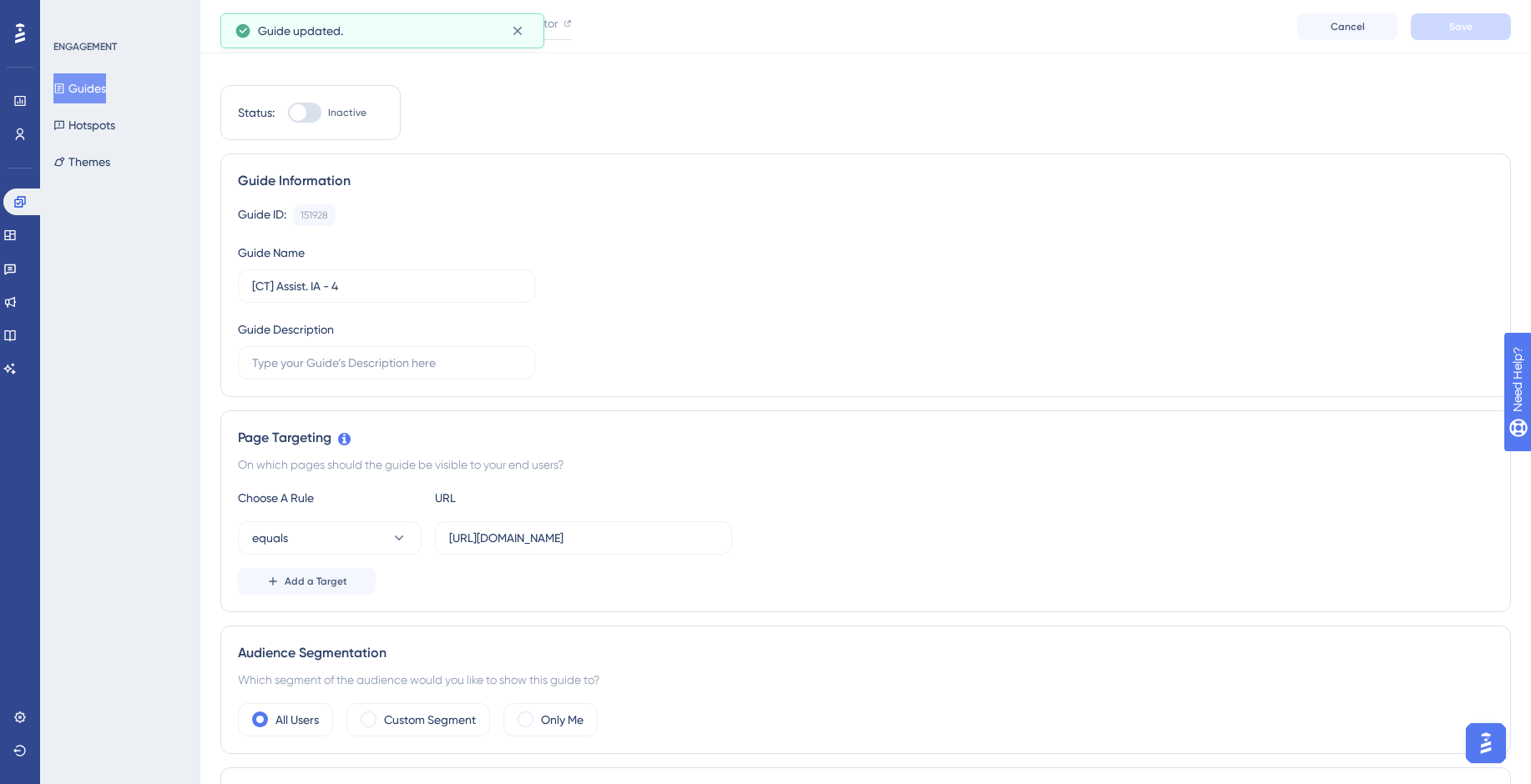
scroll to position [0, 0]
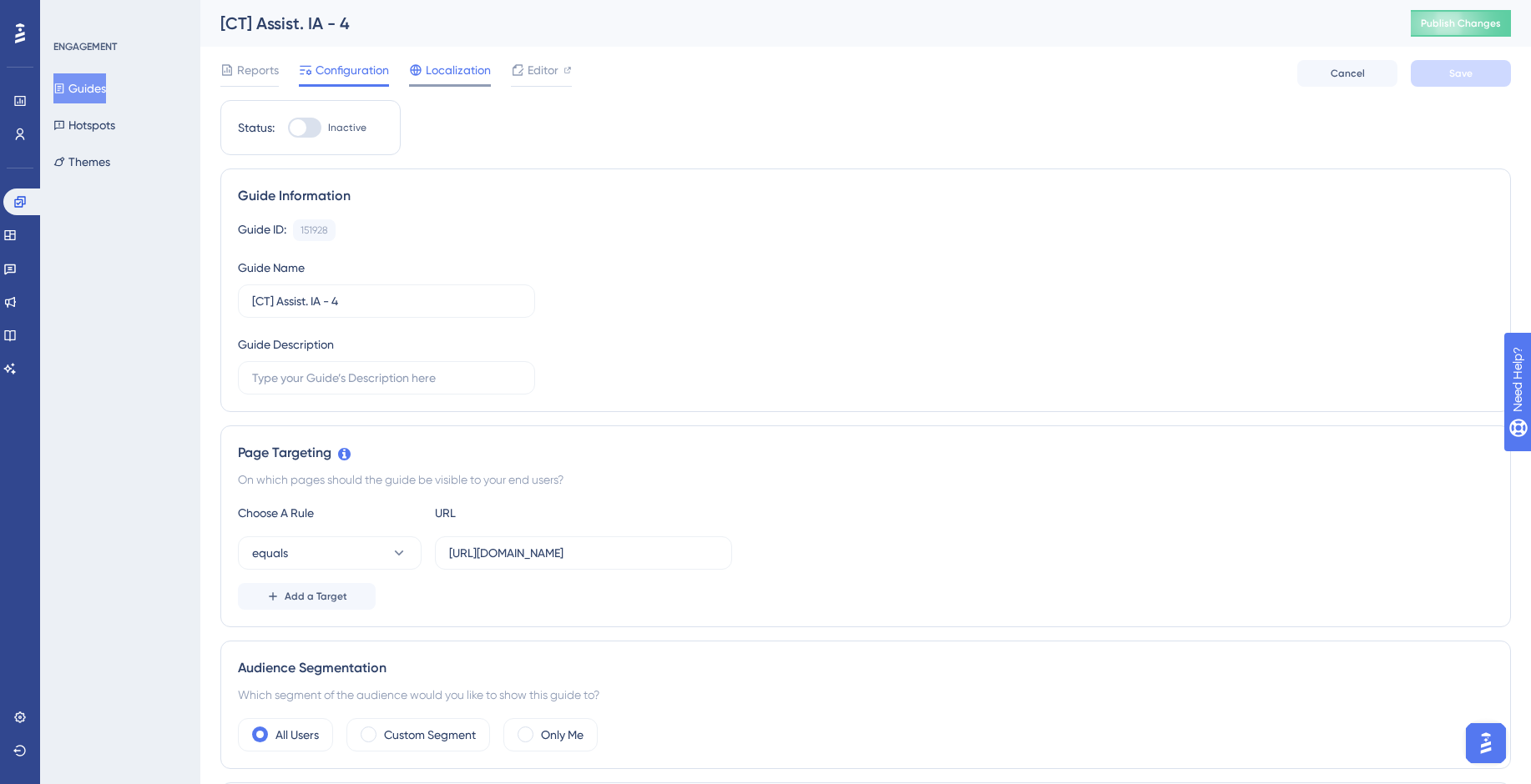
click at [457, 76] on span "Localization" at bounding box center [458, 70] width 65 height 20
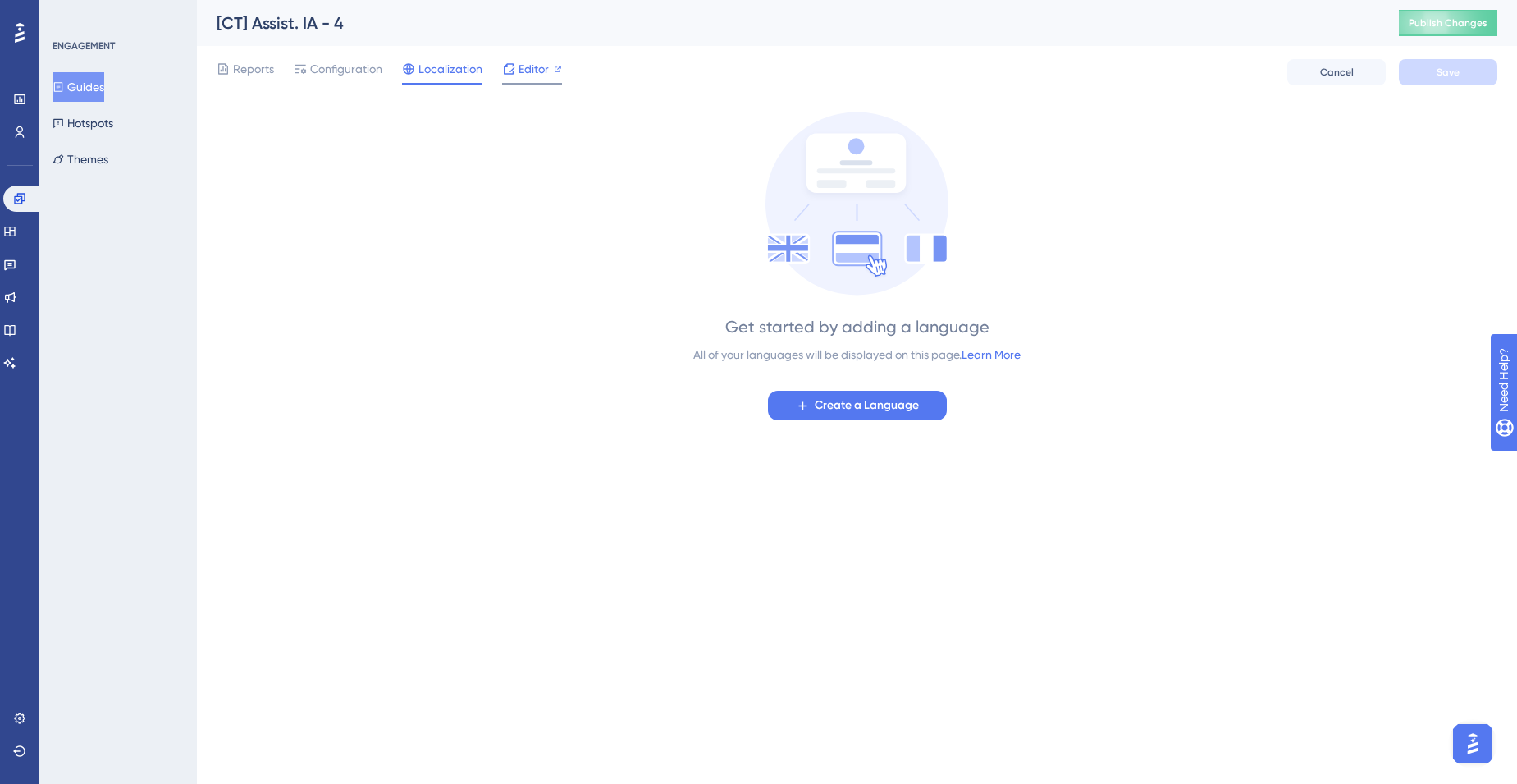
click at [544, 72] on span "Editor" at bounding box center [534, 68] width 30 height 20
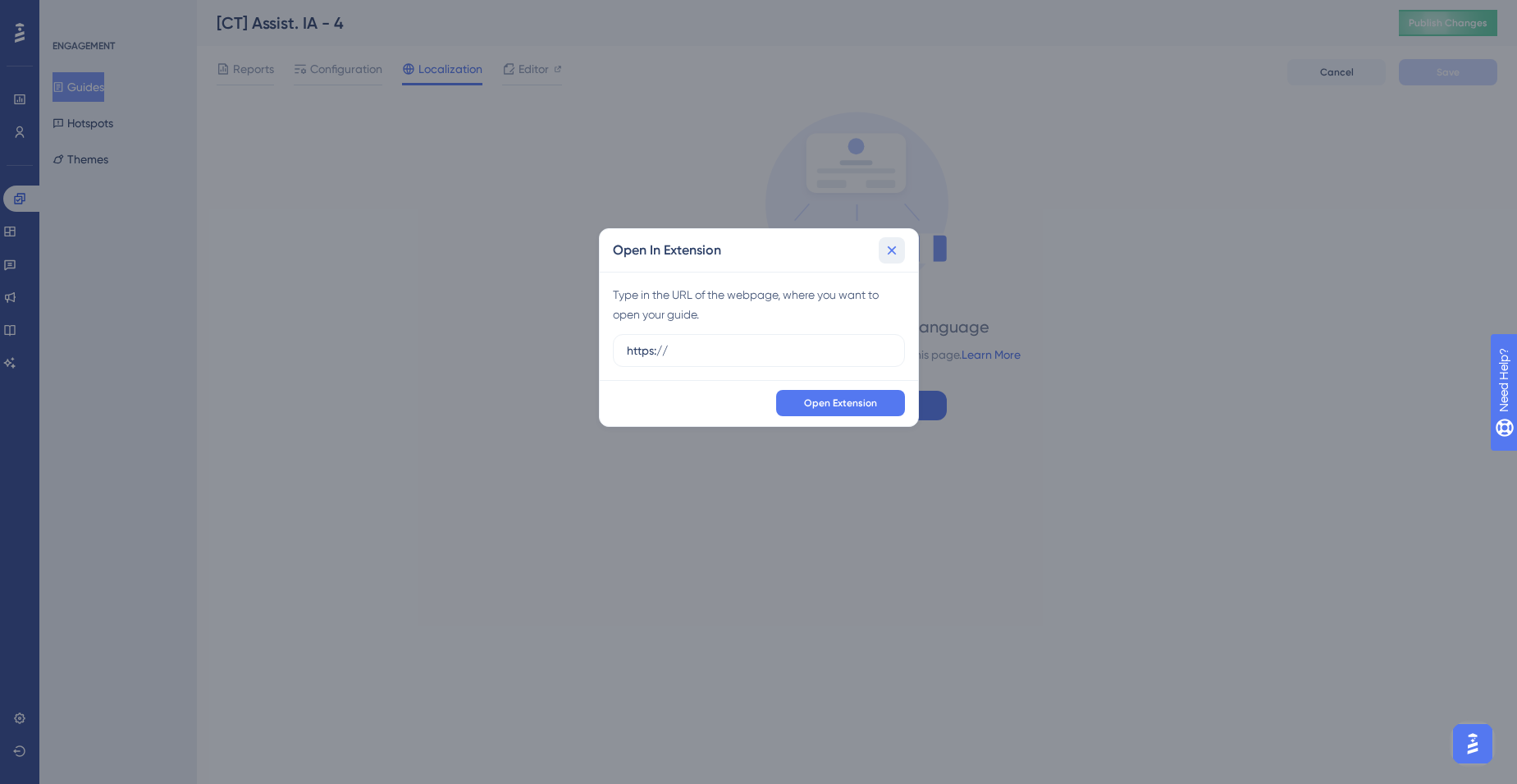
click at [894, 248] on icon at bounding box center [891, 249] width 16 height 16
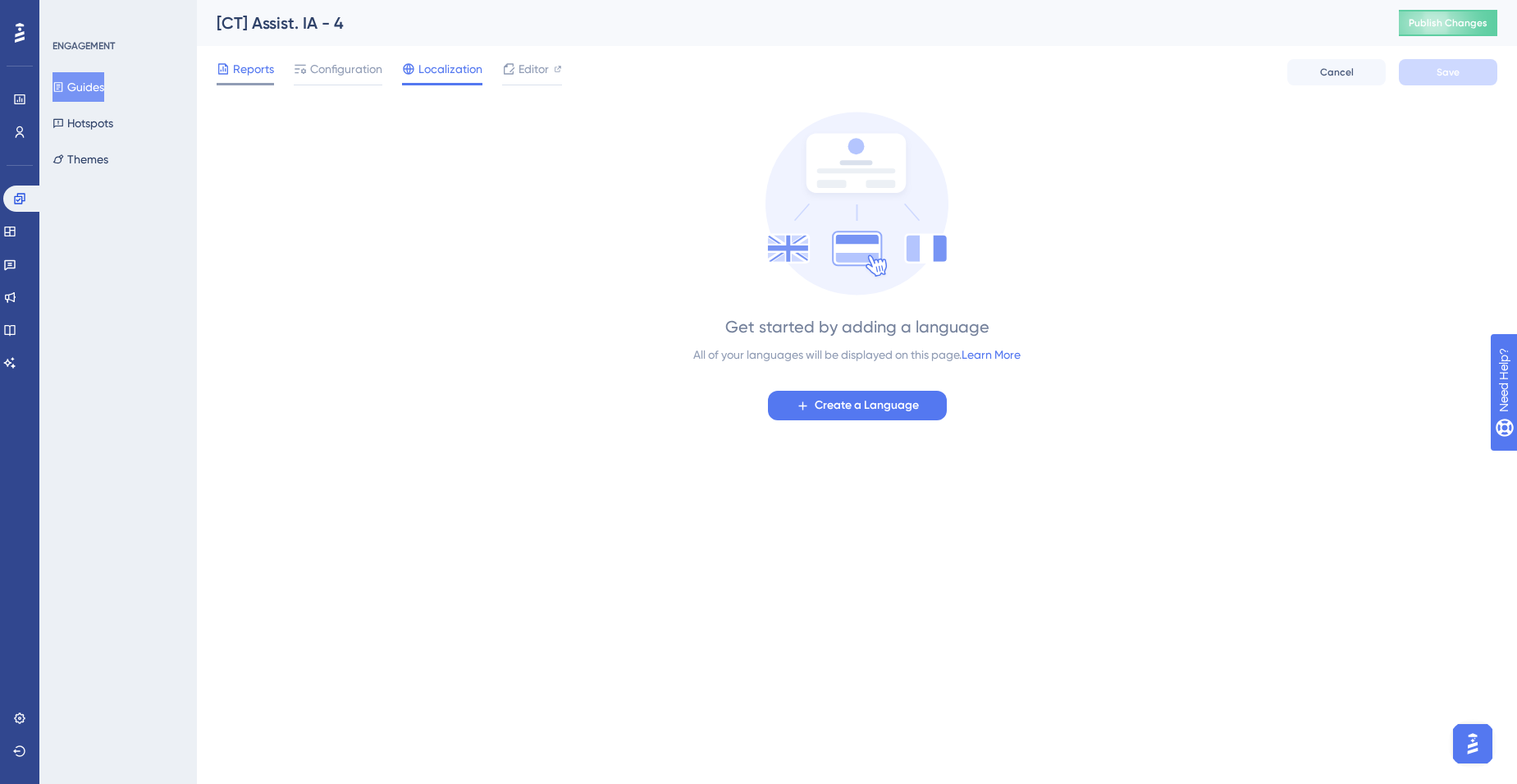
click at [258, 72] on span "Reports" at bounding box center [253, 68] width 41 height 20
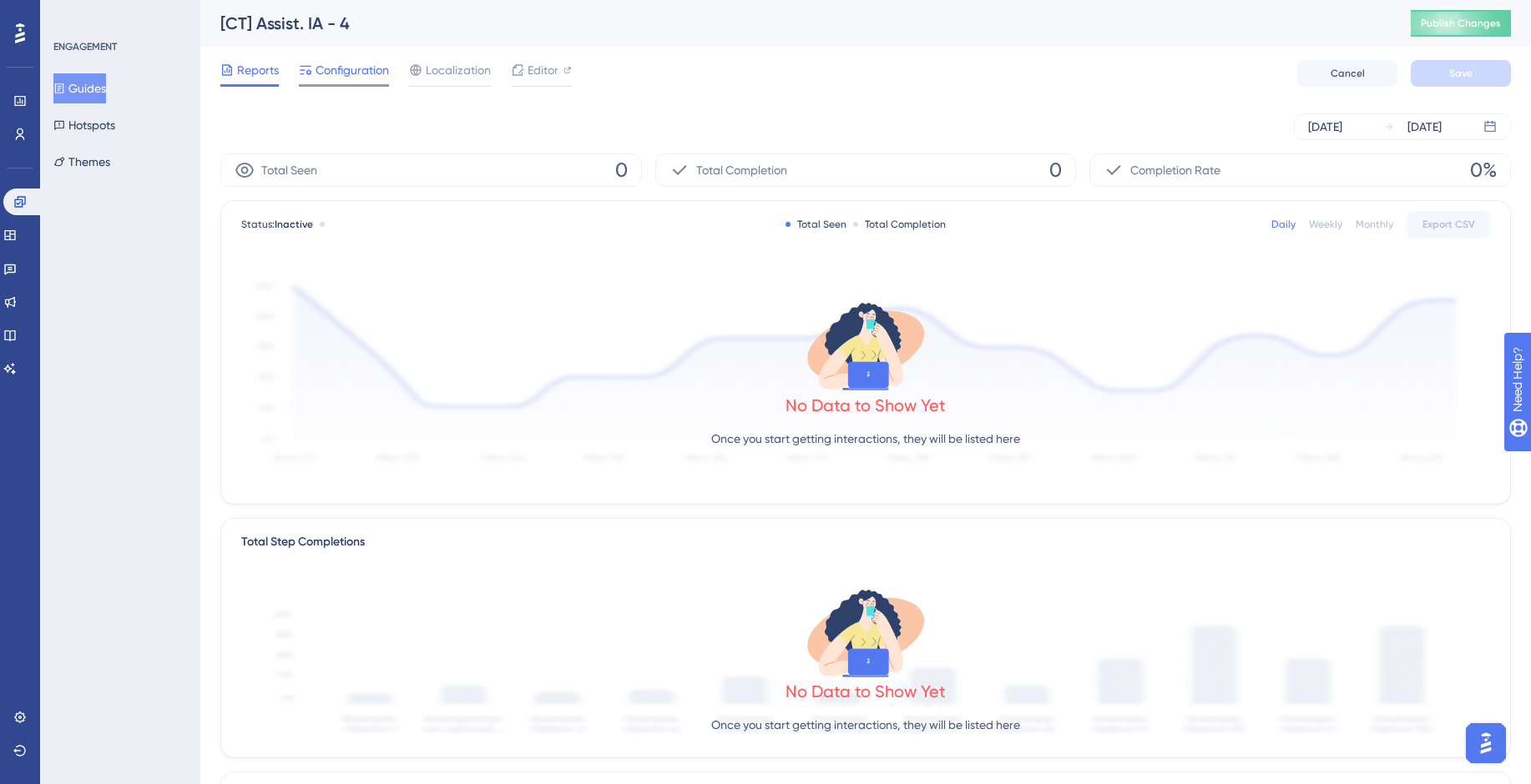
click at [348, 82] on div "Configuration" at bounding box center [344, 73] width 90 height 26
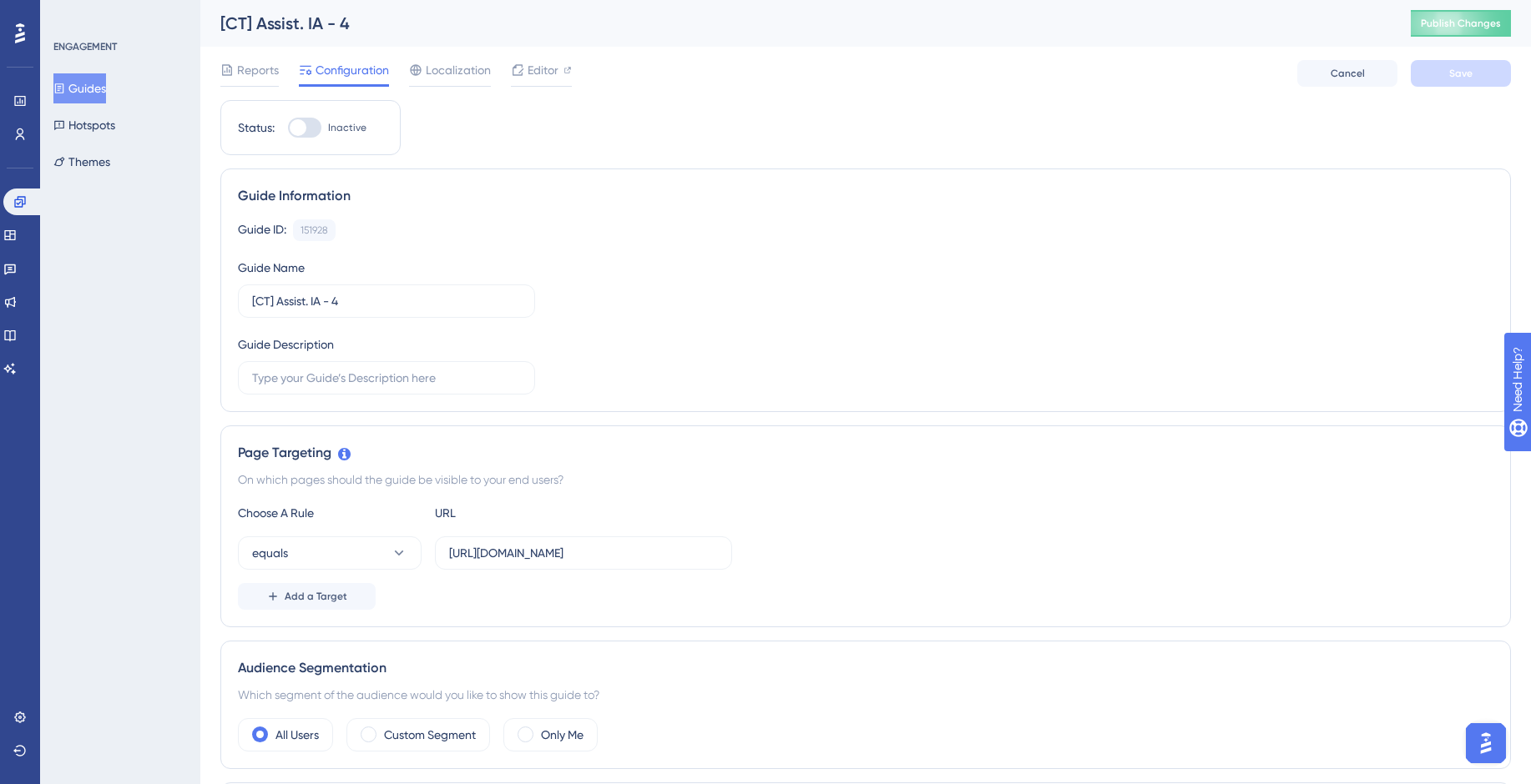
click at [316, 129] on div at bounding box center [305, 128] width 33 height 20
click at [288, 129] on input "Inactive" at bounding box center [287, 128] width 1 height 1
checkbox input "false"
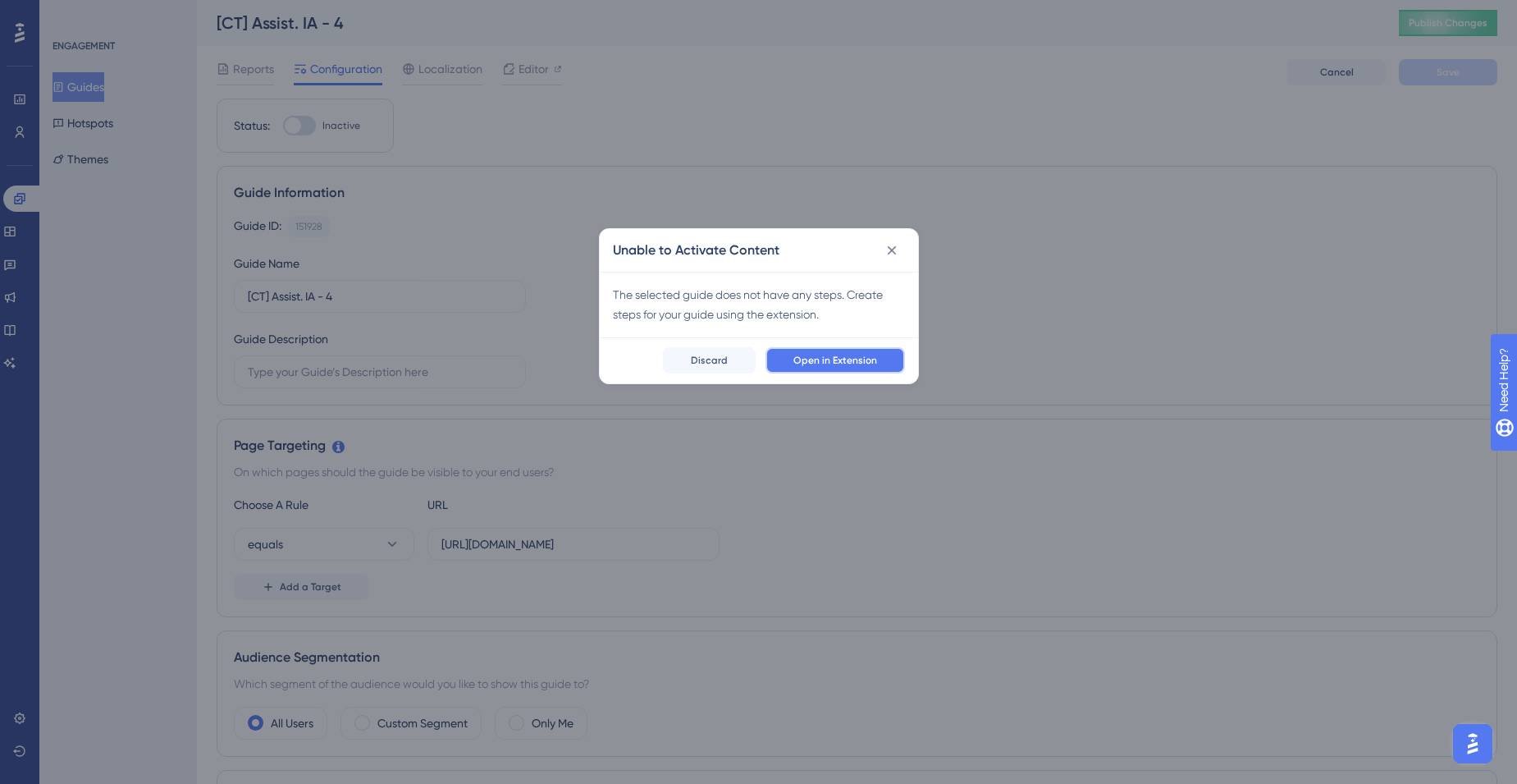
click at [868, 362] on span "Open in Extension" at bounding box center [835, 360] width 84 height 13
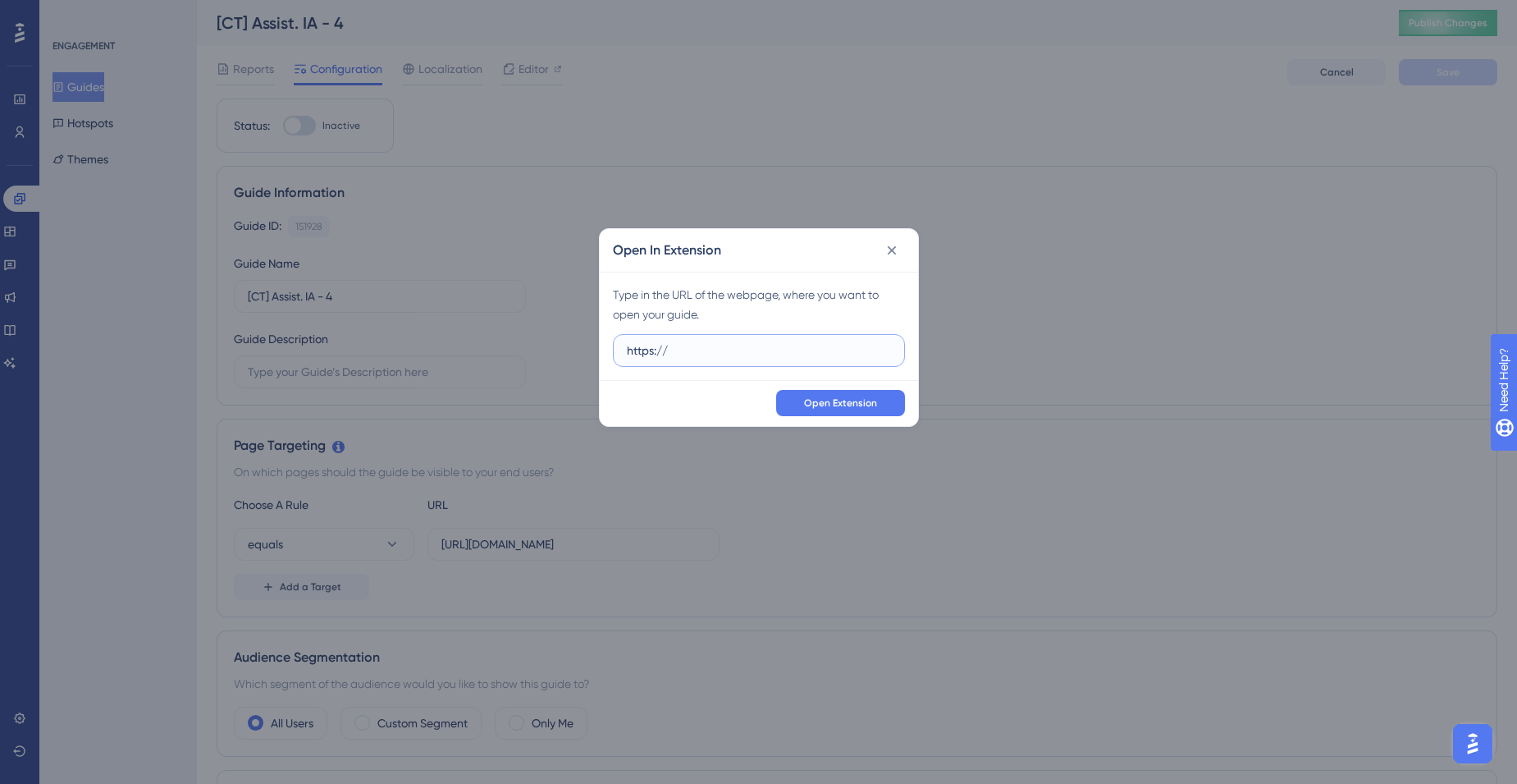
paste input "https://spill-refine-39109409.figma.site/"
type input "https://https://spill-refine-39109409.figma.site/"
click at [833, 397] on span "Open Extension" at bounding box center [840, 403] width 73 height 13
click at [891, 253] on icon at bounding box center [891, 249] width 16 height 16
